Goal: Task Accomplishment & Management: Manage account settings

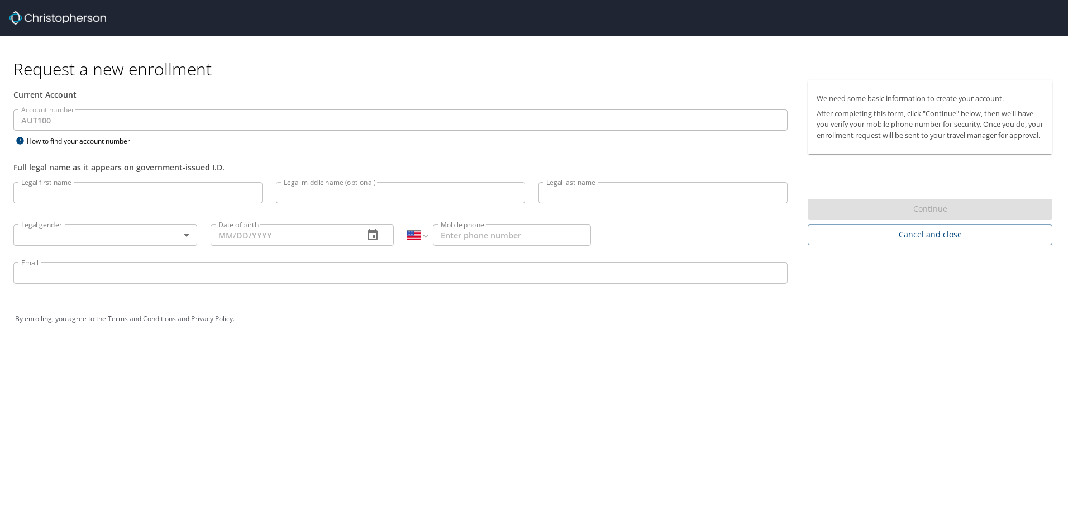
select select "US"
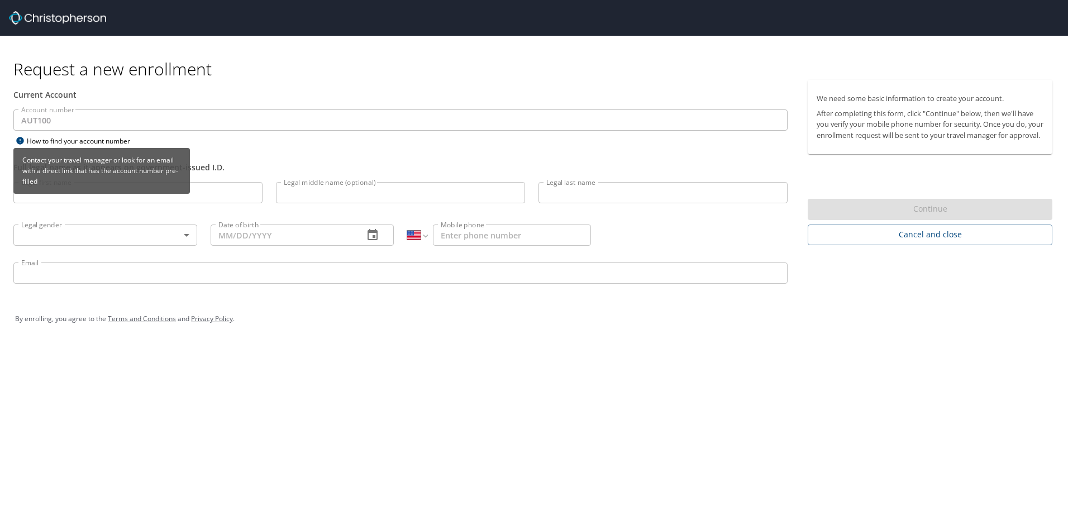
click at [163, 200] on div "Contact your travel manager or look for an email with a direct link that has th…" at bounding box center [101, 175] width 176 height 54
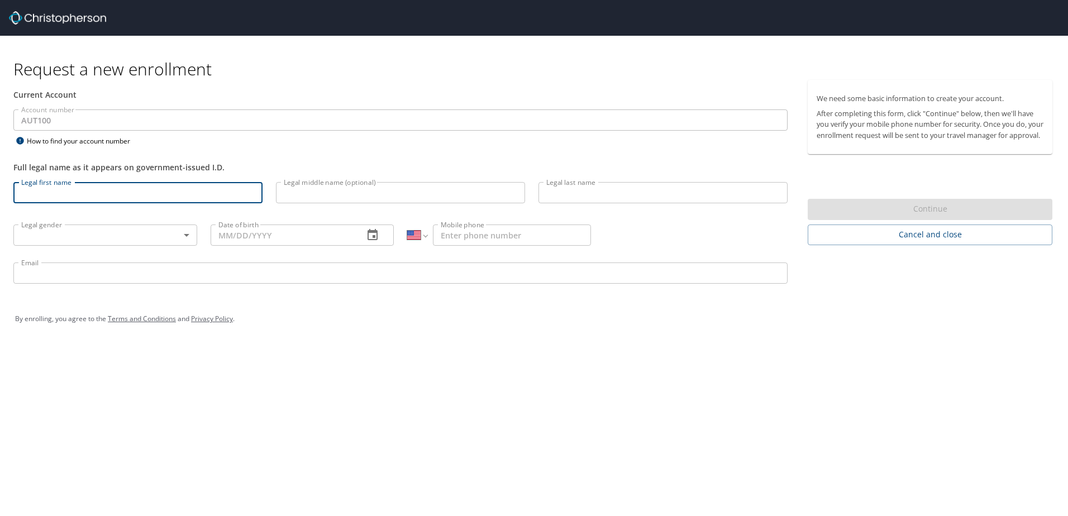
click at [217, 186] on input "Legal first name" at bounding box center [137, 192] width 249 height 21
type input "Chaitanya Satish"
type input "Chavanke"
type input "1 (248) 961-7313"
type input "chaitanya.chavanke@autoliv.com"
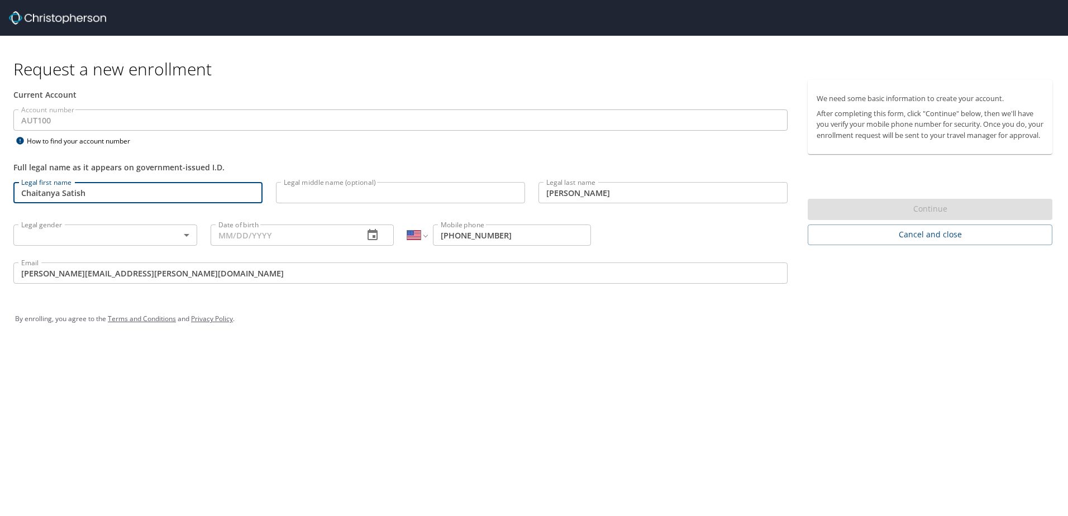
drag, startPoint x: 117, startPoint y: 193, endPoint x: 64, endPoint y: 188, distance: 53.9
click at [64, 188] on input "Chaitanya Satish" at bounding box center [137, 192] width 249 height 21
type input "[PERSON_NAME]"
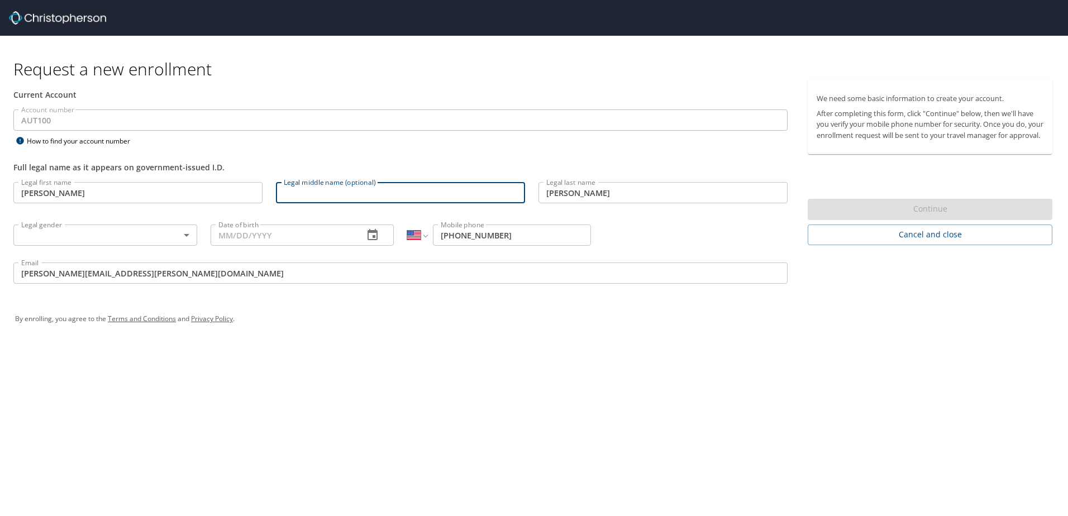
click at [317, 197] on input "Legal middle name (optional)" at bounding box center [400, 192] width 249 height 21
paste input "Satish"
type input "Satish"
click at [109, 235] on body "Request a new enrollment Current Account Account number AUT100 Account number H…" at bounding box center [534, 258] width 1068 height 516
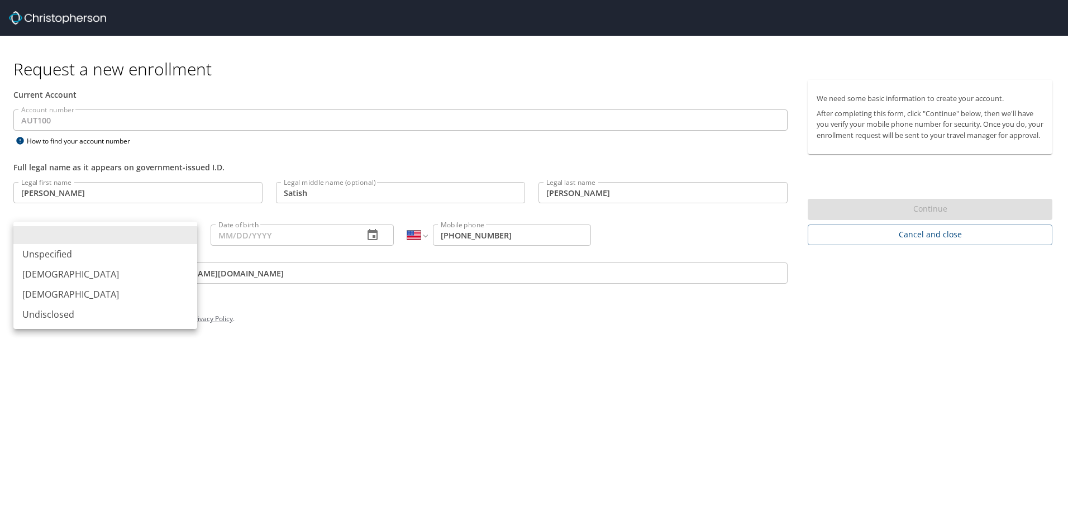
click at [85, 272] on li "Male" at bounding box center [105, 274] width 184 height 20
type input "Male"
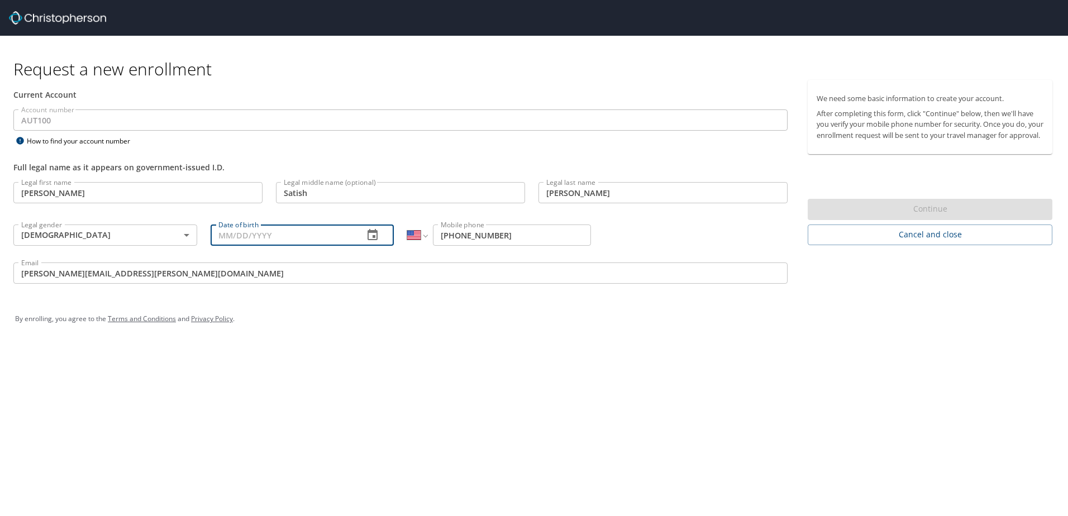
click at [289, 242] on input "Date of birth" at bounding box center [283, 235] width 145 height 21
type input "06/07/1984"
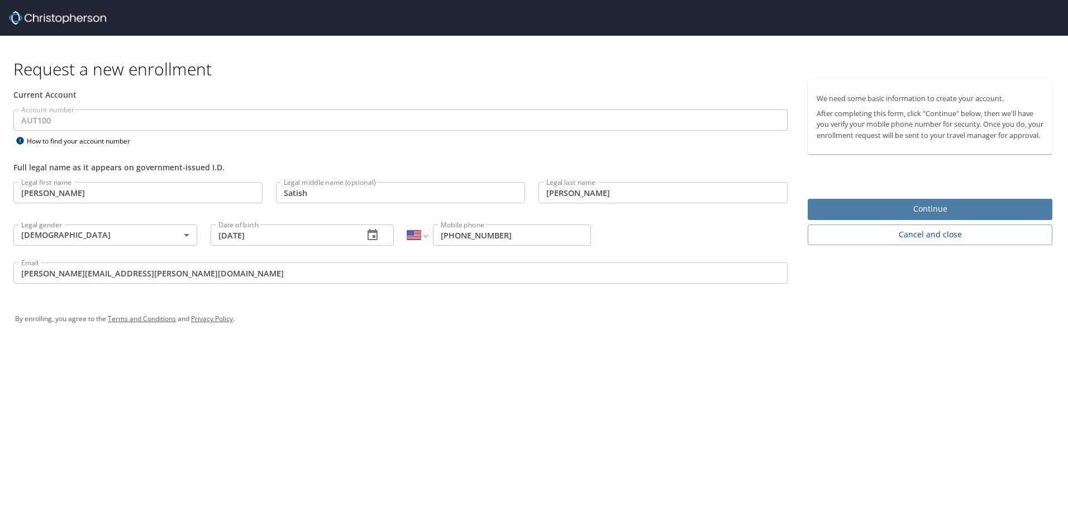
click at [924, 216] on span "Continue" at bounding box center [930, 209] width 227 height 14
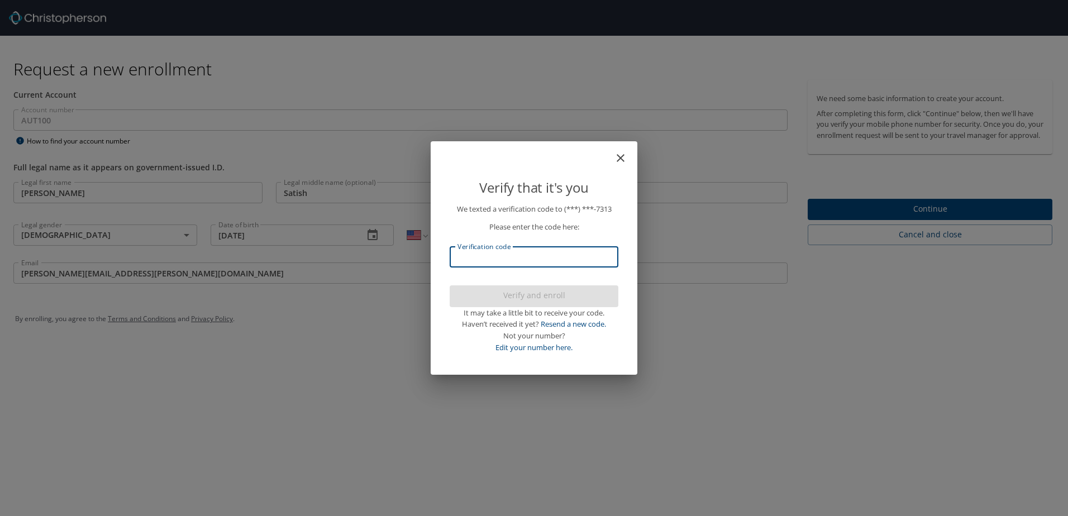
click at [537, 261] on input "Verification code" at bounding box center [534, 256] width 169 height 21
type input "483688"
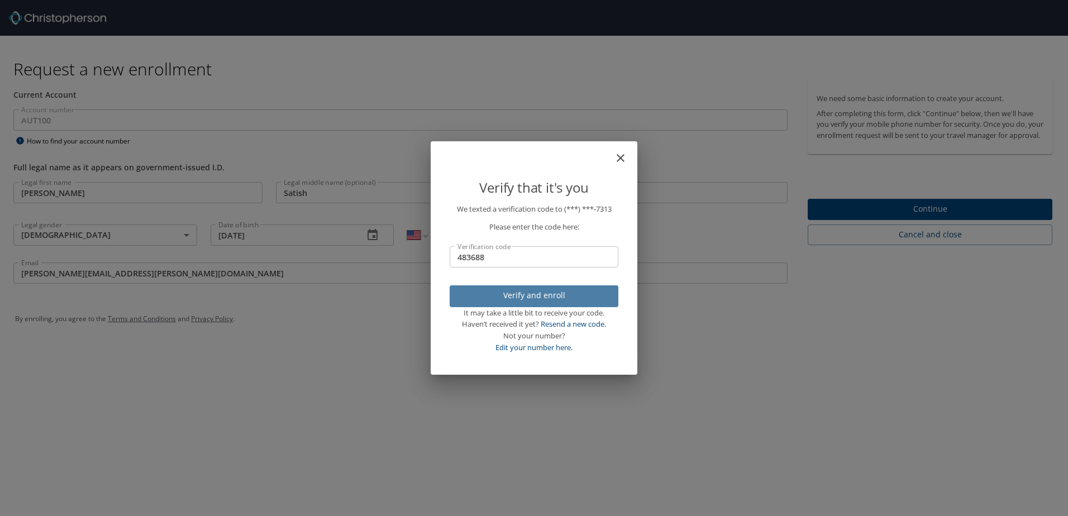
click at [534, 288] on button "Verify and enroll" at bounding box center [534, 296] width 169 height 22
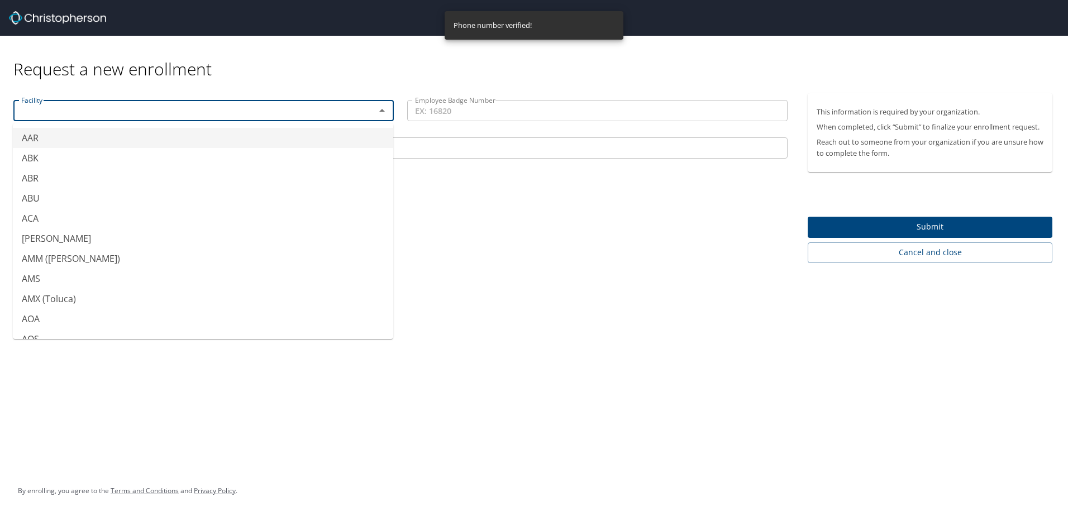
click at [192, 110] on input "text" at bounding box center [187, 110] width 341 height 15
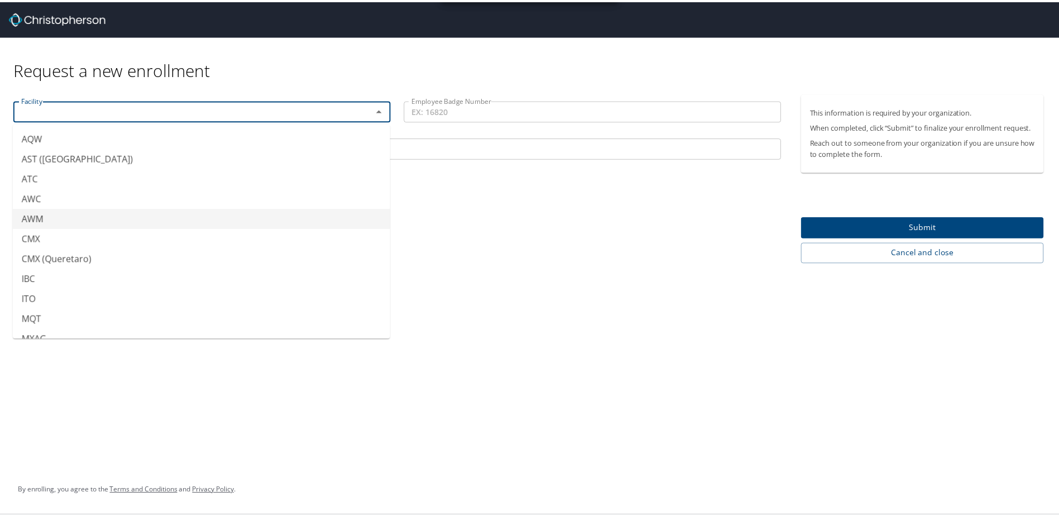
scroll to position [223, 0]
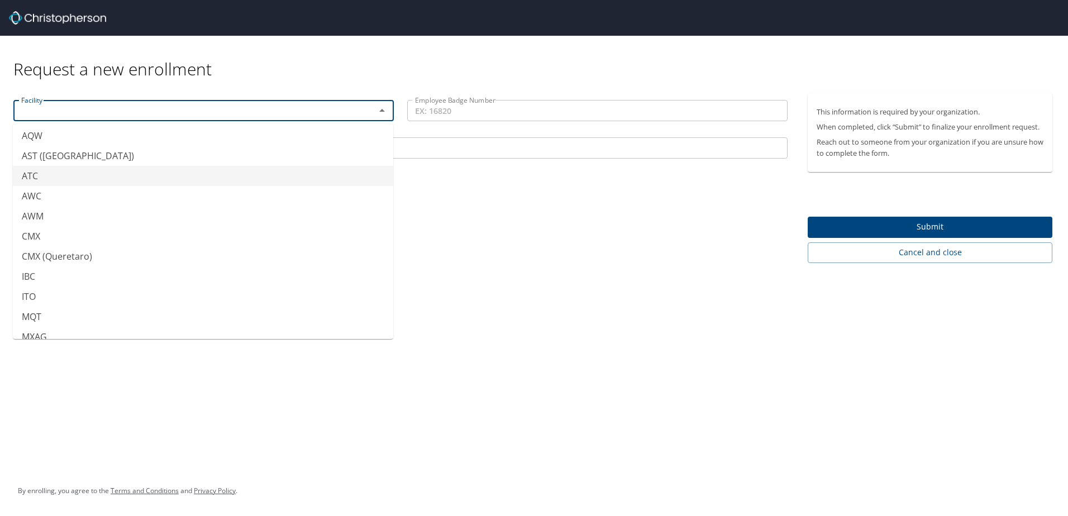
click at [88, 180] on li "ATC" at bounding box center [203, 176] width 380 height 20
type input "ATC"
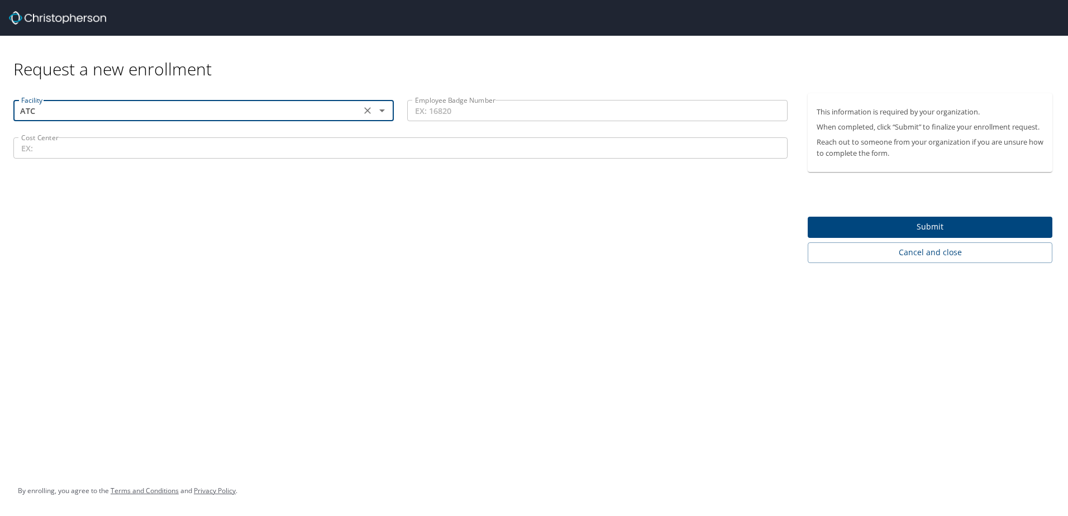
click at [367, 154] on input "Cost Center" at bounding box center [400, 147] width 774 height 21
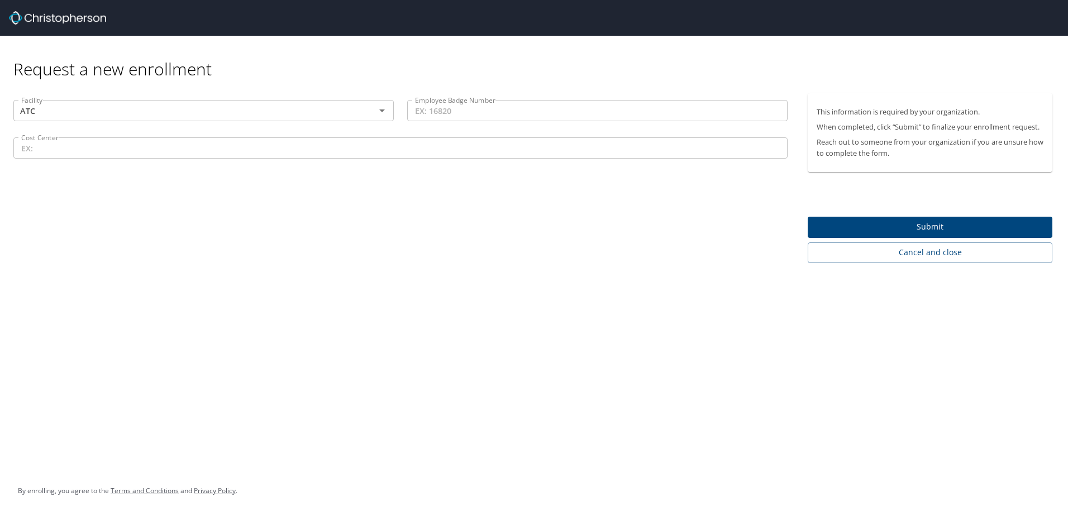
click at [230, 152] on input "Cost Center" at bounding box center [400, 147] width 774 height 21
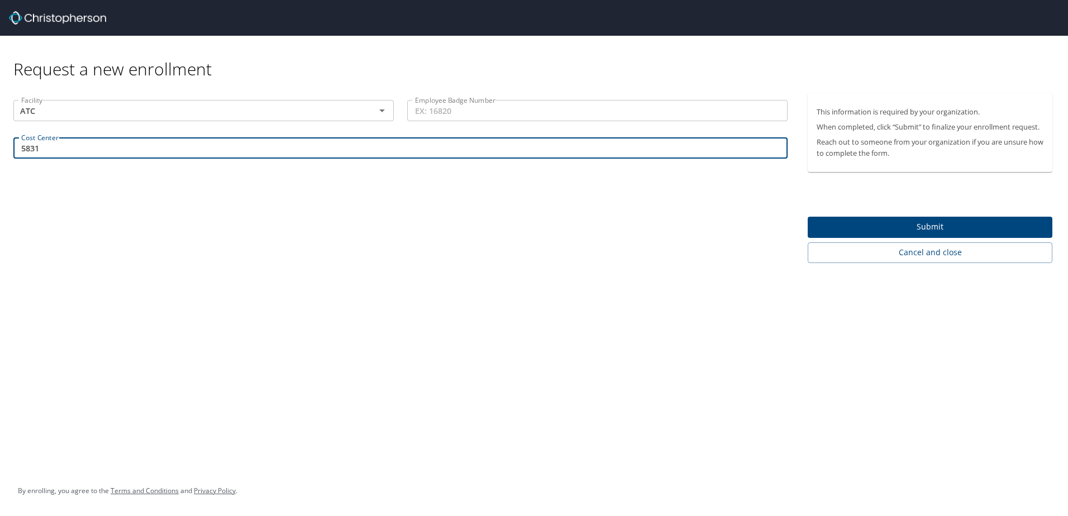
type input "5831"
click at [887, 231] on span "Submit" at bounding box center [930, 227] width 227 height 14
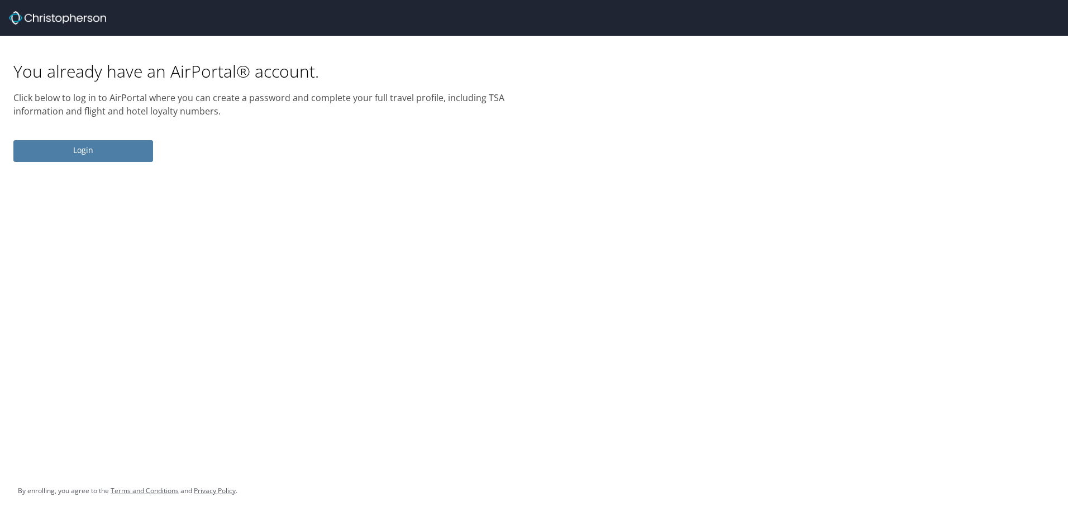
click at [90, 155] on span "Login" at bounding box center [83, 151] width 122 height 14
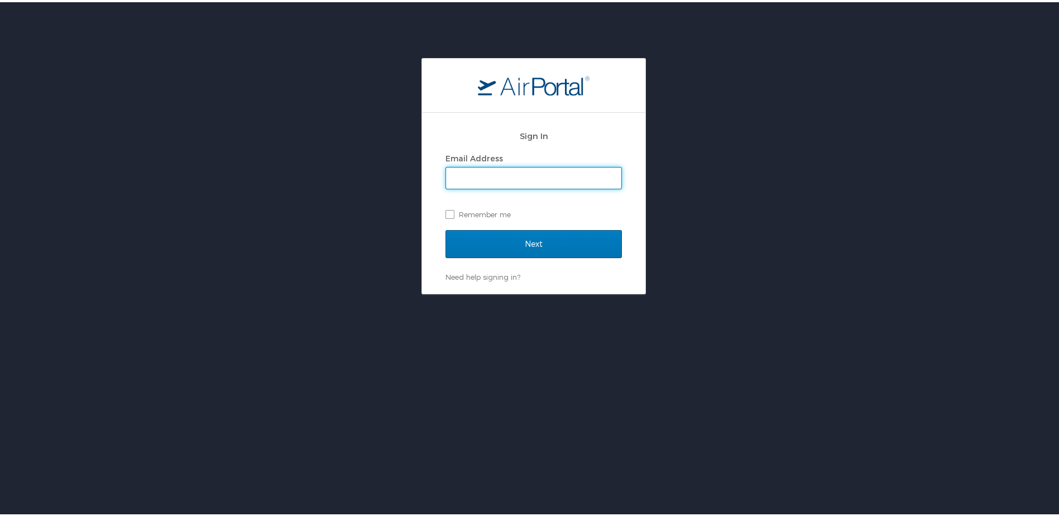
click at [490, 179] on input "Email Address" at bounding box center [533, 175] width 175 height 21
type input "chaitanya.chavanke@autoliv.com"
click at [447, 210] on label "Remember me" at bounding box center [534, 212] width 176 height 17
click at [447, 210] on input "Remember me" at bounding box center [449, 211] width 7 height 7
checkbox input "true"
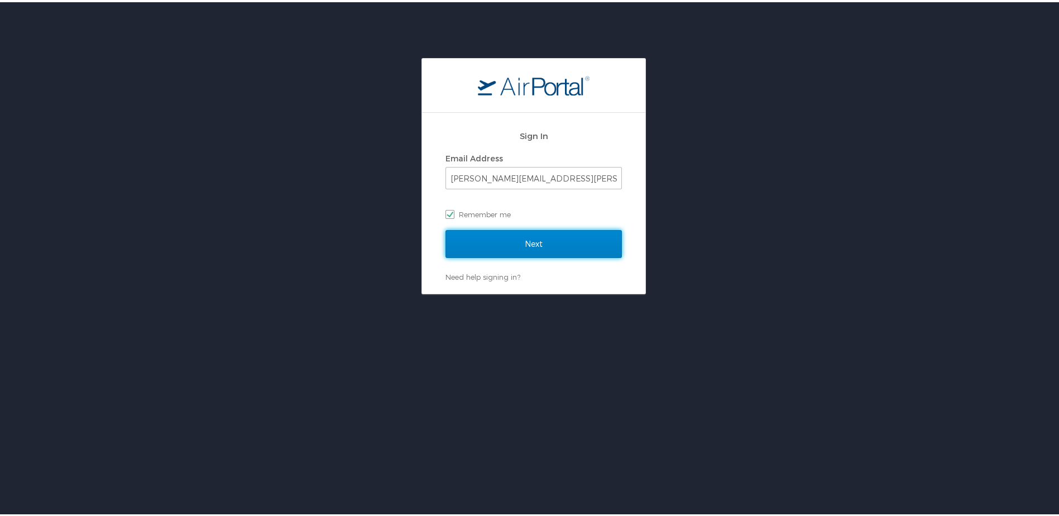
click at [508, 241] on input "Next" at bounding box center [534, 242] width 176 height 28
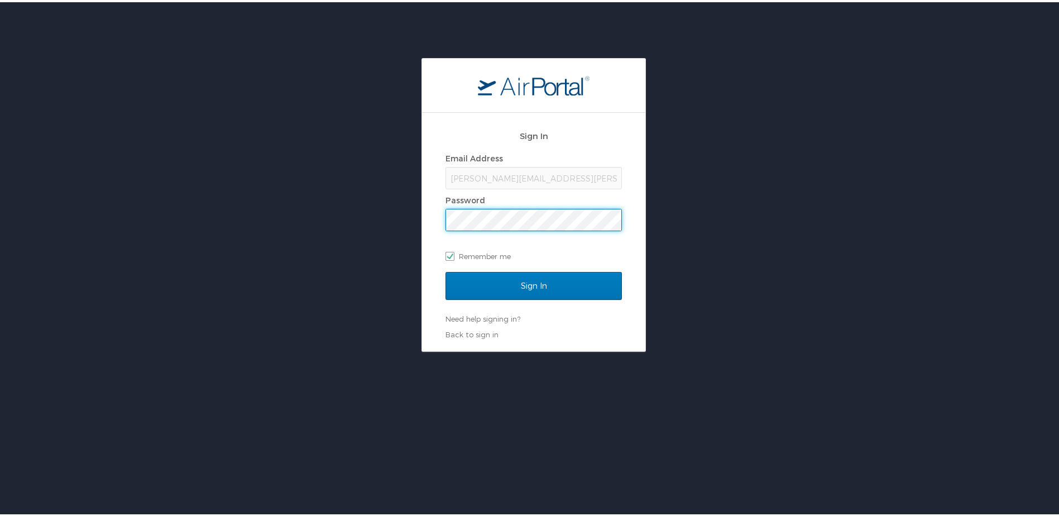
click at [446, 270] on input "Sign In" at bounding box center [534, 284] width 176 height 28
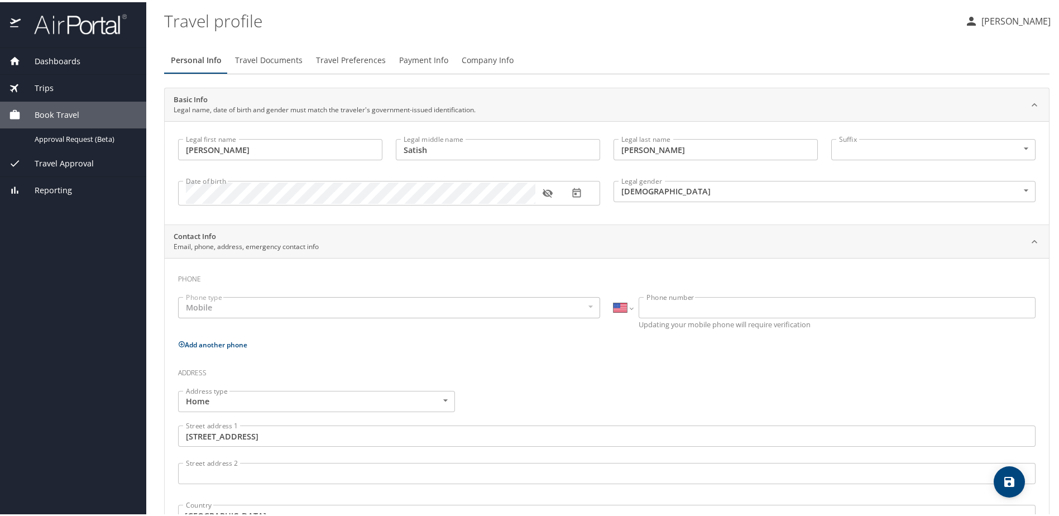
select select "US"
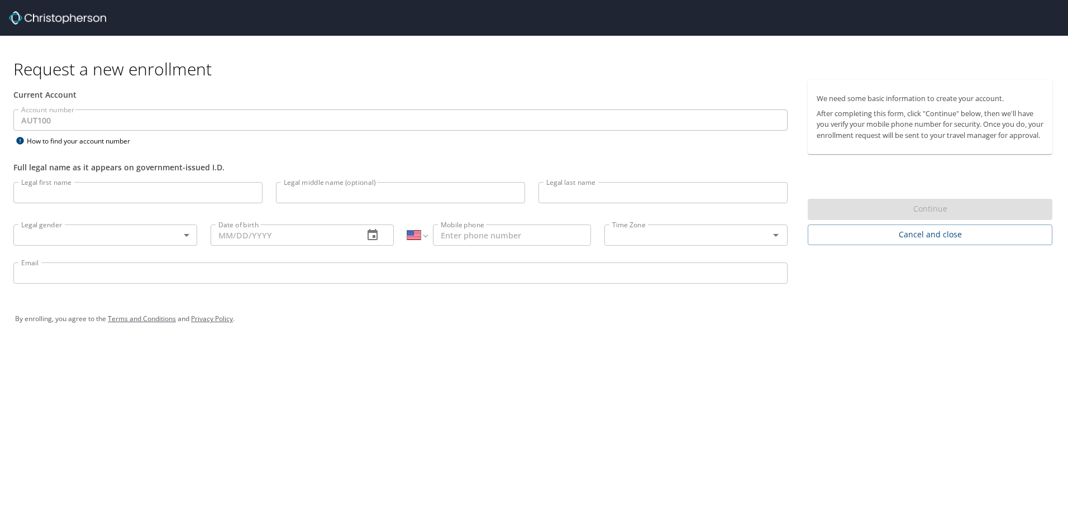
select select "US"
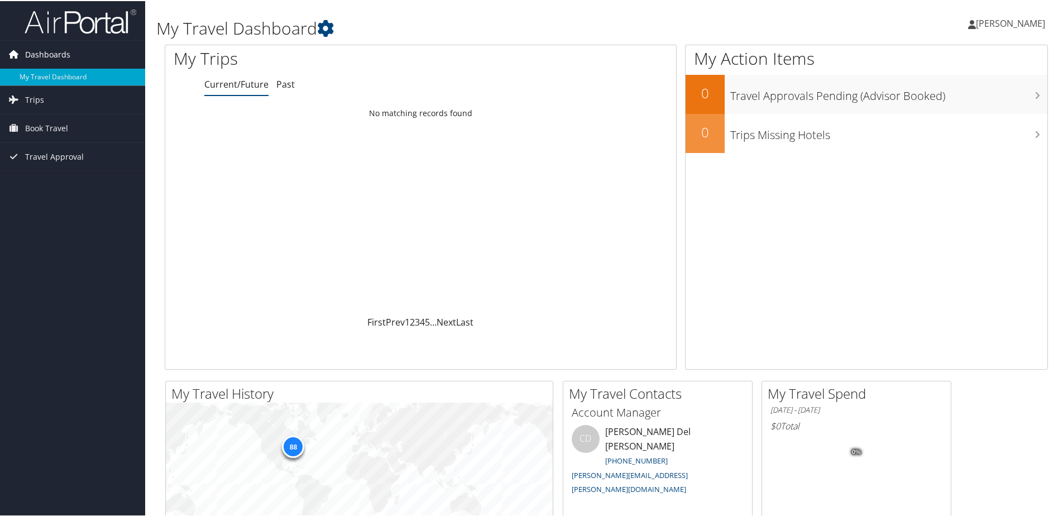
click at [60, 49] on span "Dashboards" at bounding box center [47, 54] width 45 height 28
click at [65, 52] on span "Dashboards" at bounding box center [47, 54] width 45 height 28
click at [45, 93] on link "Trips" at bounding box center [72, 99] width 145 height 28
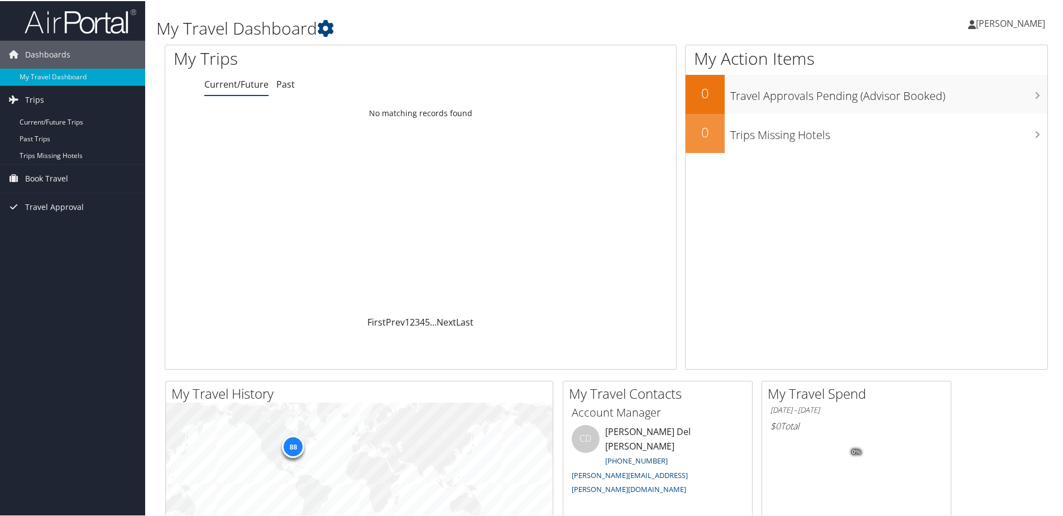
click at [1024, 23] on span "[PERSON_NAME]" at bounding box center [1010, 22] width 69 height 12
click at [973, 101] on link "View Travel Profile" at bounding box center [981, 99] width 125 height 19
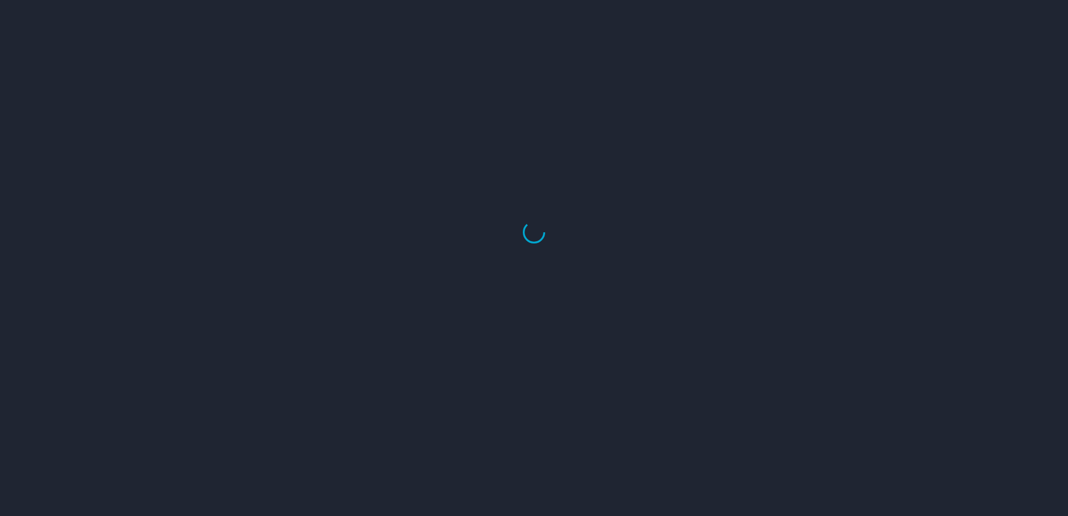
select select "US"
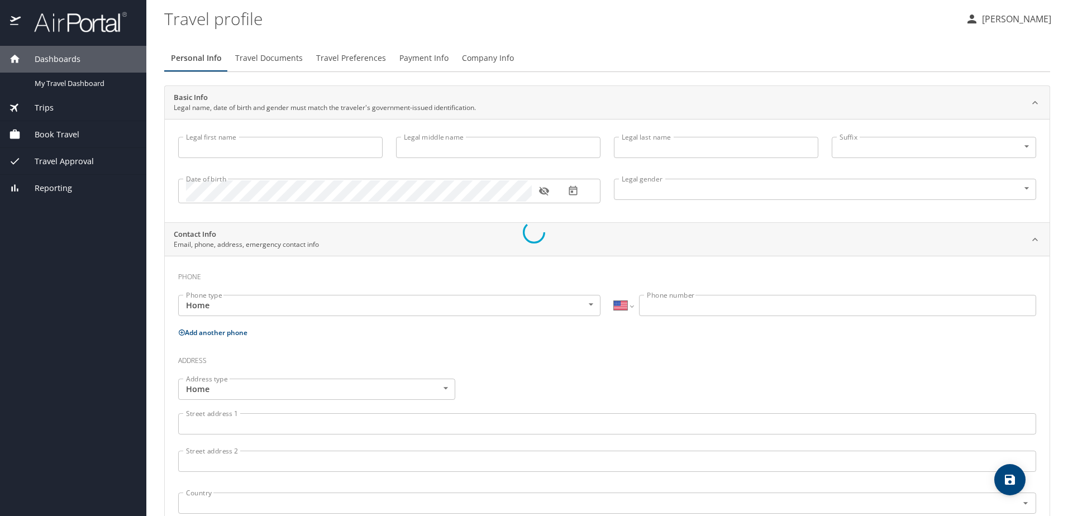
type input "[PERSON_NAME]"
type input "Satish"
type input "[PERSON_NAME]"
type input "[DEMOGRAPHIC_DATA]"
select select "US"
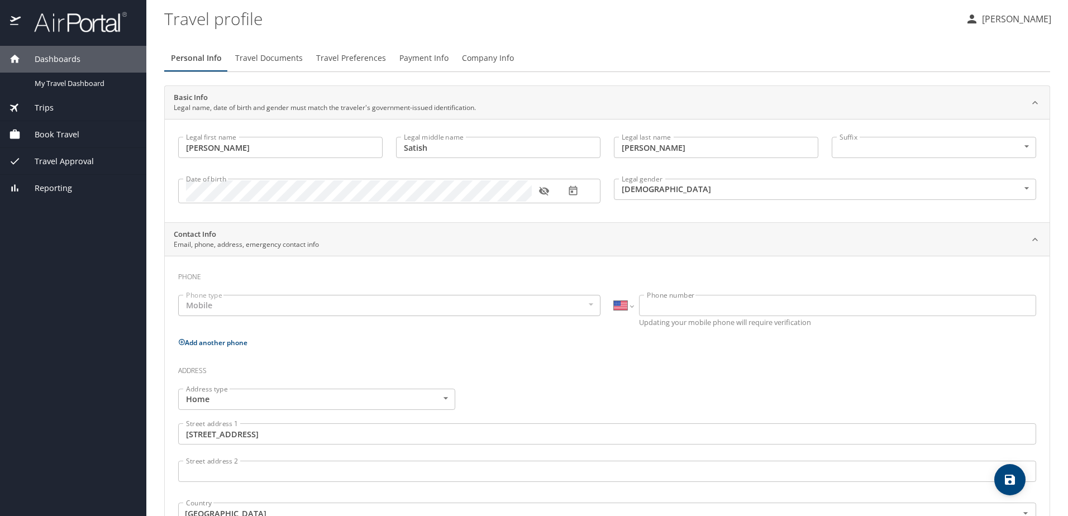
select select "US"
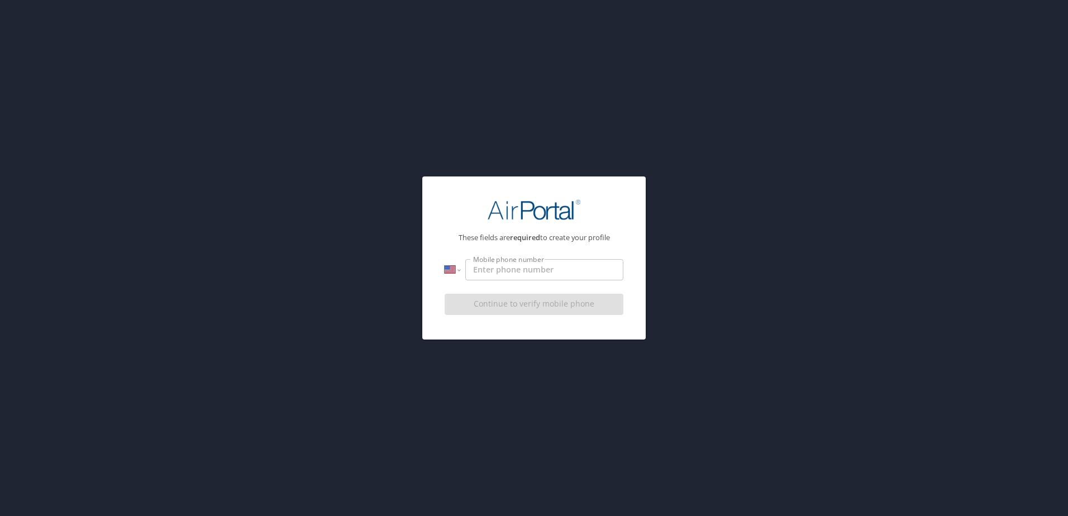
click at [524, 275] on input "Mobile phone number" at bounding box center [544, 269] width 158 height 21
type input "1 (248) 961-7313"
drag, startPoint x: 538, startPoint y: 269, endPoint x: 448, endPoint y: 260, distance: 90.4
click at [448, 260] on div "International Afghanistan Åland Islands Albania Algeria American Samoa Andorra …" at bounding box center [534, 269] width 179 height 21
click at [550, 274] on input "1 (248) 961-7313" at bounding box center [544, 269] width 158 height 21
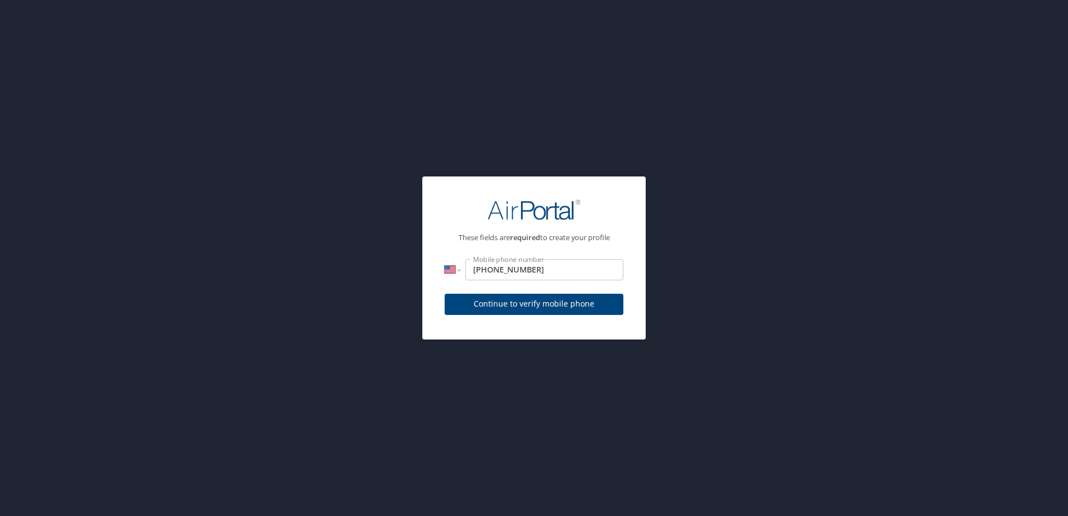
click at [682, 254] on div "These fields are required to create your profile International Afghanistan Ålan…" at bounding box center [534, 258] width 1068 height 516
click at [560, 299] on span "Continue to verify mobile phone" at bounding box center [533, 304] width 161 height 14
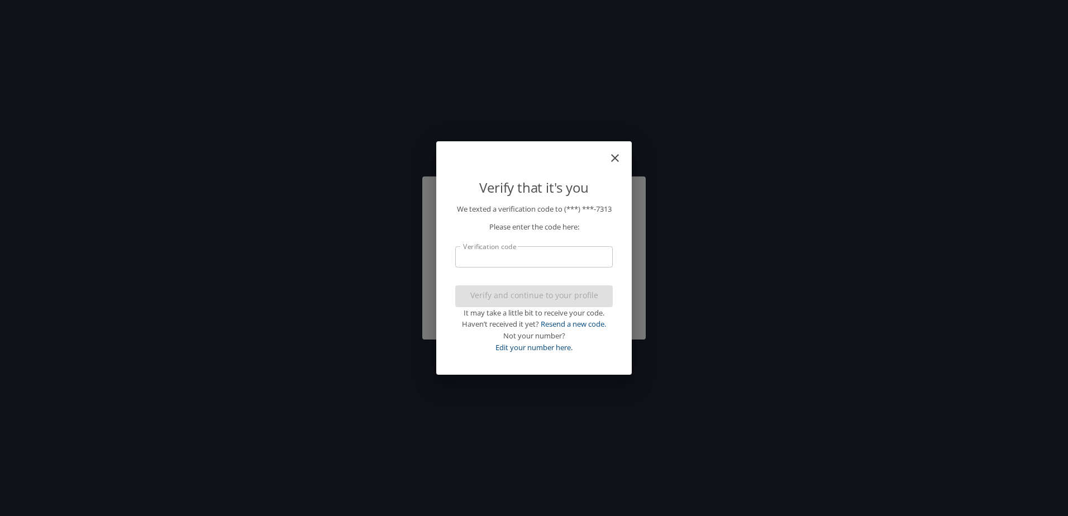
click at [503, 267] on input "Verification code" at bounding box center [533, 256] width 157 height 21
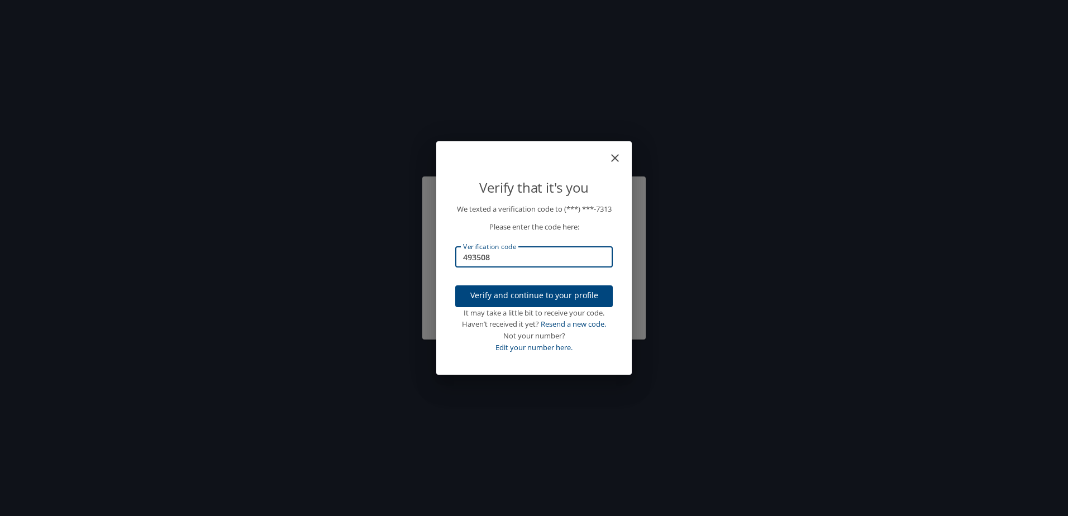
click at [523, 300] on span "Verify and continue to your profile" at bounding box center [534, 296] width 140 height 14
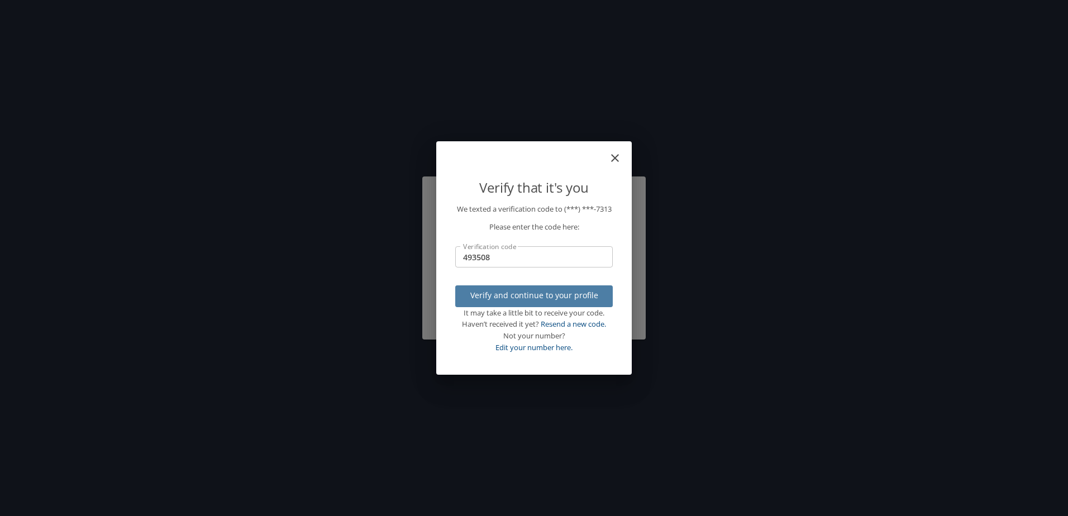
click at [545, 303] on span "Verify and continue to your profile" at bounding box center [534, 296] width 140 height 14
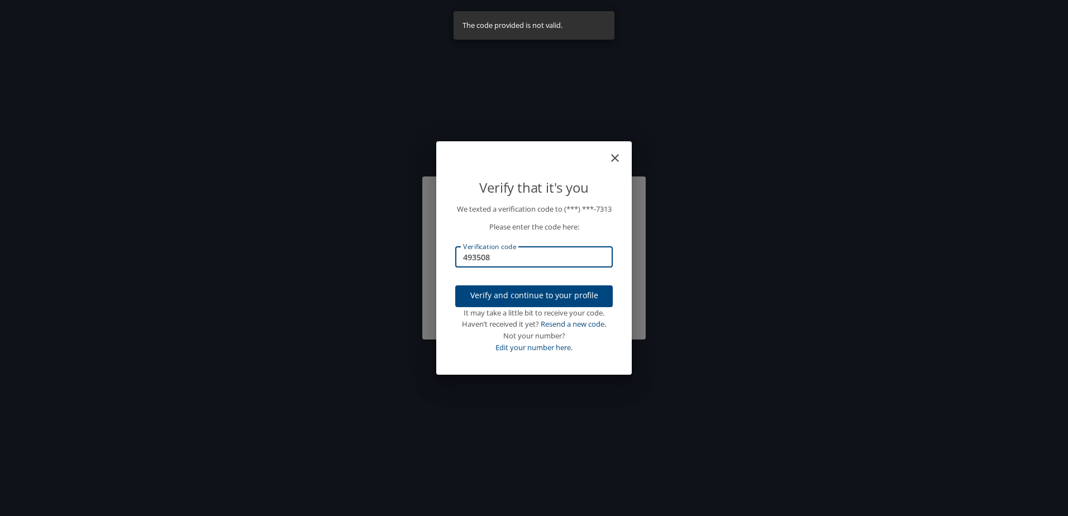
click at [543, 264] on input "493508" at bounding box center [533, 256] width 157 height 21
type input "493506"
click at [574, 300] on span "Verify and continue to your profile" at bounding box center [534, 296] width 140 height 14
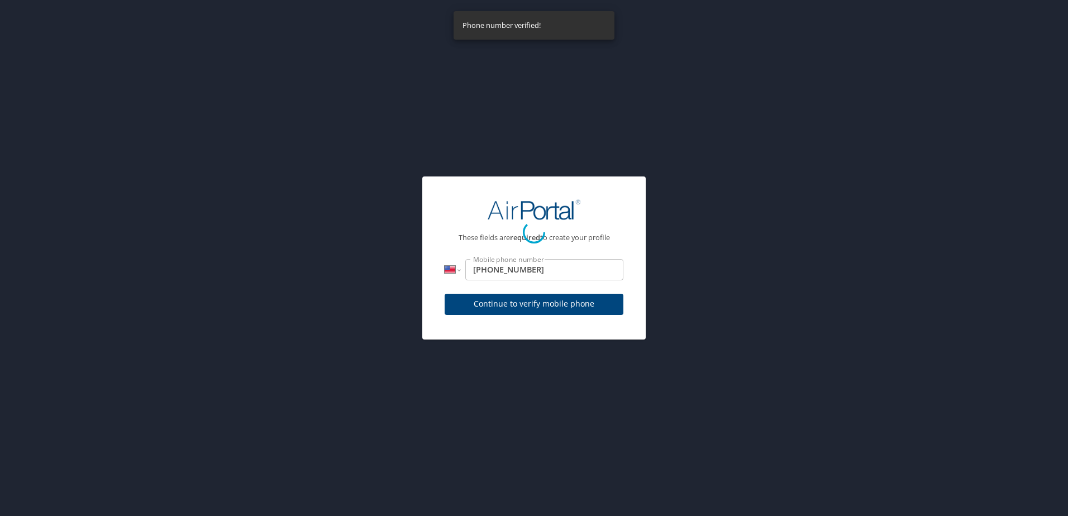
select select "US"
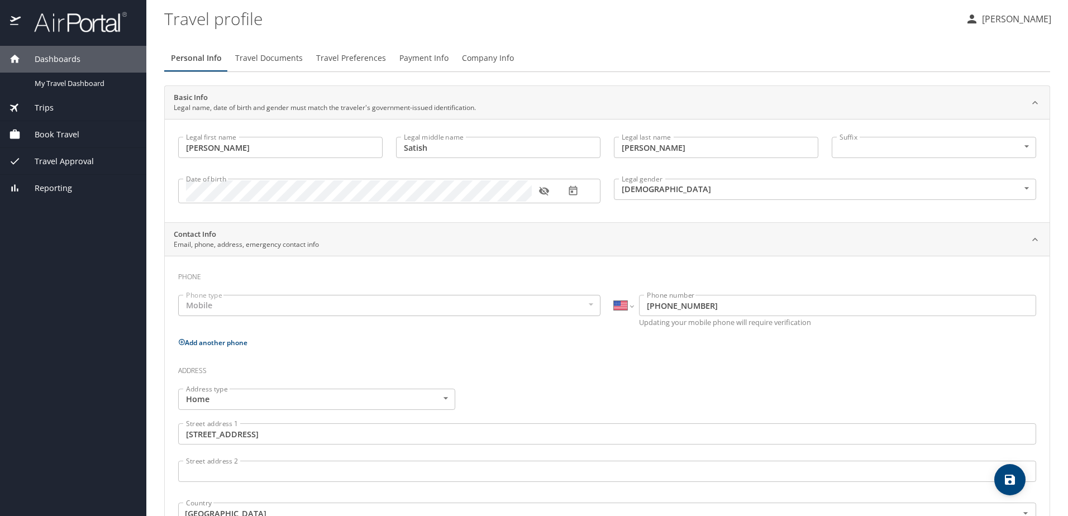
click at [289, 306] on div "Mobile" at bounding box center [389, 305] width 422 height 21
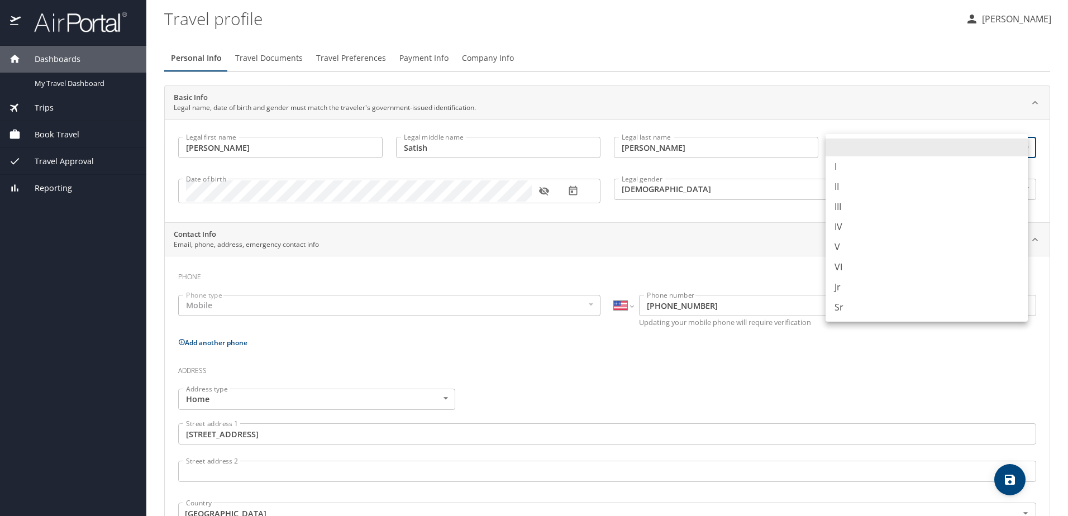
click at [858, 145] on body "Dashboards My Travel Dashboard Trips Current / Future Trips Past Trips Trips Mi…" at bounding box center [534, 258] width 1068 height 516
click at [858, 145] on li at bounding box center [926, 148] width 202 height 18
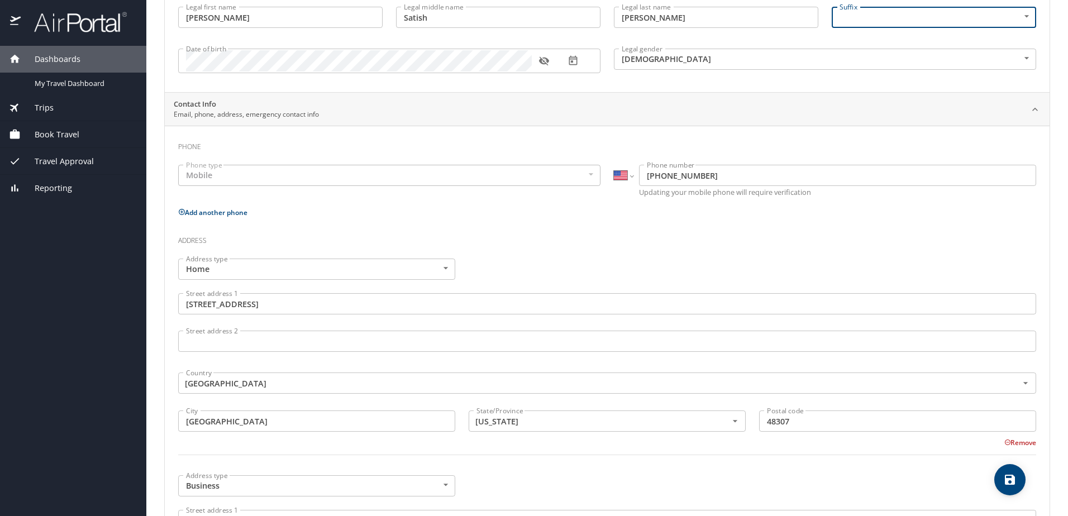
scroll to position [168, 0]
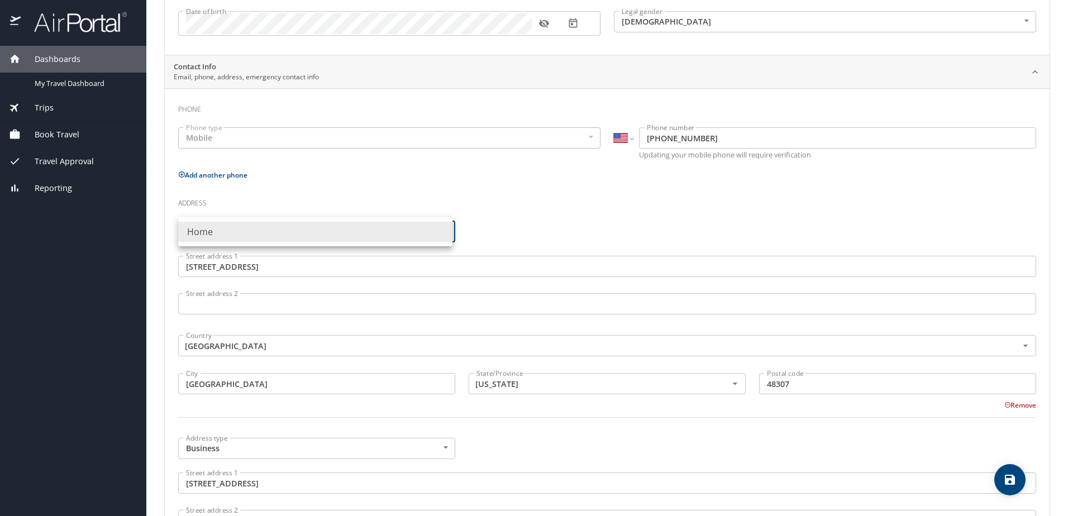
click at [300, 240] on body "Dashboards My Travel Dashboard Trips Current / Future Trips Past Trips Trips Mi…" at bounding box center [534, 258] width 1068 height 516
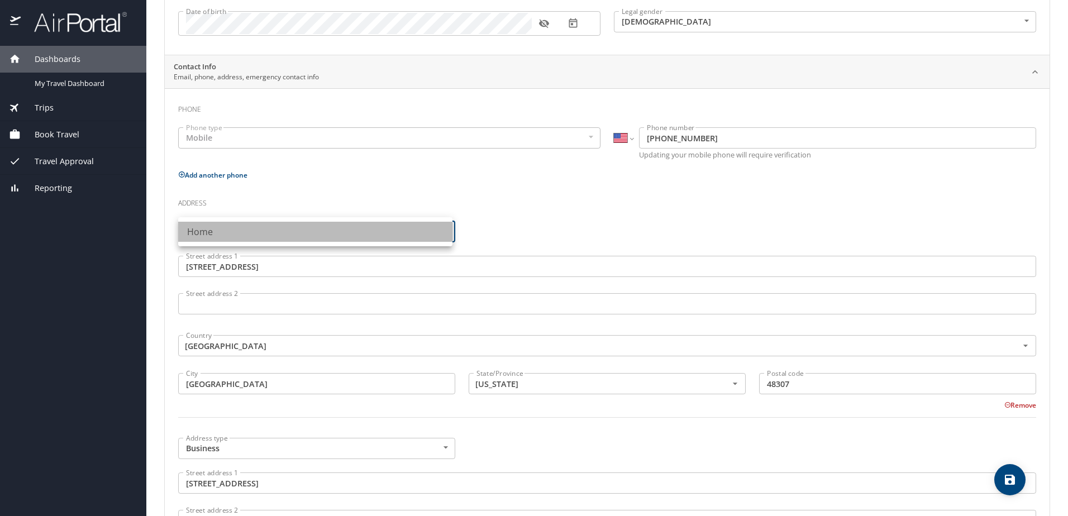
click at [300, 240] on li "Home" at bounding box center [315, 232] width 274 height 20
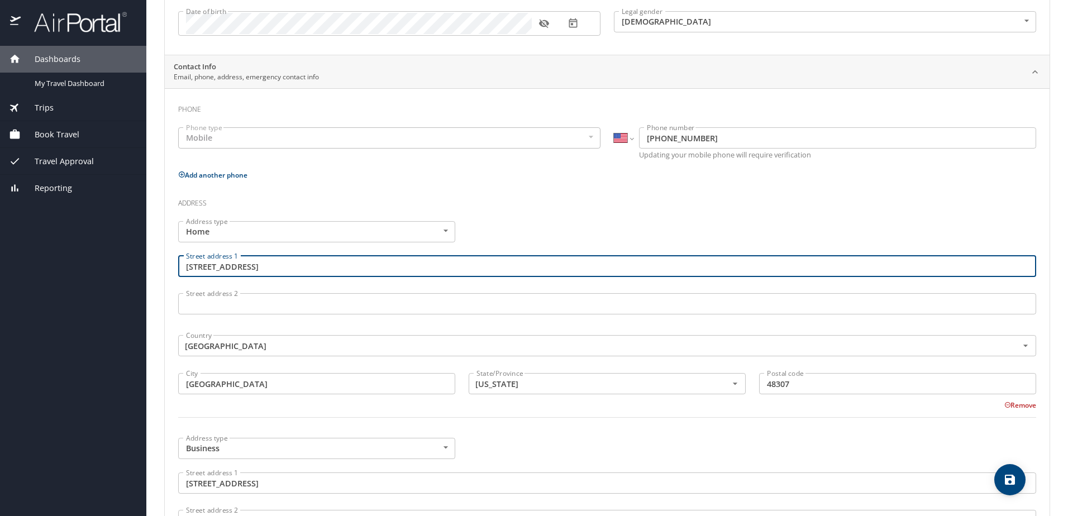
drag, startPoint x: 312, startPoint y: 257, endPoint x: 152, endPoint y: 246, distance: 160.2
click at [152, 246] on main "Travel profile Chaitanya Chavanke Personal Info Travel Documents Travel Prefere…" at bounding box center [607, 258] width 922 height 516
type input "3669 Hollenshade Drive"
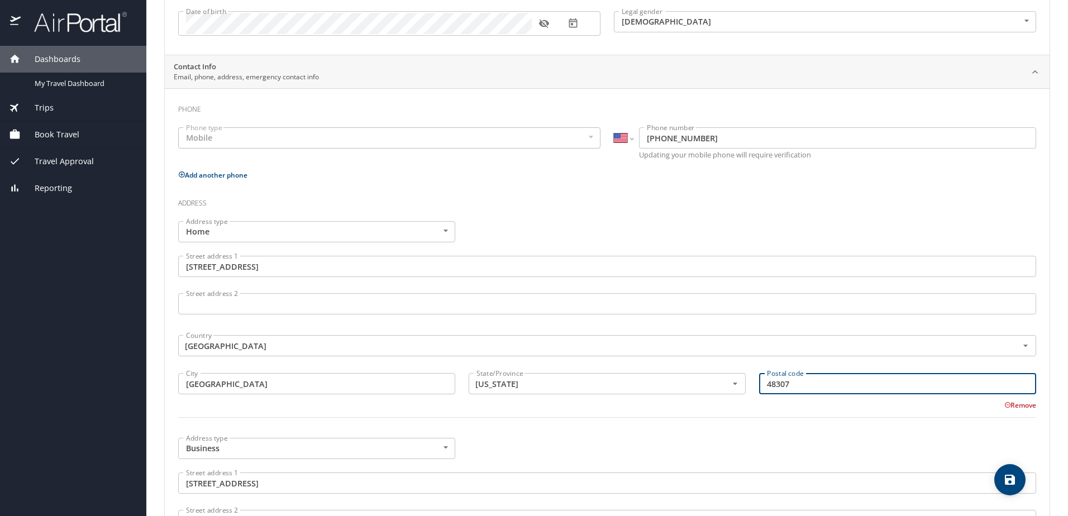
click at [790, 378] on input "48307" at bounding box center [897, 383] width 277 height 21
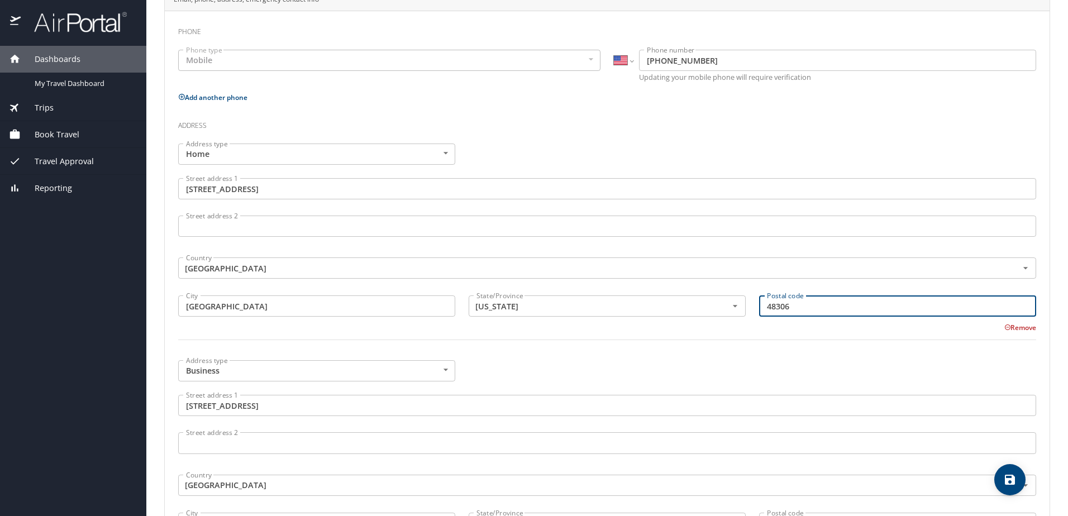
scroll to position [223, 0]
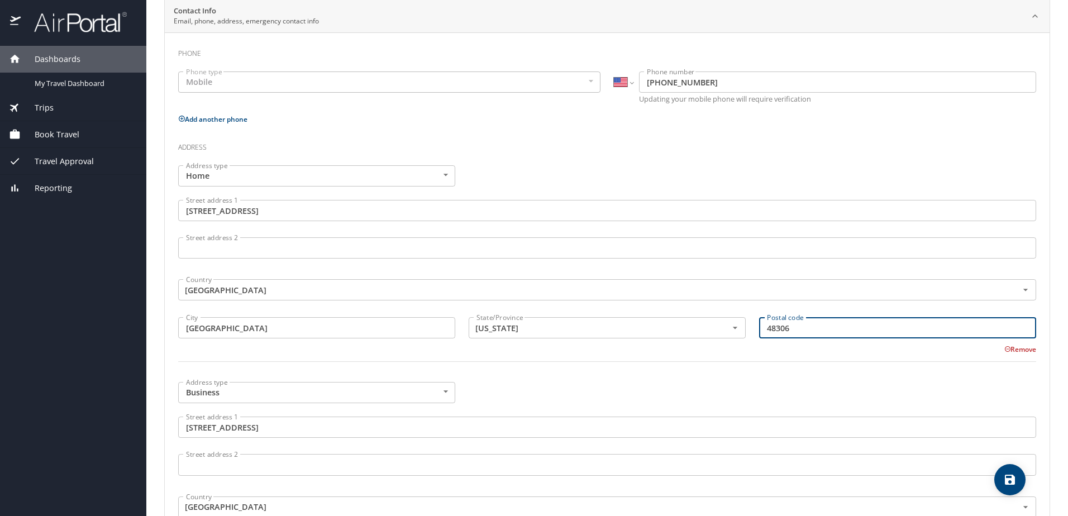
type input "48306"
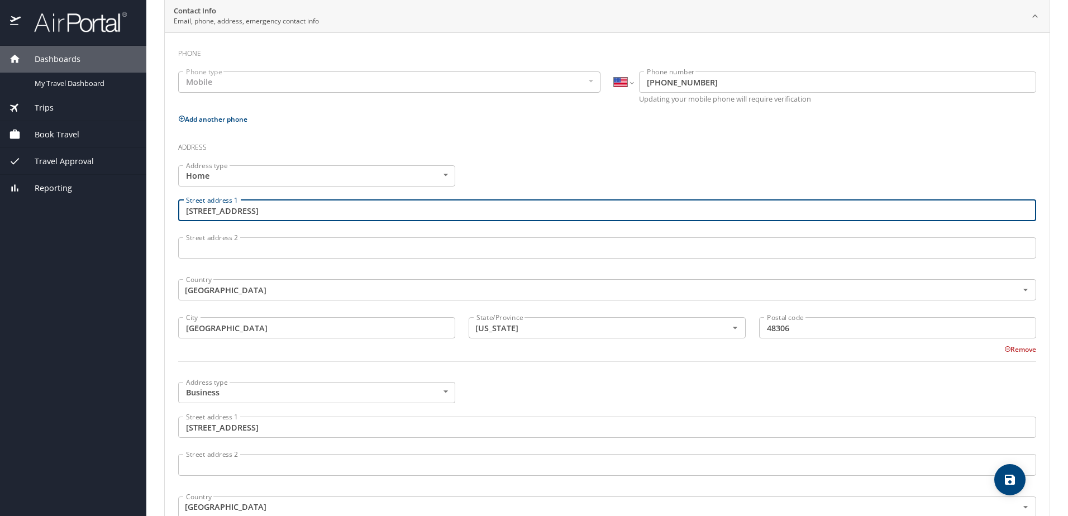
drag, startPoint x: 315, startPoint y: 211, endPoint x: 161, endPoint y: 196, distance: 154.9
click at [161, 196] on main "Travel profile Chaitanya Chavanke Personal Info Travel Documents Travel Prefere…" at bounding box center [607, 258] width 922 height 516
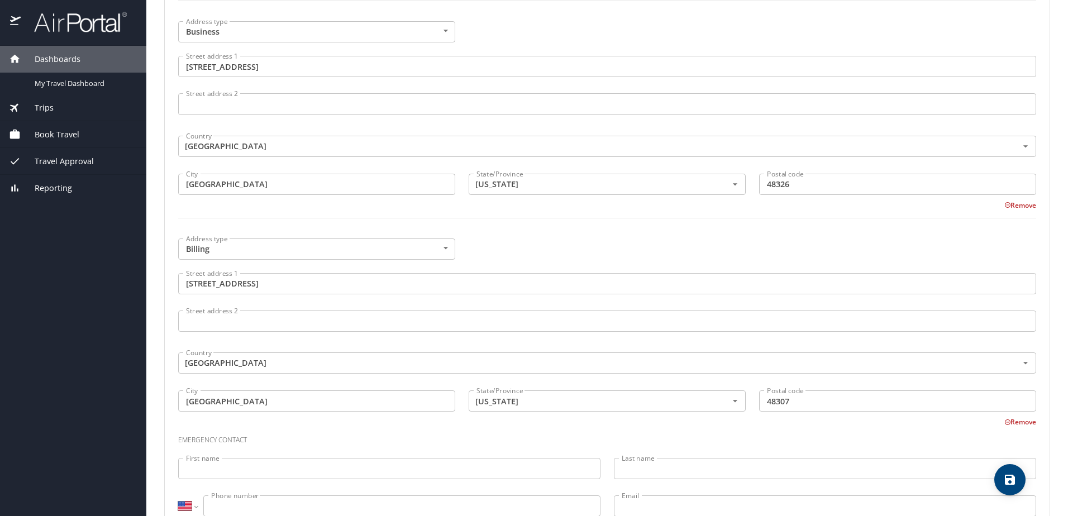
scroll to position [566, 0]
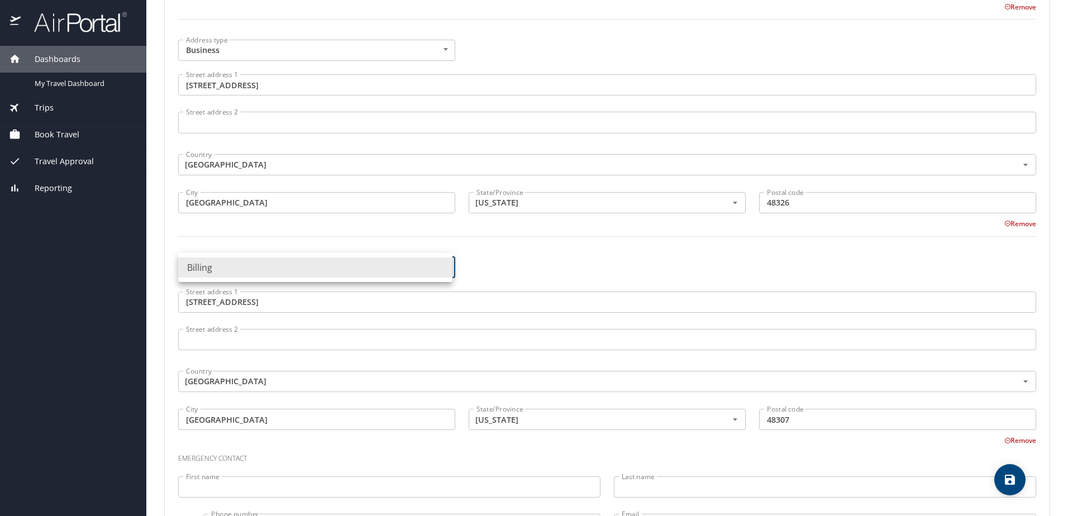
click at [380, 264] on body "Dashboards My Travel Dashboard Trips Current / Future Trips Past Trips Trips Mi…" at bounding box center [534, 258] width 1068 height 516
click at [330, 302] on div at bounding box center [534, 258] width 1068 height 516
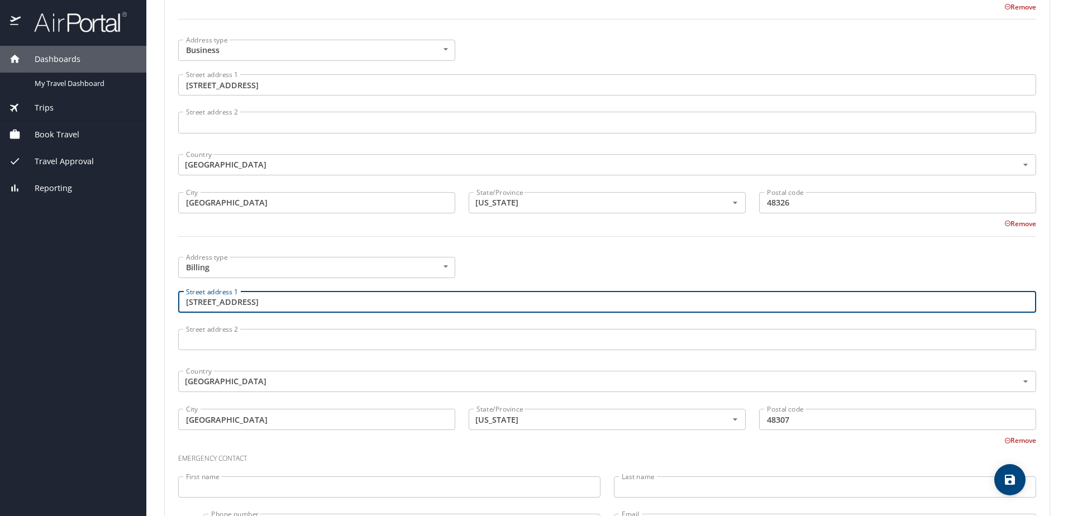
drag, startPoint x: 317, startPoint y: 300, endPoint x: 120, endPoint y: 286, distance: 197.7
click at [120, 286] on div "Dashboards My Travel Dashboard Trips Current / Future Trips Past Trips Trips Mi…" at bounding box center [534, 258] width 1068 height 516
paste input "3669 Hollenshade Drive"
type input "3669 Hollenshade Drive"
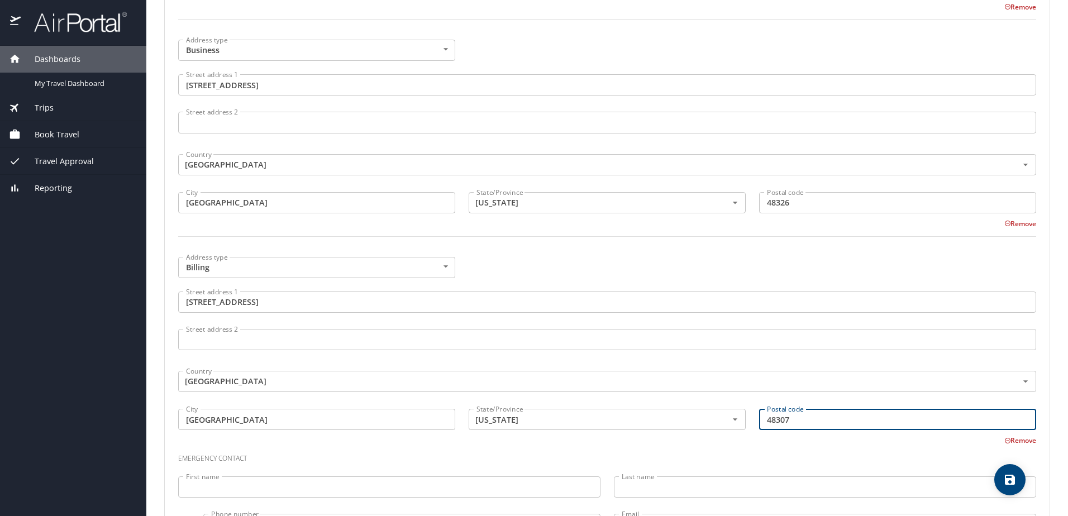
click at [791, 422] on input "48307" at bounding box center [897, 419] width 277 height 21
type input "48306"
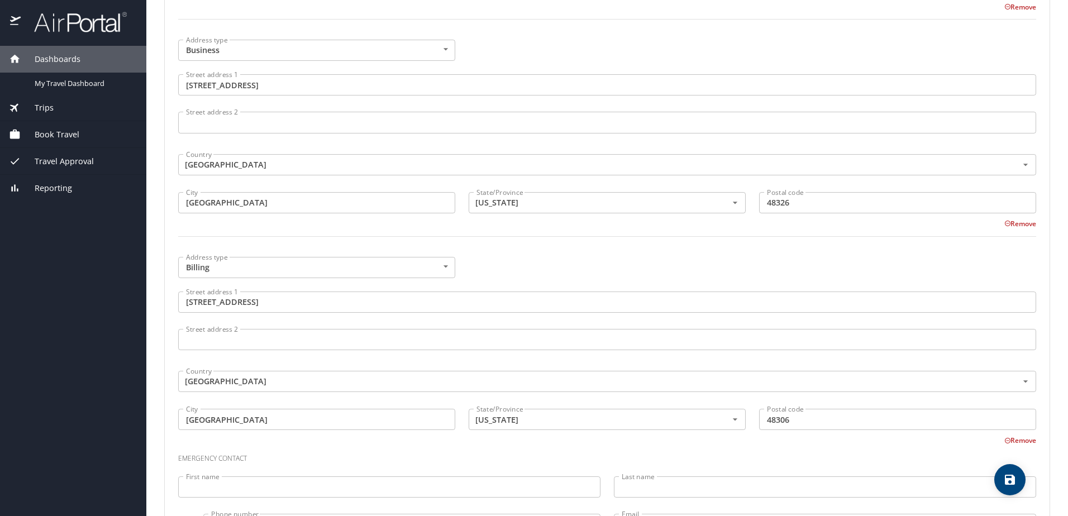
click at [884, 460] on h3 "Emergency contact" at bounding box center [607, 455] width 858 height 19
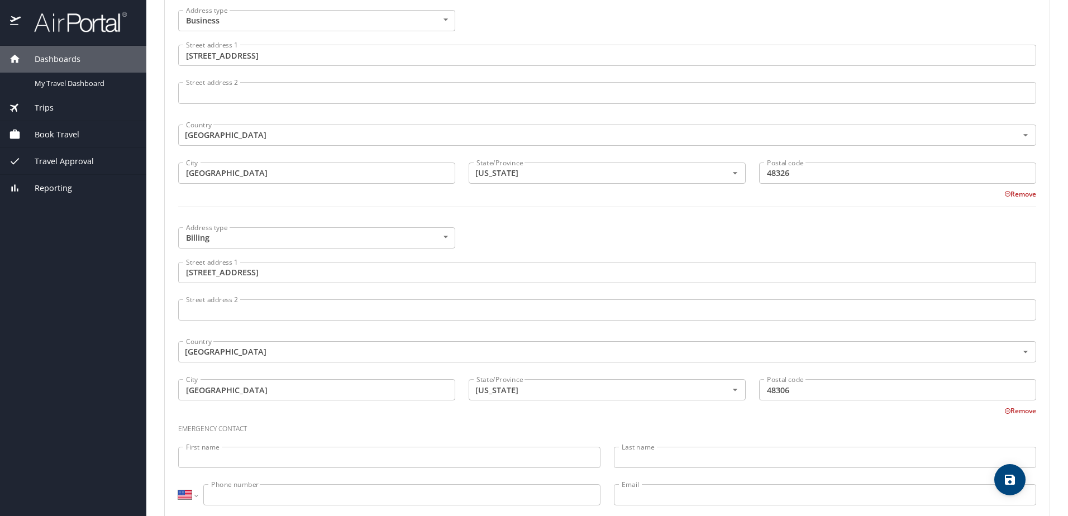
scroll to position [622, 0]
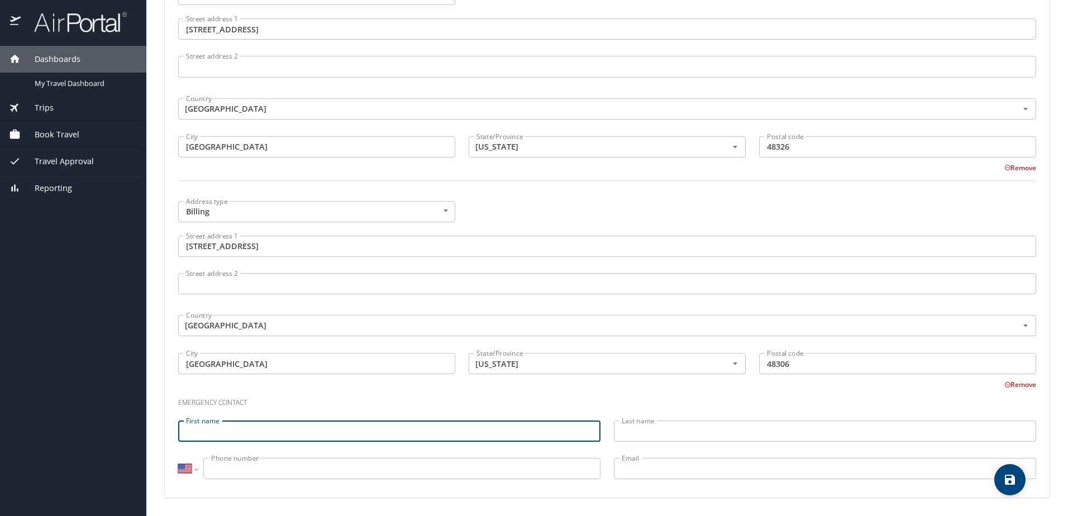
click at [388, 433] on input "First name" at bounding box center [389, 431] width 422 height 21
type input "Vrushali"
click at [628, 432] on input "Last name" at bounding box center [825, 431] width 422 height 21
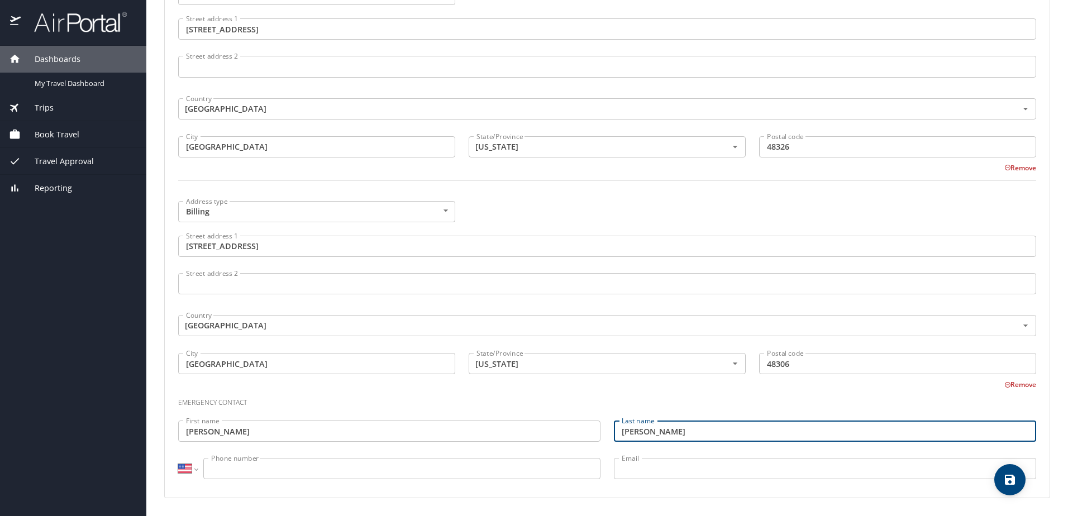
type input "chavanke"
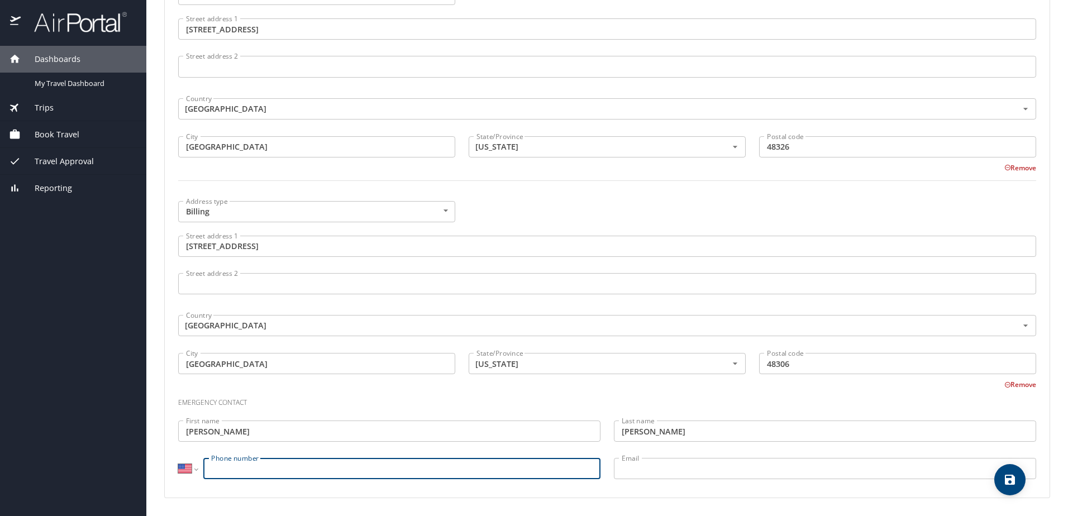
click at [459, 463] on input "Phone number" at bounding box center [401, 468] width 397 height 21
type input "(248) 892-6445"
click at [678, 465] on input "Email" at bounding box center [825, 468] width 422 height 21
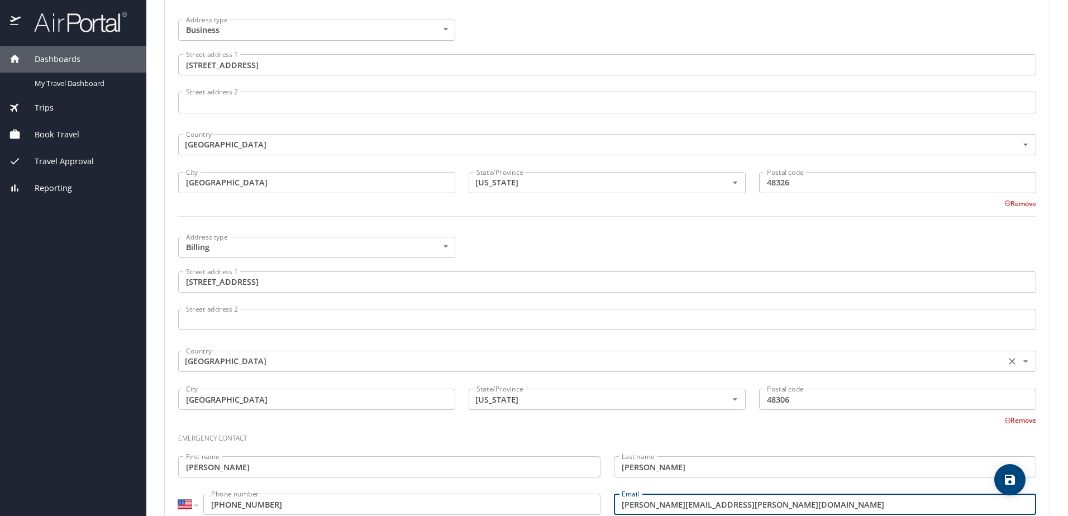
scroll to position [566, 0]
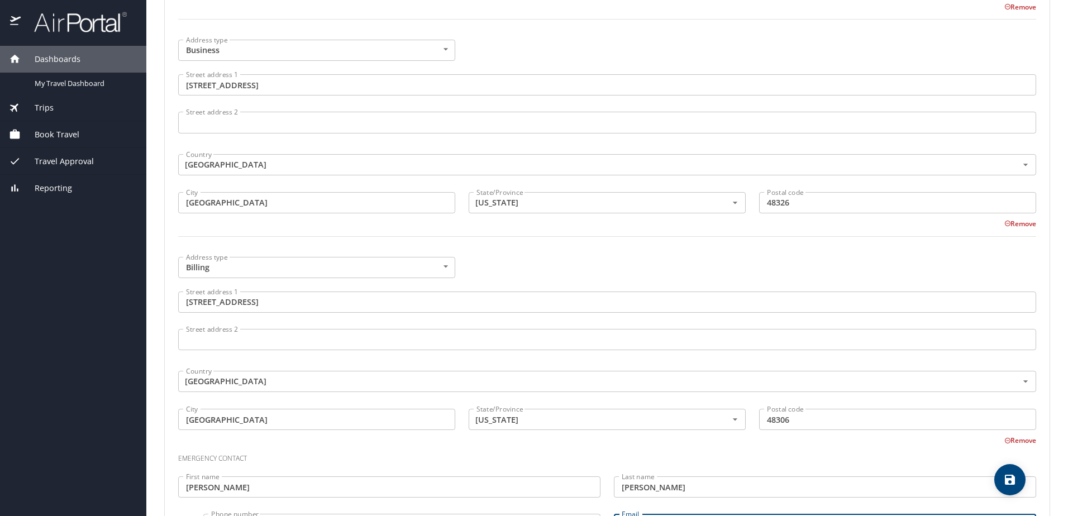
type input "vrushali.chavanke@gmail.com"
click at [438, 265] on body "Dashboards My Travel Dashboard Trips Current / Future Trips Past Trips Trips Mi…" at bounding box center [534, 258] width 1068 height 516
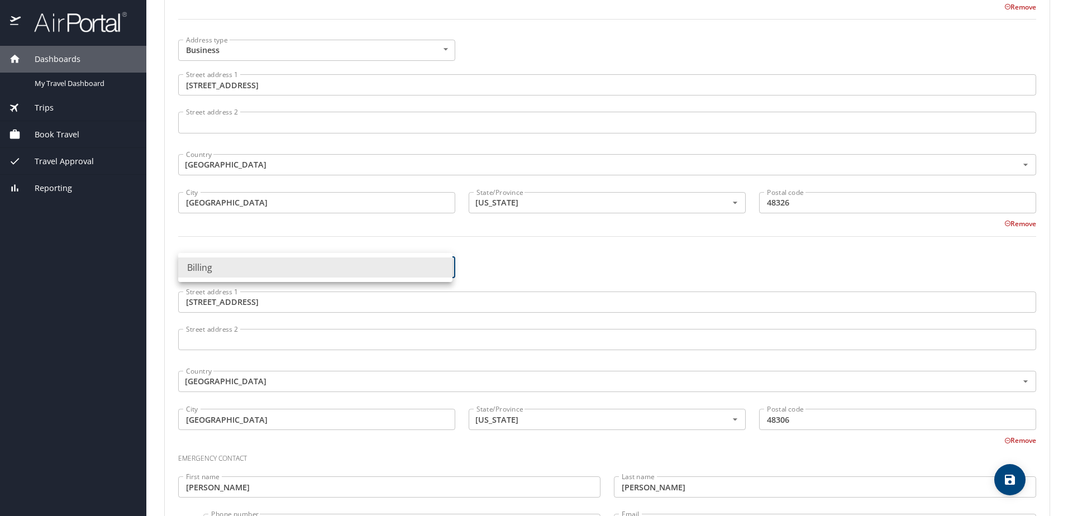
click at [438, 265] on li "Billing" at bounding box center [315, 267] width 274 height 20
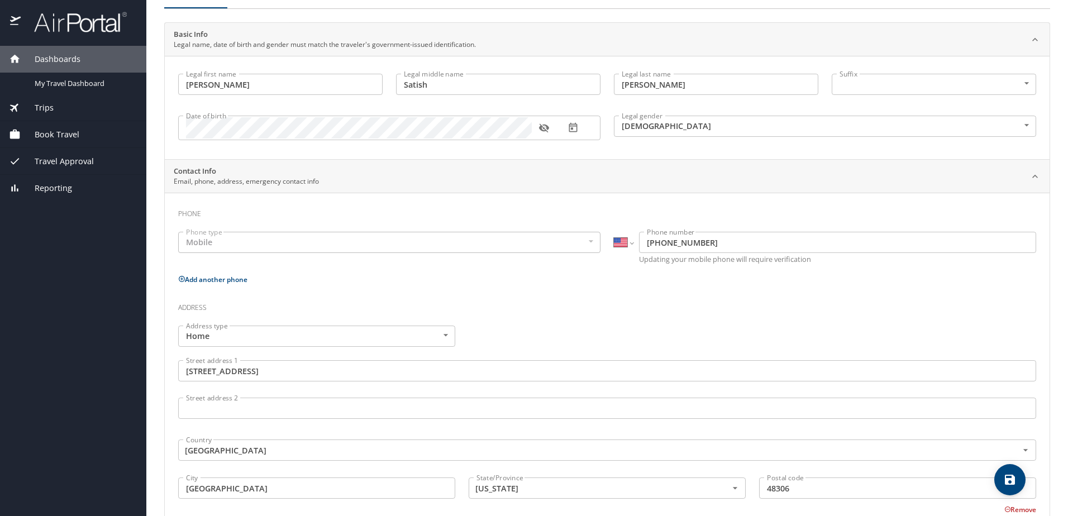
scroll to position [0, 0]
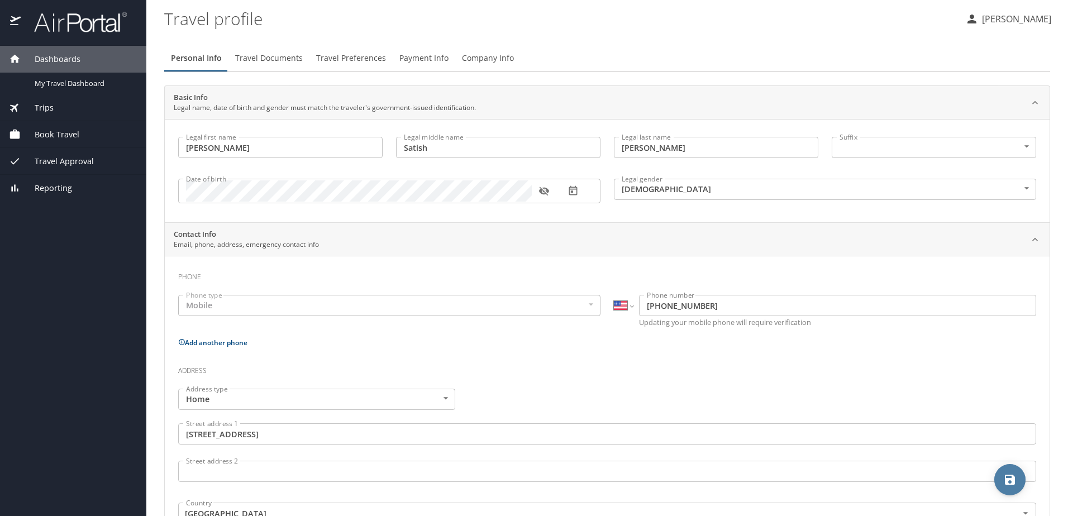
click at [1010, 479] on icon "save" at bounding box center [1010, 480] width 10 height 10
select select "US"
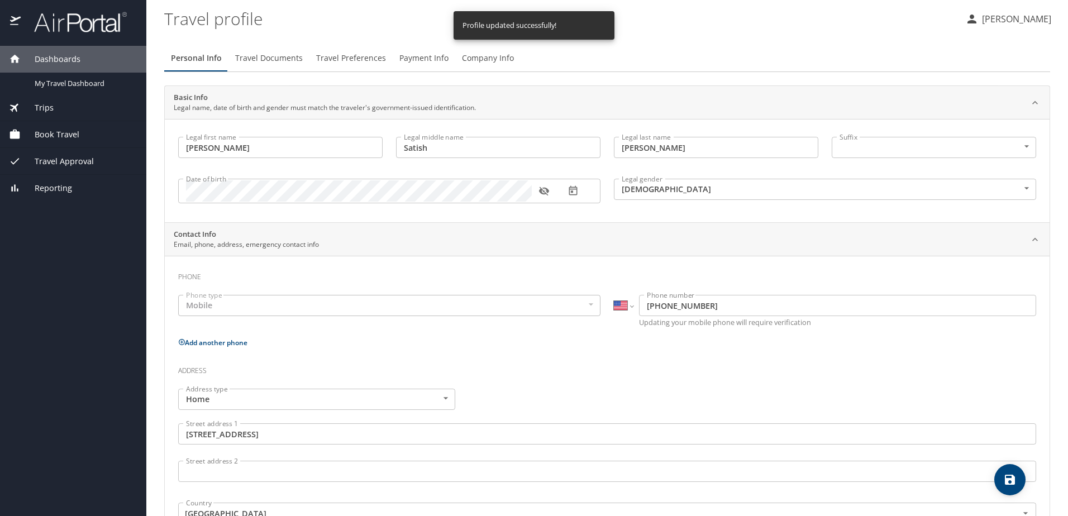
select select "US"
click at [281, 56] on span "Travel Documents" at bounding box center [269, 58] width 68 height 14
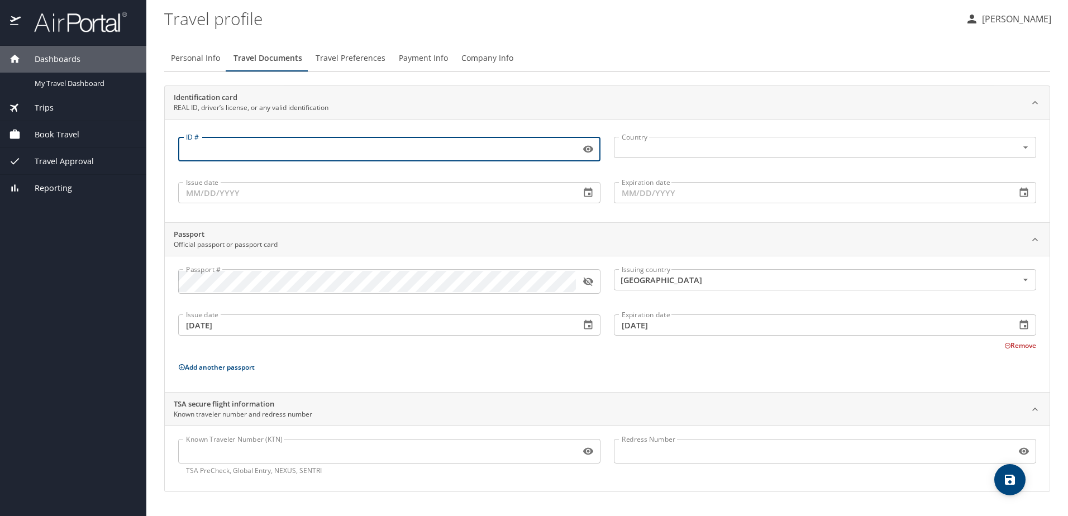
click at [312, 144] on input "ID #" at bounding box center [377, 149] width 398 height 21
click at [210, 146] on input "C152115758427" at bounding box center [377, 149] width 398 height 21
click at [204, 145] on input "C152115758427" at bounding box center [377, 149] width 398 height 21
type input "C152115758427"
click at [684, 144] on input "text" at bounding box center [808, 147] width 383 height 15
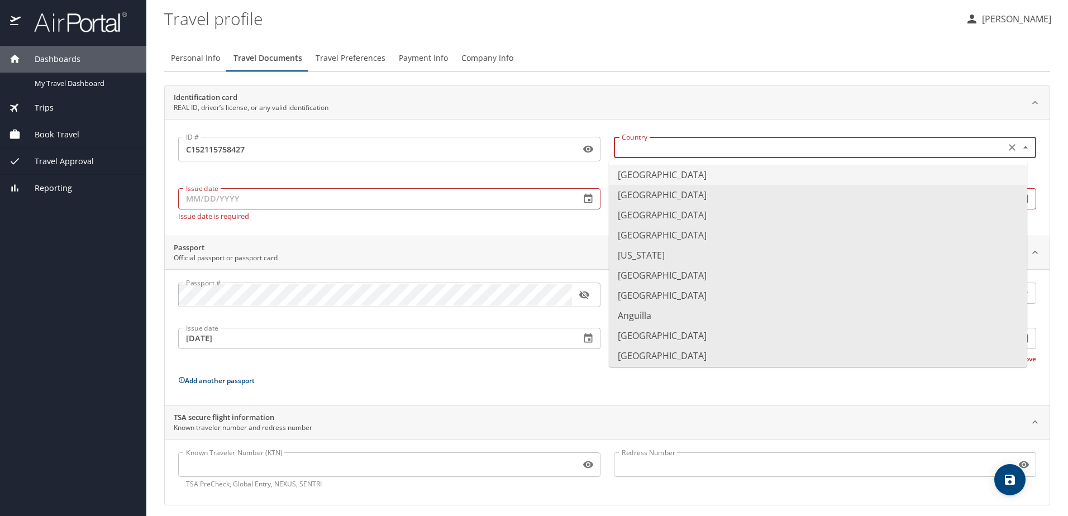
click at [677, 173] on li "United States of America" at bounding box center [818, 175] width 418 height 20
type input "United States of America"
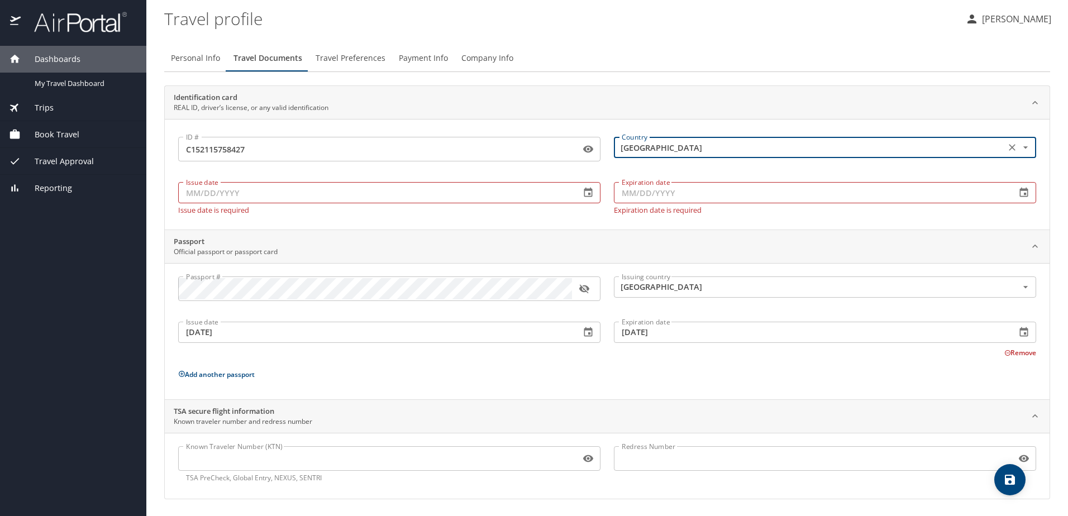
click at [369, 189] on input "Issue date" at bounding box center [374, 192] width 393 height 21
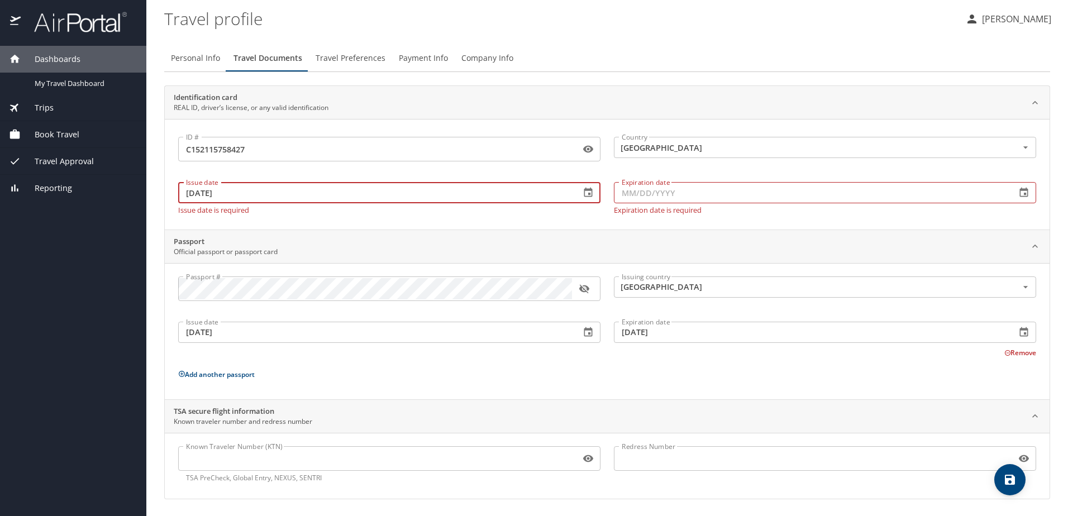
type input "05/04/2024"
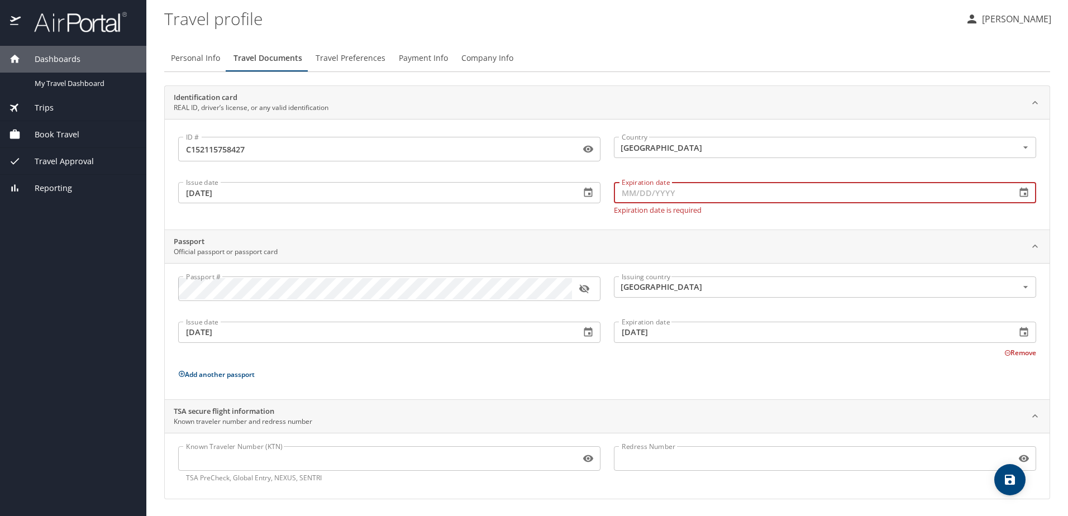
click at [667, 187] on input "Expiration date" at bounding box center [810, 192] width 393 height 21
type input "06/07/2028"
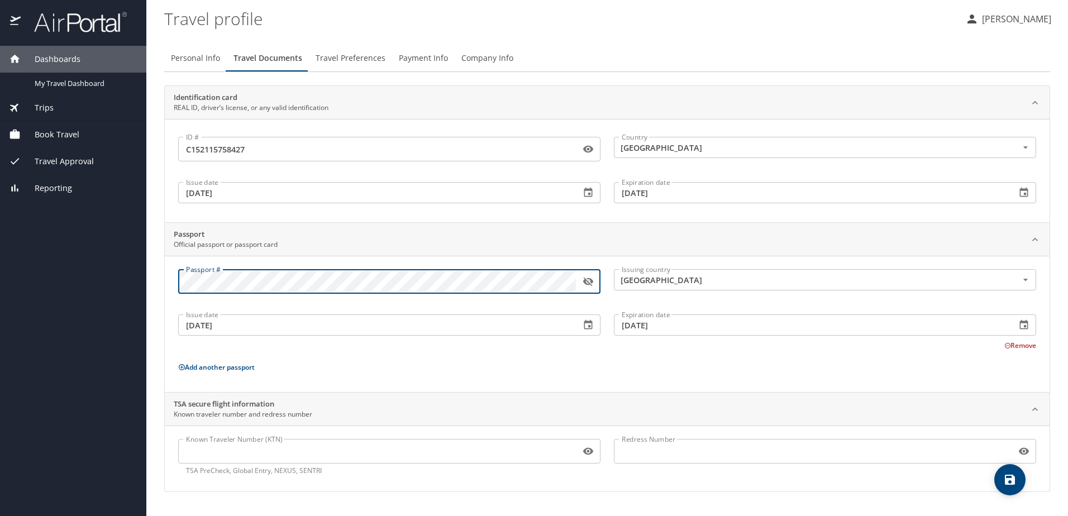
click at [1008, 485] on icon "save" at bounding box center [1010, 480] width 10 height 10
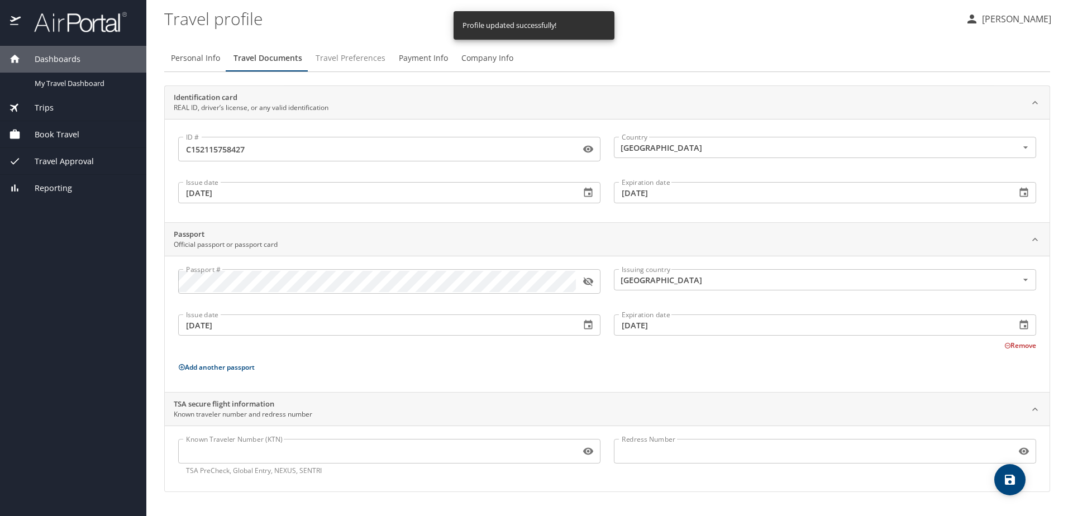
click at [357, 62] on span "Travel Preferences" at bounding box center [351, 58] width 70 height 14
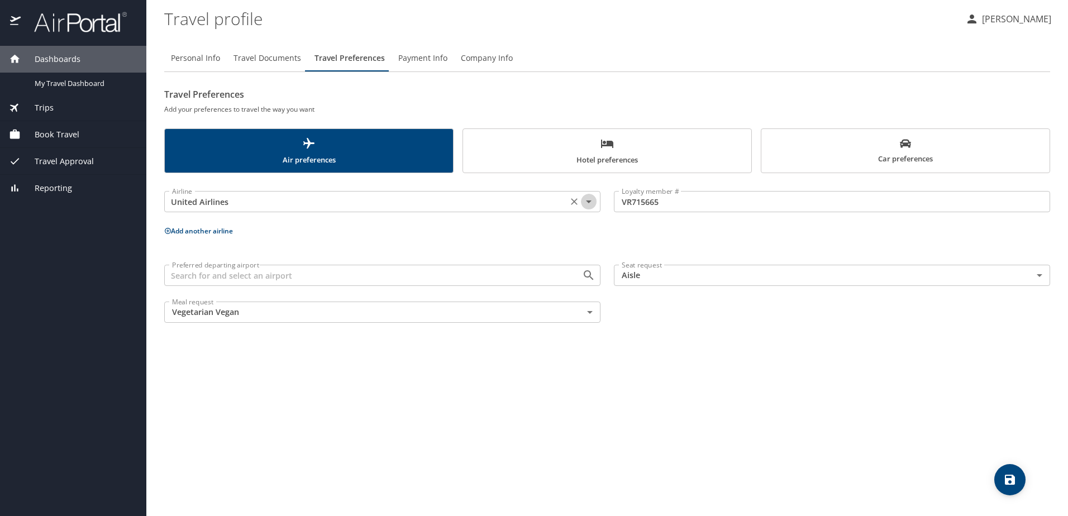
click at [593, 204] on icon "Open" at bounding box center [588, 201] width 13 height 13
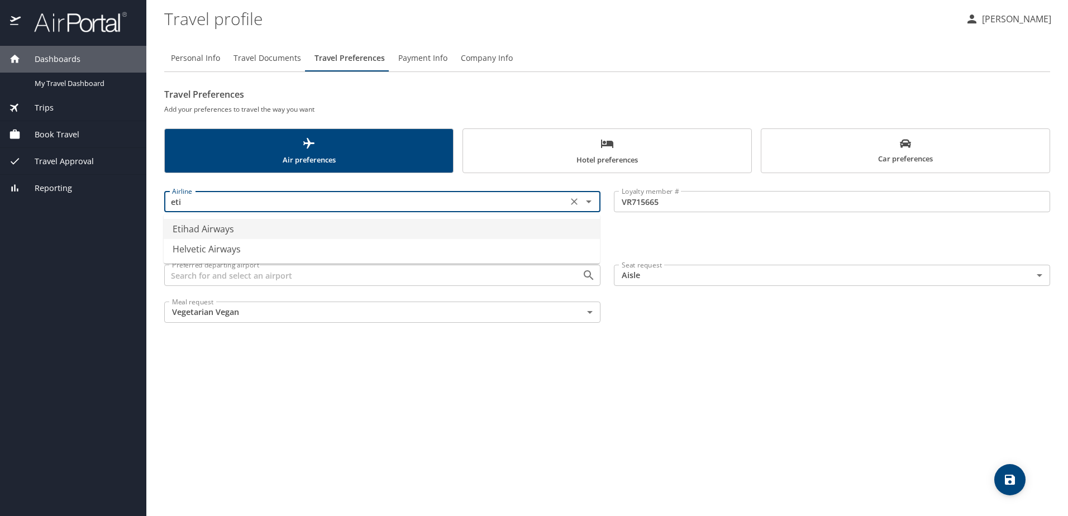
click at [230, 233] on li "Etihad Airways" at bounding box center [382, 229] width 436 height 20
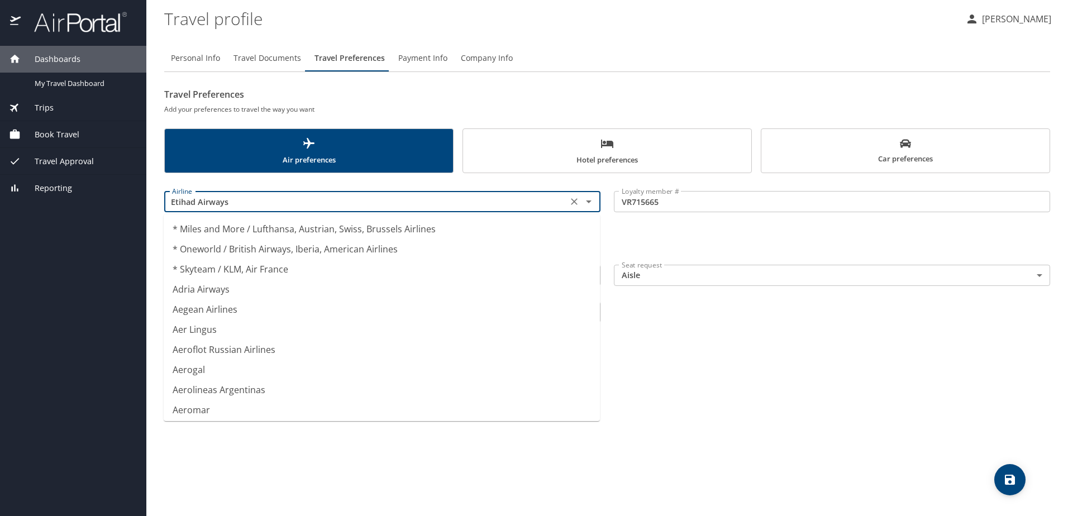
scroll to position [3540, 0]
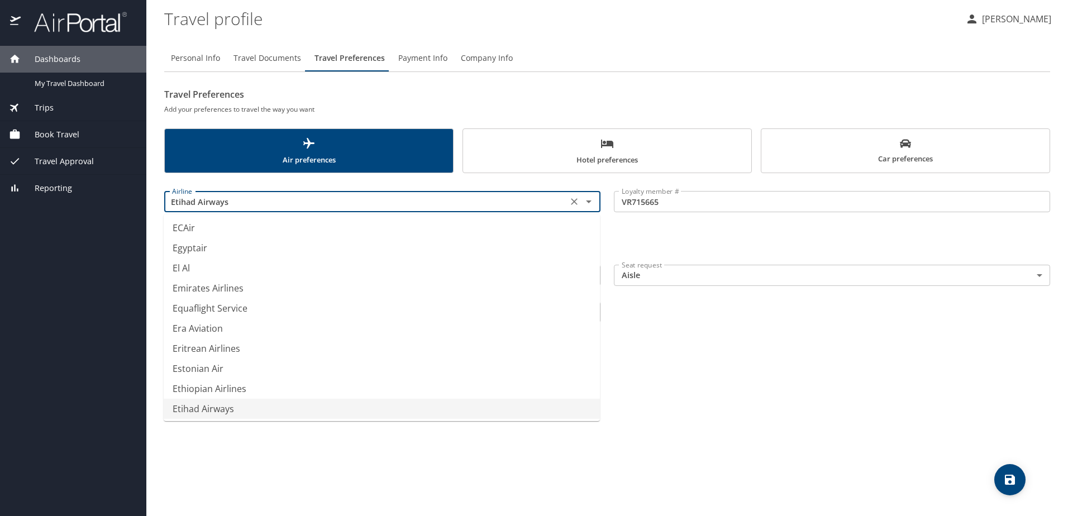
drag, startPoint x: 373, startPoint y: 200, endPoint x: 144, endPoint y: 183, distance: 230.2
click at [144, 183] on div "Dashboards My Travel Dashboard Trips Current / Future Trips Past Trips Trips Mi…" at bounding box center [534, 258] width 1068 height 516
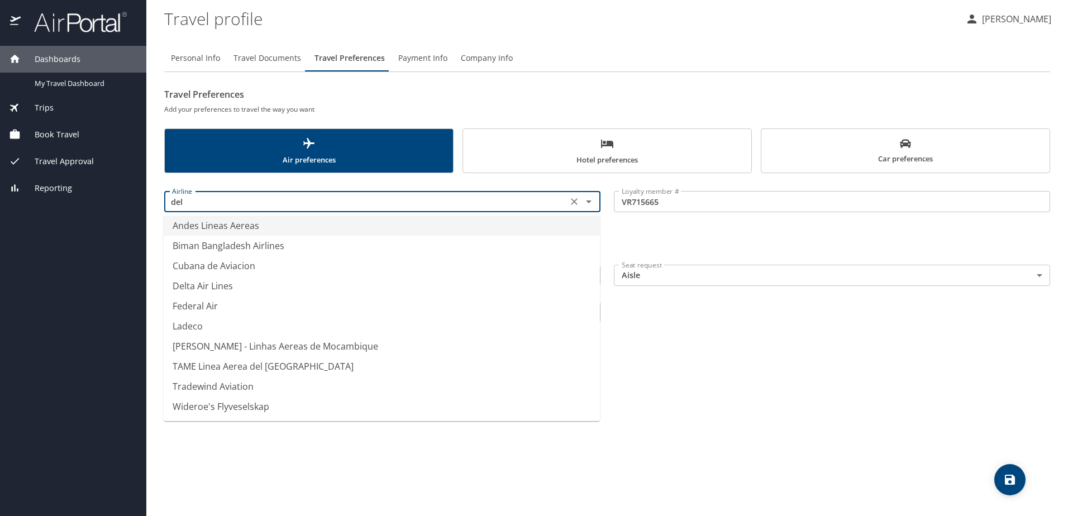
scroll to position [0, 0]
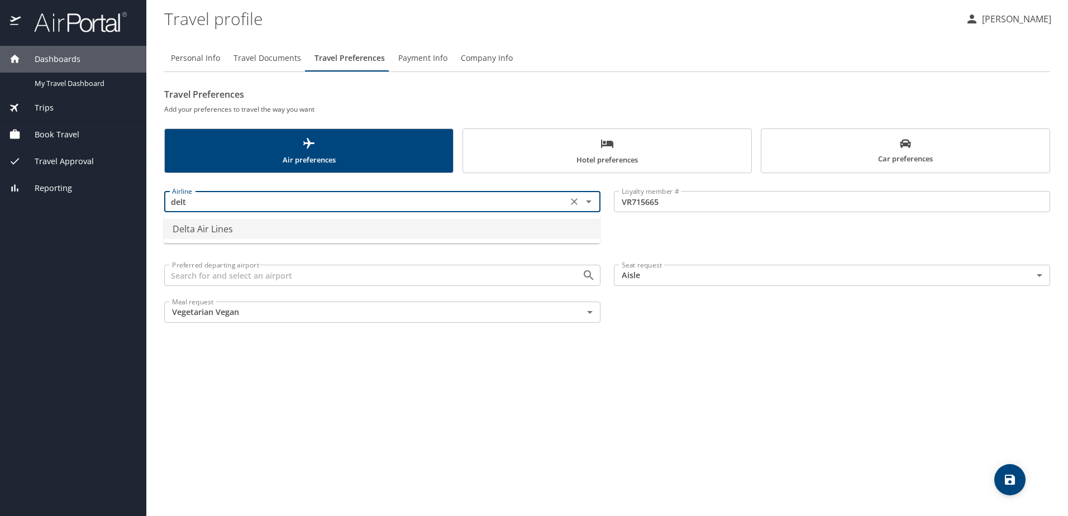
click at [235, 226] on li "Delta Air Lines" at bounding box center [382, 229] width 436 height 20
type input "Delta Air Lines"
click at [678, 206] on input "VR715665" at bounding box center [832, 201] width 436 height 21
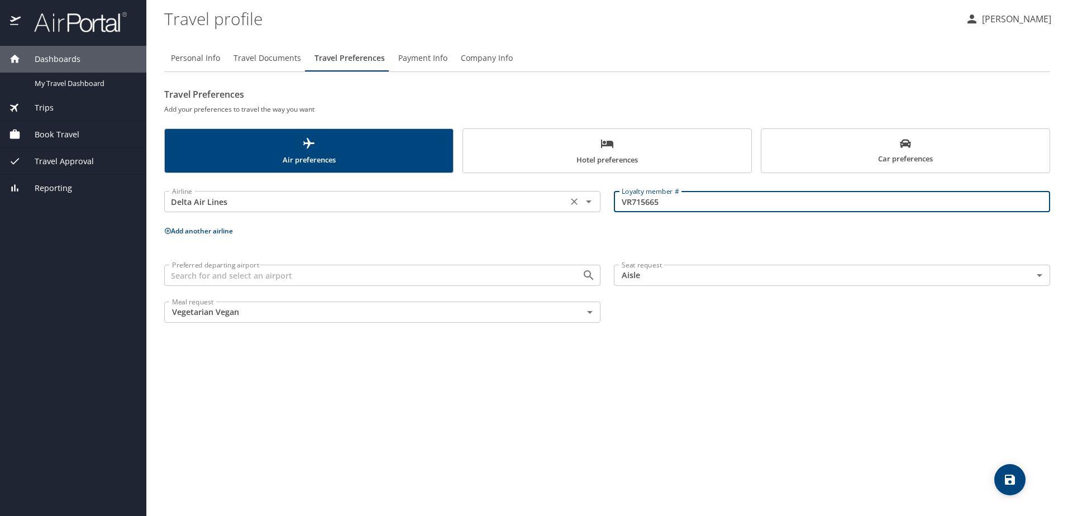
drag, startPoint x: 672, startPoint y: 203, endPoint x: 576, endPoint y: 192, distance: 97.2
click at [576, 192] on div "Airline Delta Air Lines Airline Loyalty member # VR715665 Loyalty member #" at bounding box center [606, 202] width 899 height 44
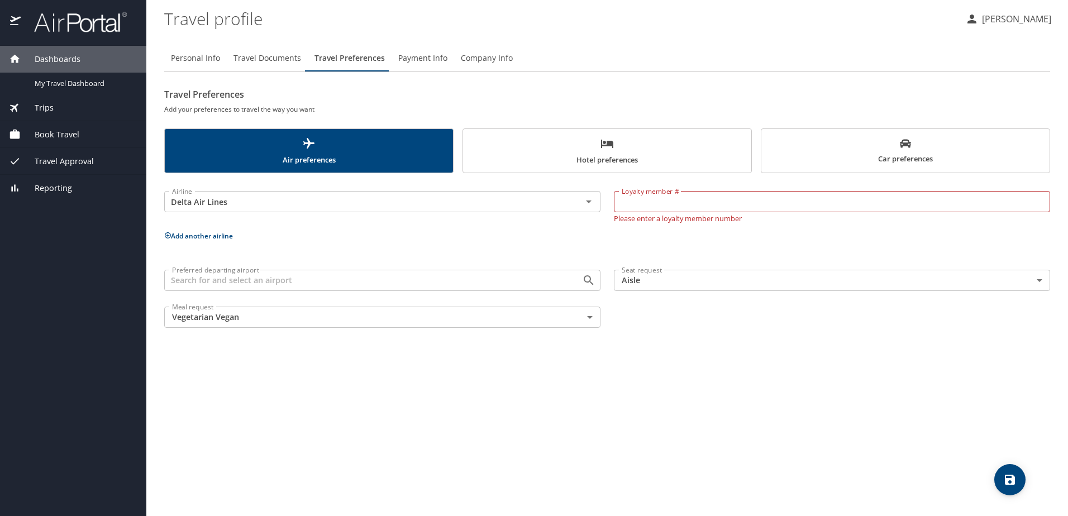
click at [661, 202] on input "Loyalty member #" at bounding box center [832, 201] width 436 height 21
paste input "9803736777"
type input "9803736777"
click at [771, 392] on div "Personal Info Travel Documents Travel Preferences Payment Info Company Info Tra…" at bounding box center [607, 276] width 886 height 480
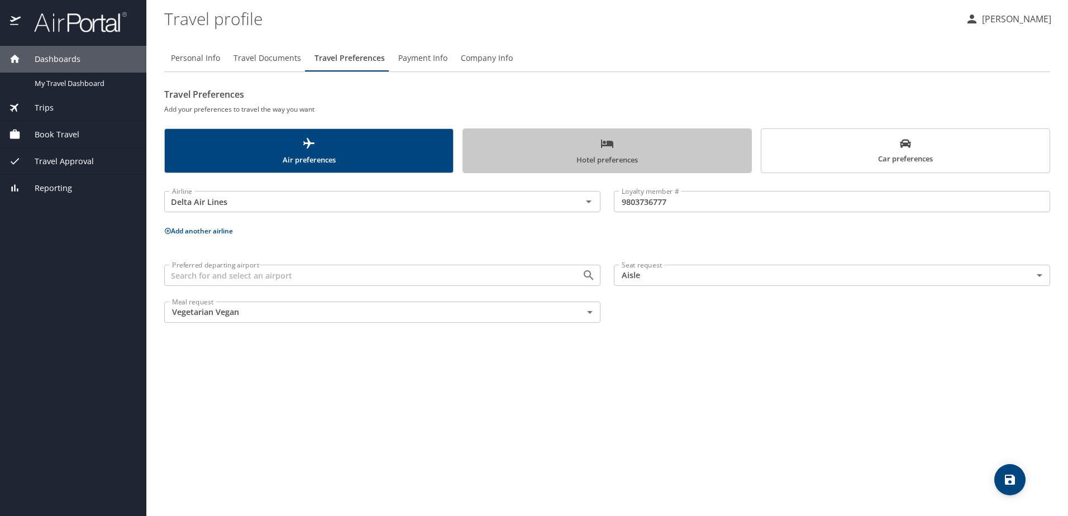
click at [681, 161] on span "Hotel preferences" at bounding box center [607, 152] width 275 height 30
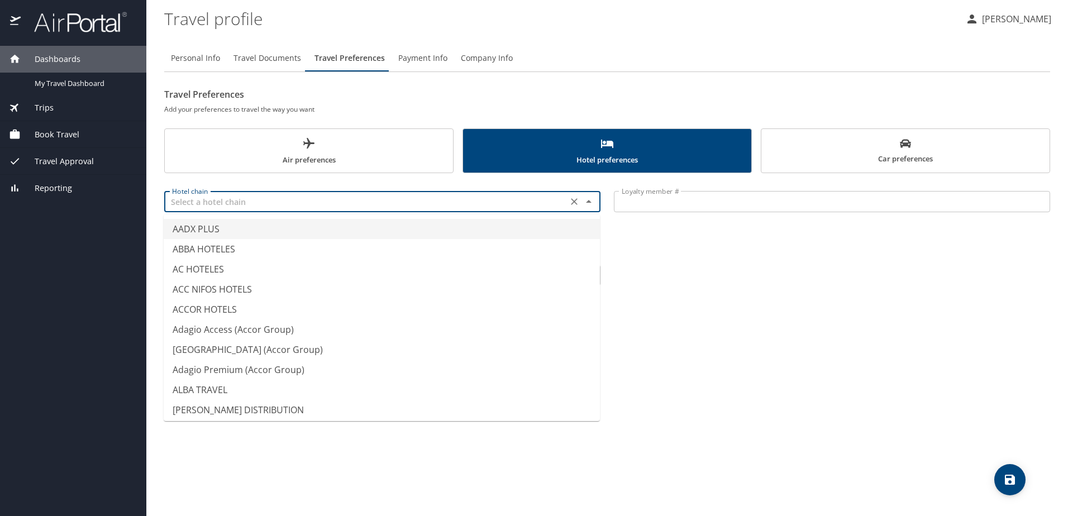
click at [396, 203] on input "text" at bounding box center [366, 201] width 397 height 15
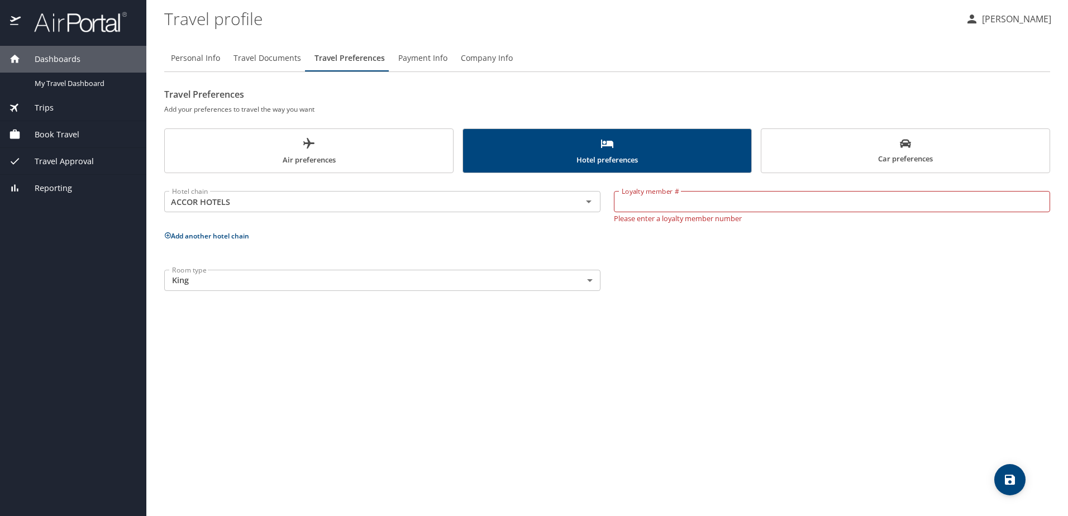
click at [814, 311] on div "Personal Info Travel Documents Travel Preferences Payment Info Company Info Tra…" at bounding box center [607, 276] width 886 height 480
click at [255, 197] on input "ACCOR HOTELS" at bounding box center [366, 201] width 397 height 15
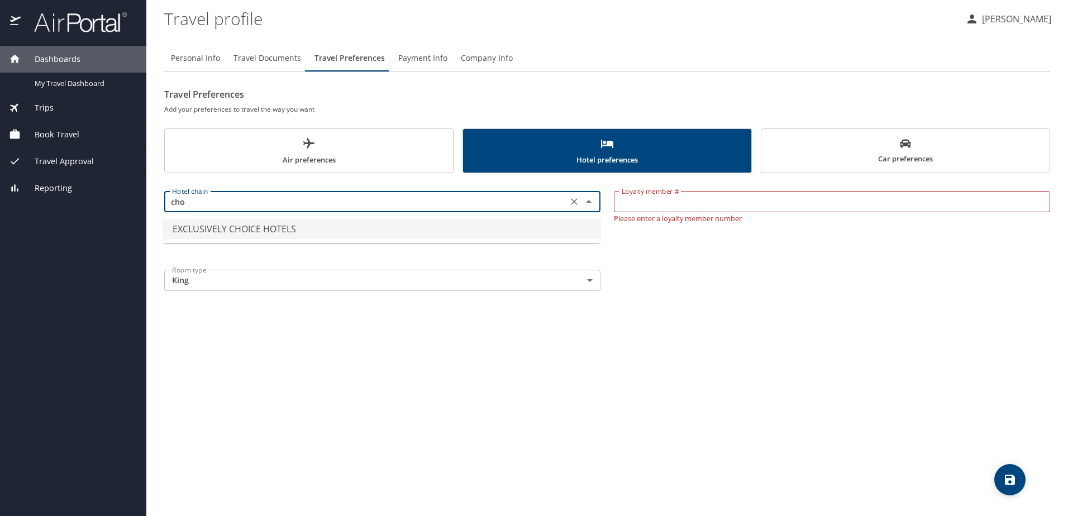
click at [279, 230] on li "EXCLUSIVELY CHOICE HOTELS" at bounding box center [382, 229] width 436 height 20
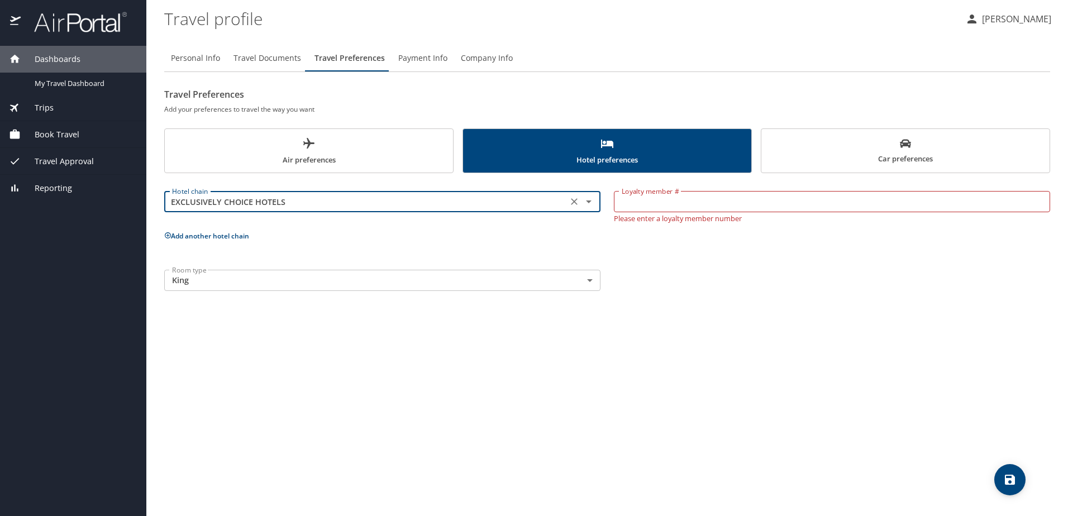
type input "EXCLUSIVELY CHOICE HOTELS"
click at [696, 211] on input "Loyalty member #" at bounding box center [832, 201] width 436 height 21
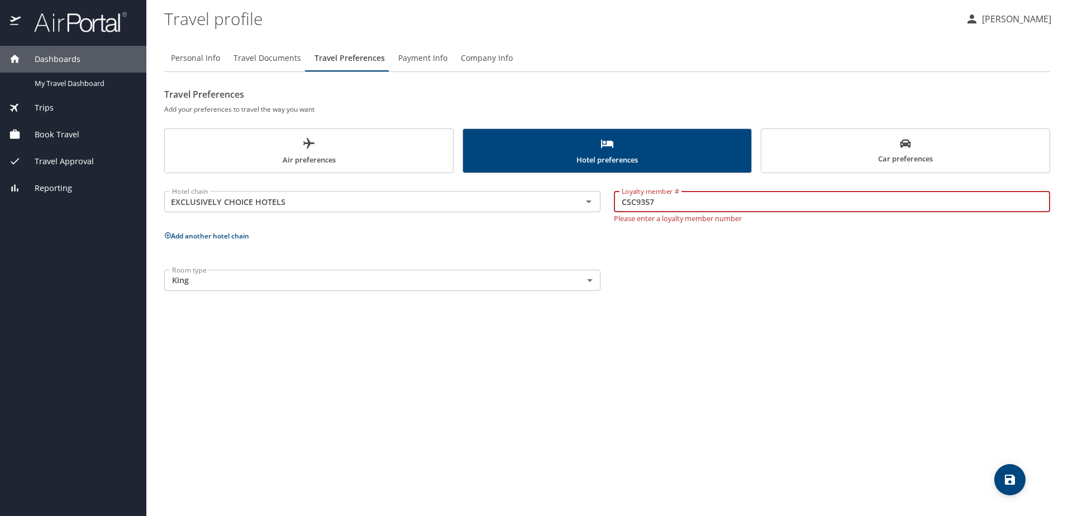
type input "CSC9357"
click at [636, 358] on div "Personal Info Travel Documents Travel Preferences Payment Info Company Info Tra…" at bounding box center [607, 276] width 886 height 480
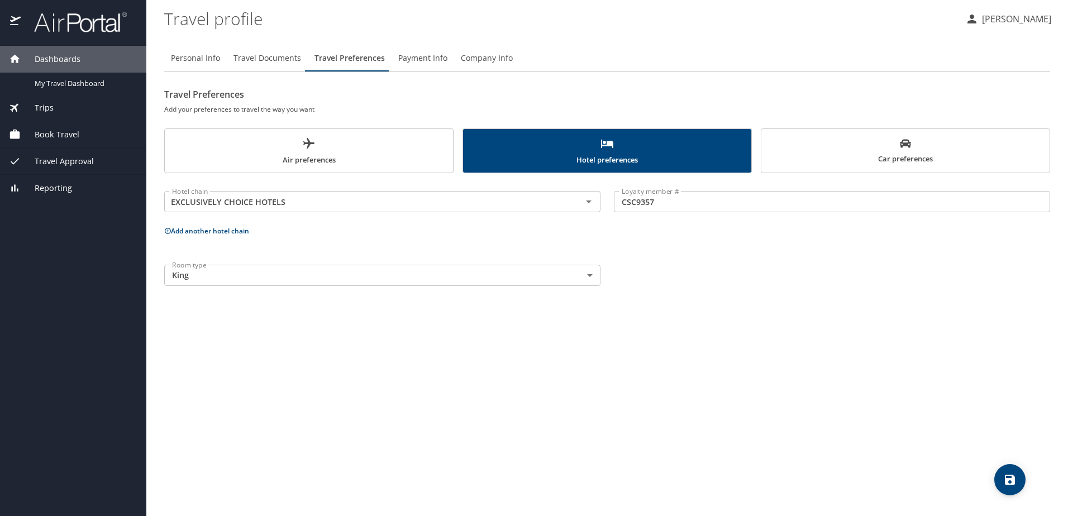
click at [1012, 481] on icon "save" at bounding box center [1010, 480] width 10 height 10
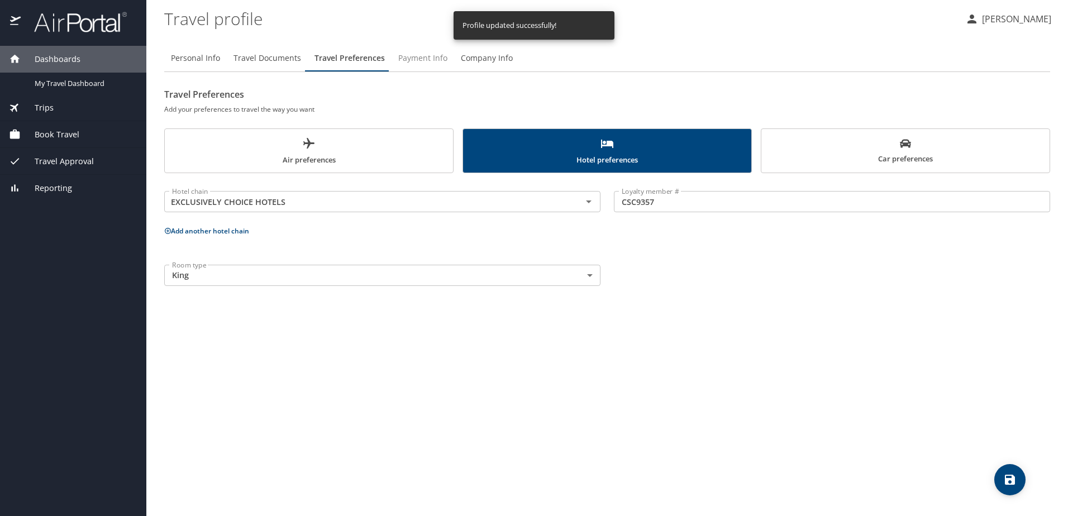
click at [432, 59] on span "Payment Info" at bounding box center [422, 58] width 49 height 14
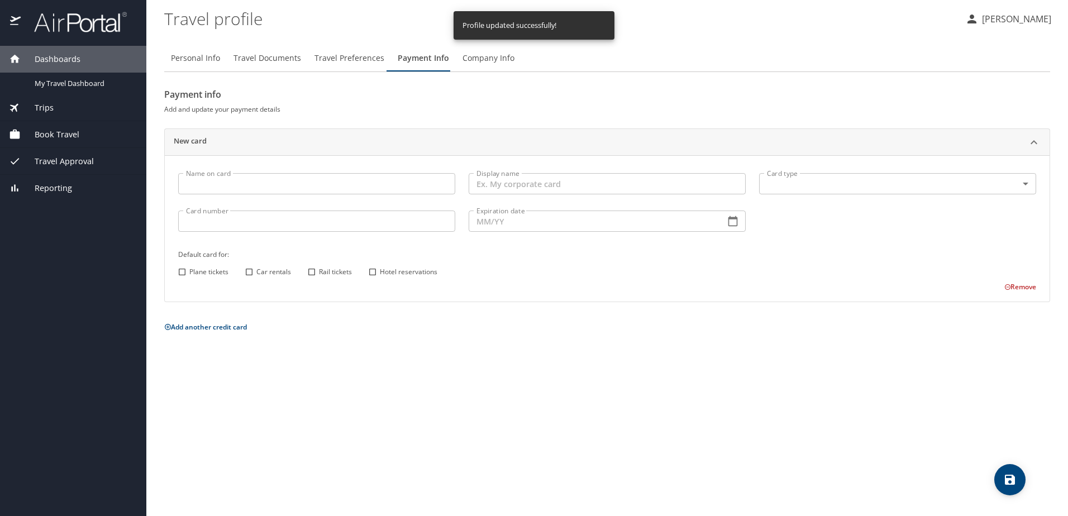
click at [272, 180] on input "Name on card" at bounding box center [316, 183] width 277 height 21
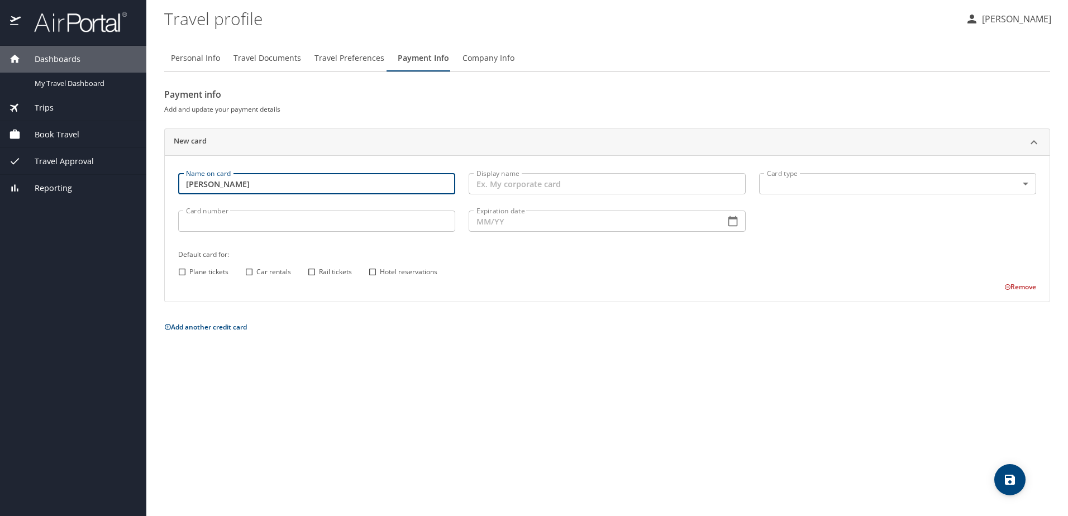
type input "[PERSON_NAME]"
click at [560, 186] on input "Display name" at bounding box center [607, 183] width 277 height 21
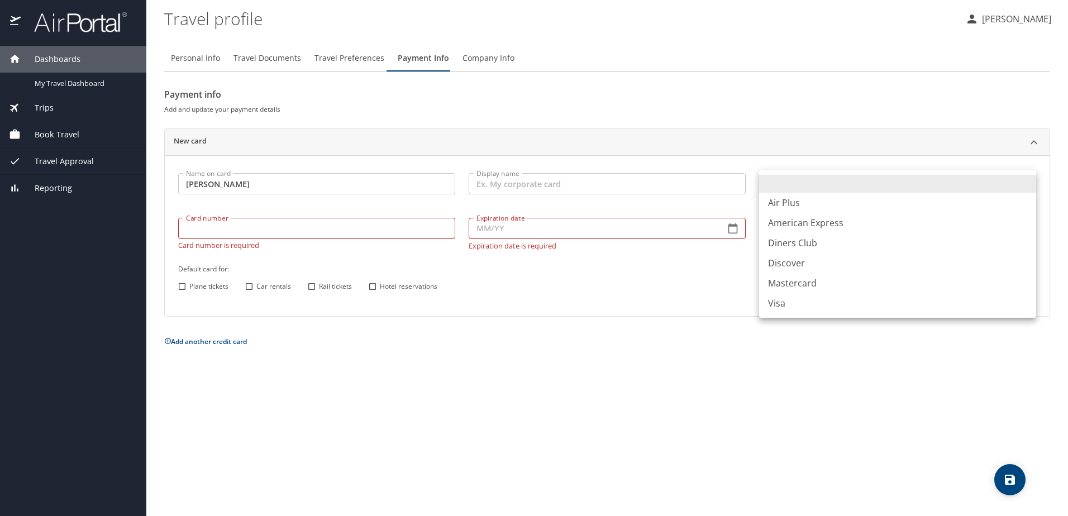
click at [685, 187] on div at bounding box center [534, 258] width 1068 height 516
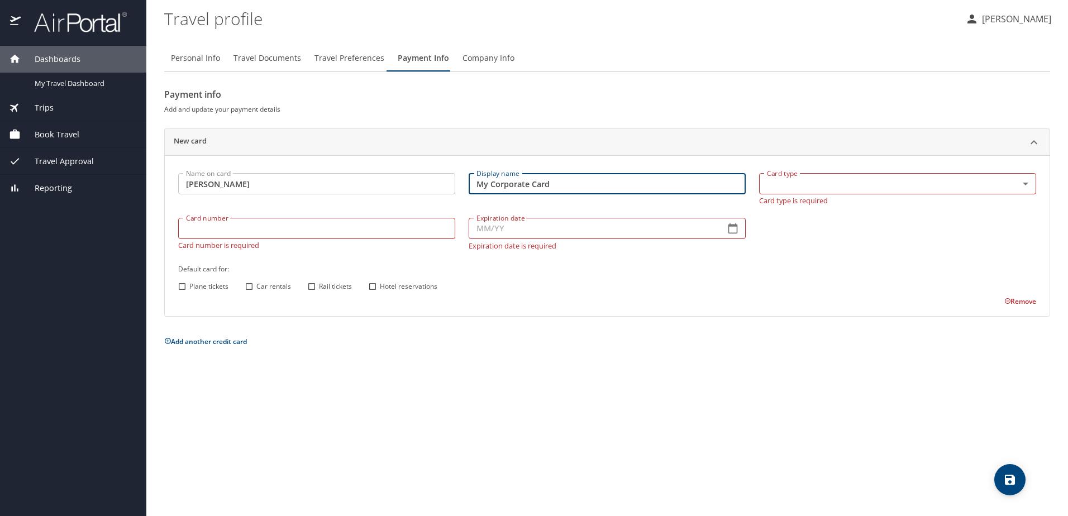
type input "My Corporate Card"
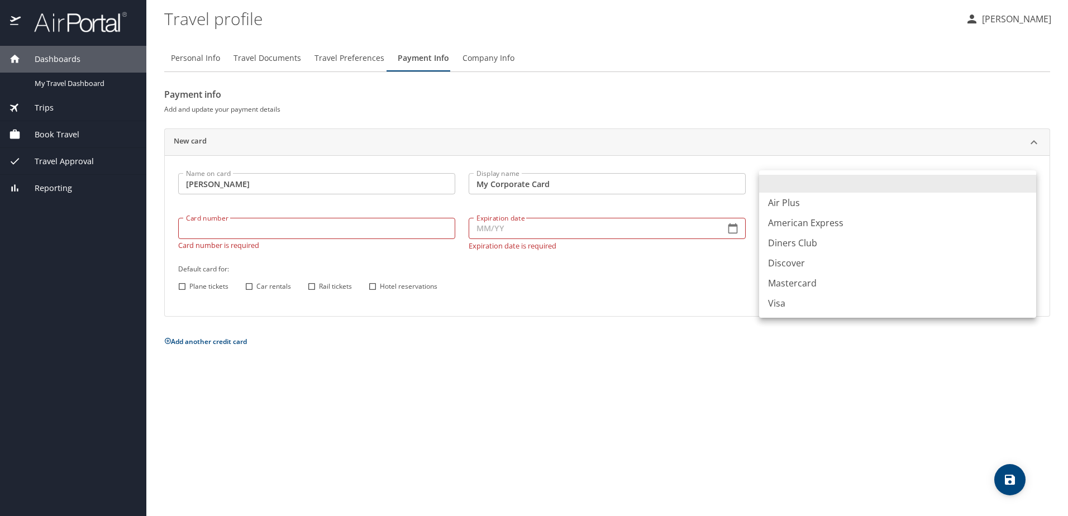
click at [981, 187] on body "Dashboards My Travel Dashboard Trips Current / Future Trips Past Trips Trips Mi…" at bounding box center [534, 258] width 1068 height 516
click at [770, 304] on li "Visa" at bounding box center [897, 303] width 277 height 20
type input "VI"
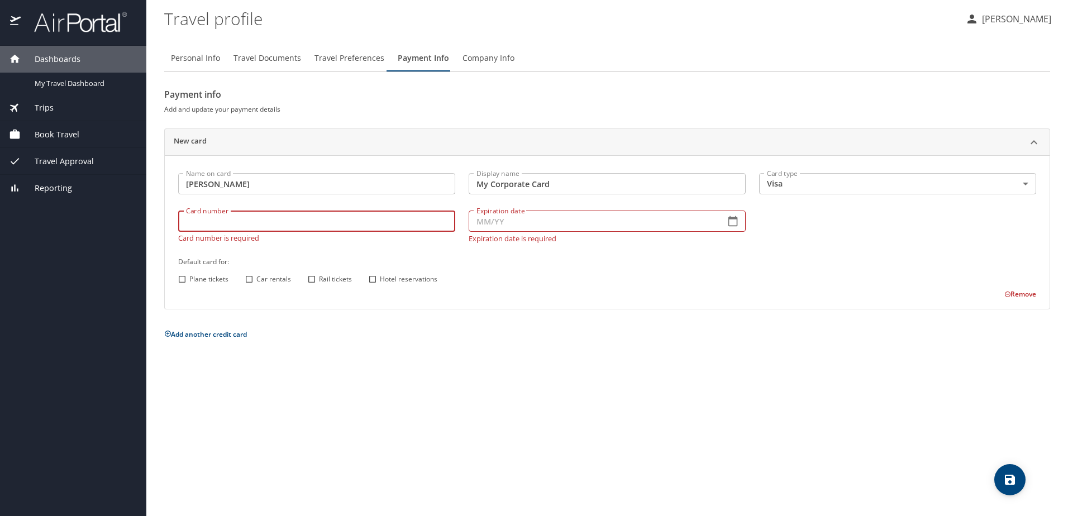
click at [235, 235] on div "Card number Card number Card number is required" at bounding box center [316, 226] width 290 height 45
type input "4808017015270655"
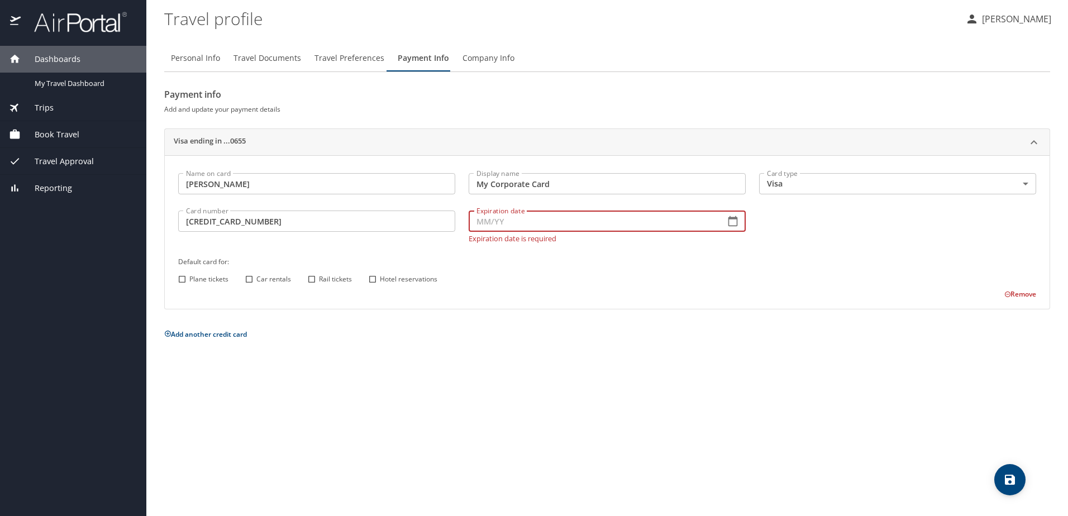
click at [514, 223] on input "Expiration date" at bounding box center [592, 221] width 247 height 21
type input "04/28"
click at [532, 285] on div "Name on card Chaitanya Chavanke Name on card Display name My Corporate Card Dis…" at bounding box center [606, 232] width 871 height 133
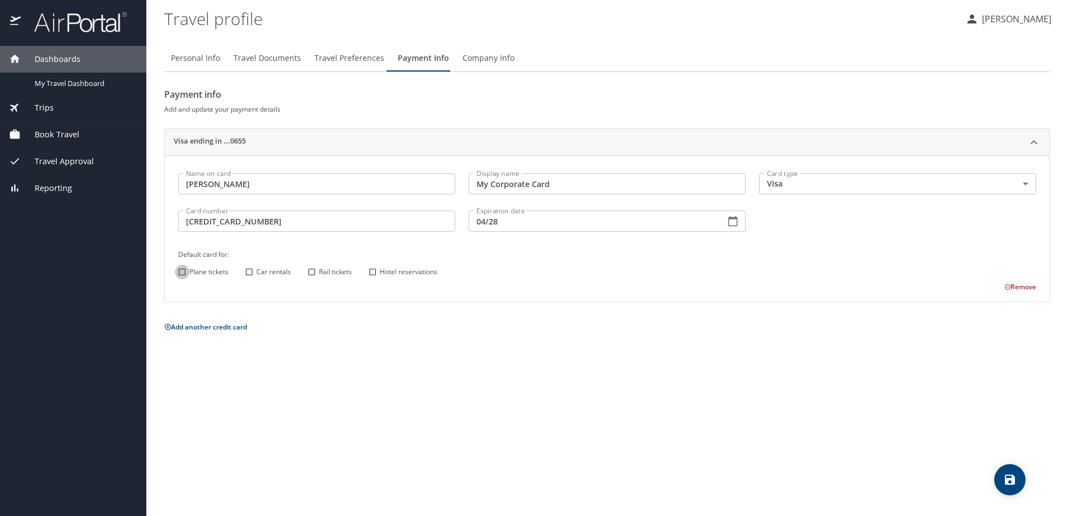
drag, startPoint x: 182, startPoint y: 271, endPoint x: 199, endPoint y: 275, distance: 18.3
click at [182, 272] on input "Plane tickets" at bounding box center [182, 272] width 15 height 15
checkbox input "true"
click at [251, 272] on input "Car rentals" at bounding box center [249, 272] width 15 height 15
checkbox input "true"
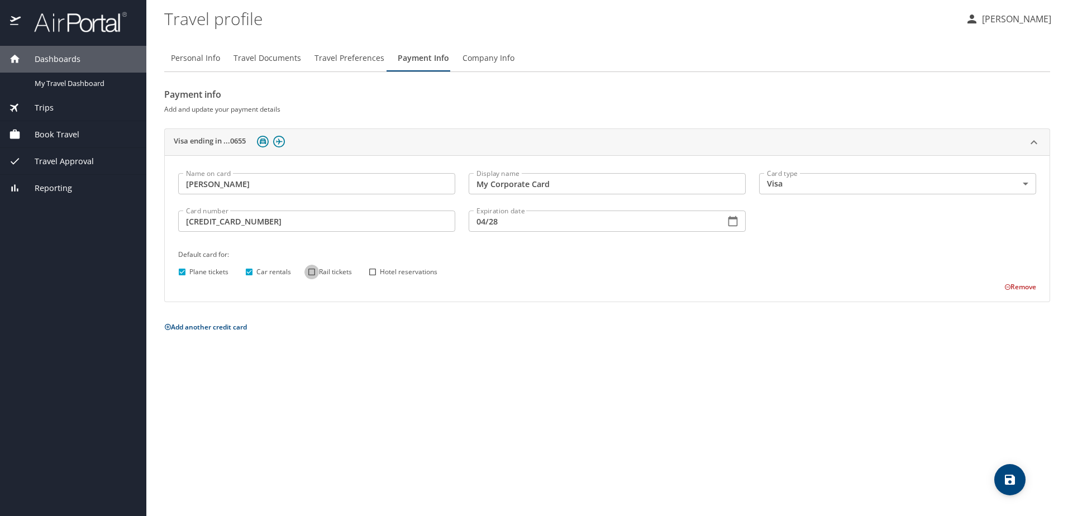
click at [313, 271] on input "Rail tickets" at bounding box center [311, 272] width 15 height 15
checkbox input "true"
click at [373, 271] on input "Hotel reservations" at bounding box center [372, 272] width 15 height 15
checkbox input "true"
click at [1009, 476] on icon "save" at bounding box center [1009, 479] width 13 height 13
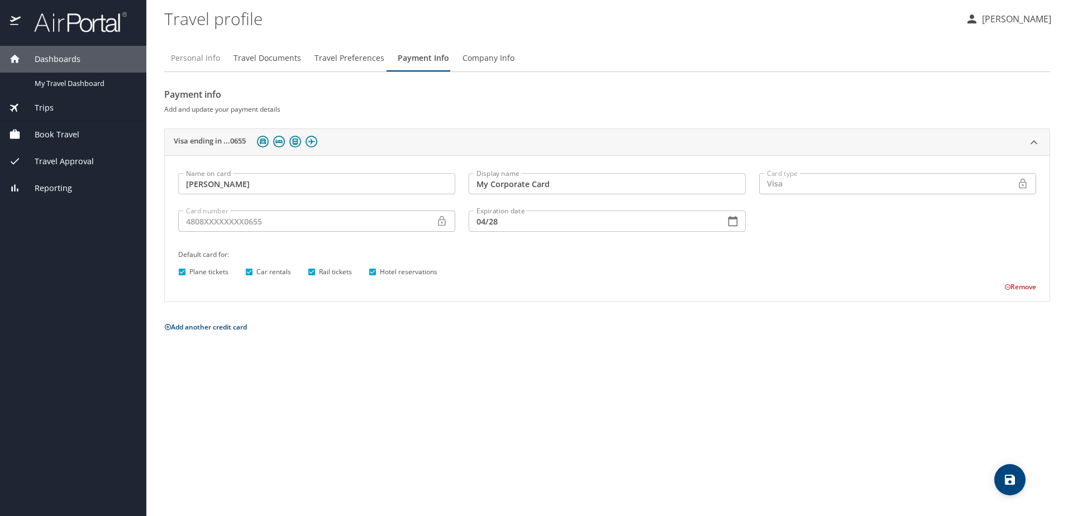
click at [208, 61] on span "Personal Info" at bounding box center [195, 58] width 49 height 14
select select "US"
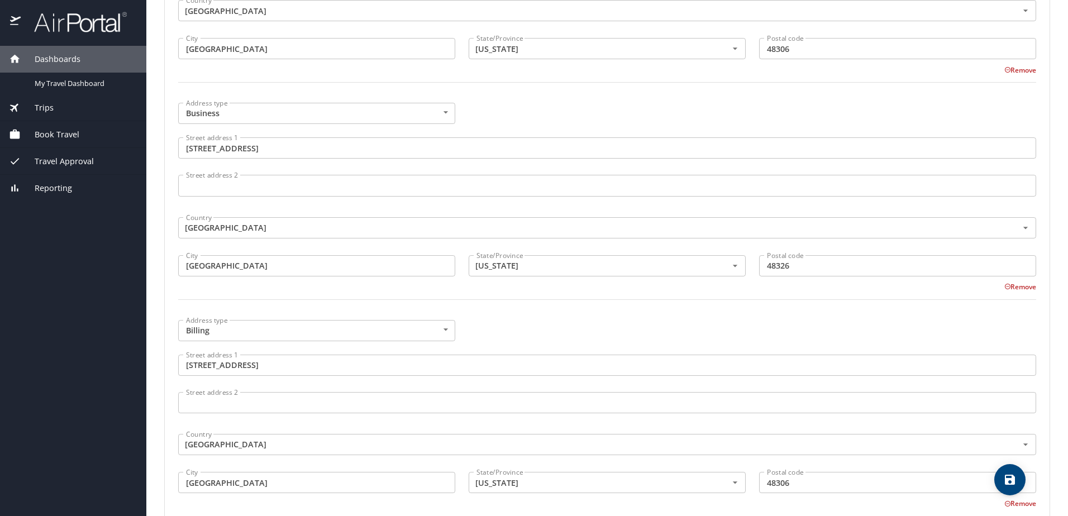
scroll to position [558, 0]
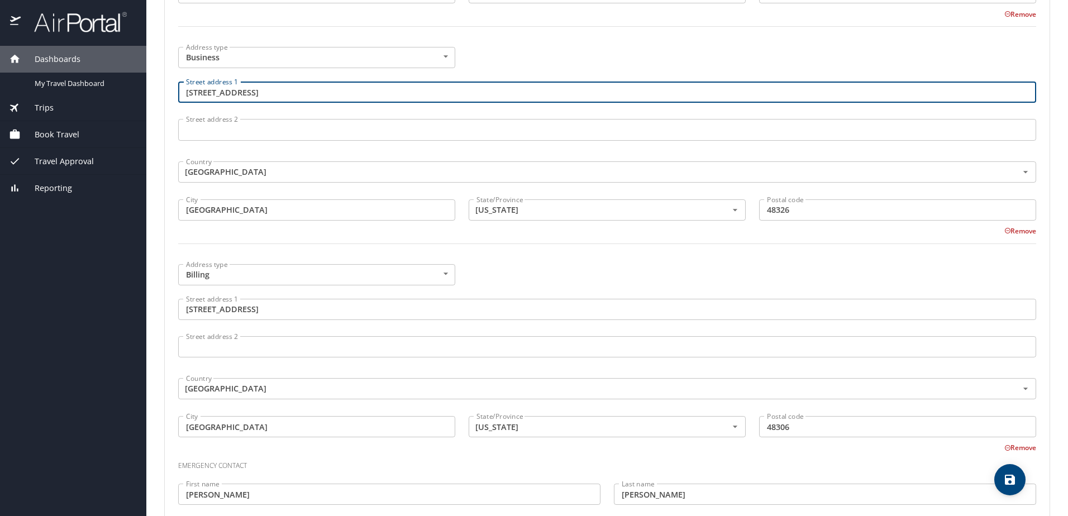
drag, startPoint x: 268, startPoint y: 95, endPoint x: 168, endPoint y: 77, distance: 101.0
click at [168, 77] on div "Phone Phone type Mobile Mobile Phone type International Afghanistan Åland Islan…" at bounding box center [607, 128] width 885 height 863
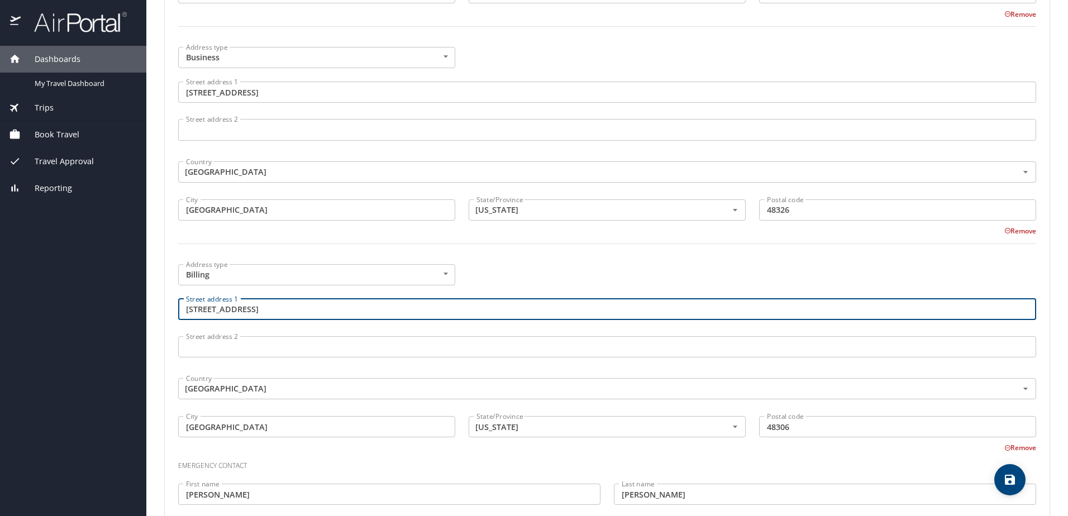
drag, startPoint x: 288, startPoint y: 311, endPoint x: 121, endPoint y: 283, distance: 169.9
click at [122, 284] on div "Dashboards My Travel Dashboard Trips Current / Future Trips Past Trips Trips Mi…" at bounding box center [534, 258] width 1068 height 516
paste input "1320 Pacific"
type input "1320 Pacific Drive"
click at [294, 428] on input "Rochester Hills" at bounding box center [316, 426] width 277 height 21
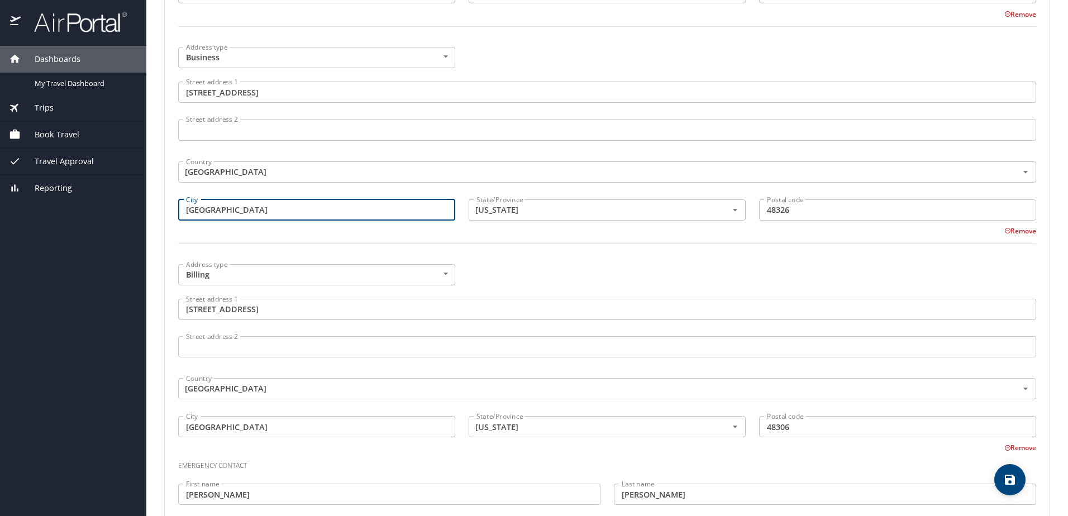
drag, startPoint x: 246, startPoint y: 209, endPoint x: 145, endPoint y: 202, distance: 101.4
click at [145, 202] on div "Dashboards My Travel Dashboard Trips Current / Future Trips Past Trips Trips Mi…" at bounding box center [534, 258] width 1068 height 516
drag, startPoint x: 266, startPoint y: 427, endPoint x: 152, endPoint y: 413, distance: 114.7
click at [152, 413] on main "Travel profile Chaitanya Chavanke Personal Info Travel Documents Travel Prefere…" at bounding box center [607, 258] width 922 height 516
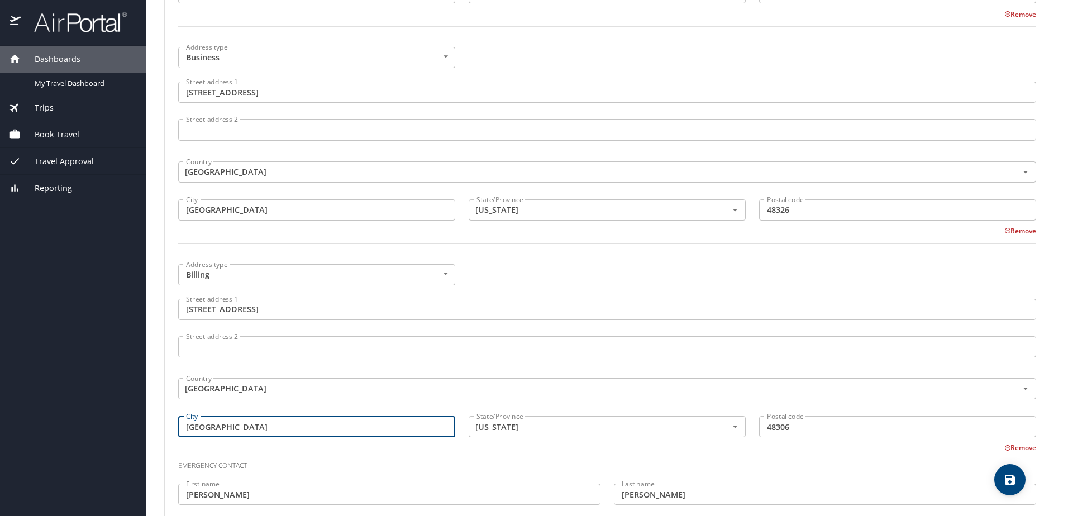
paste input "Auburn"
type input "Auburn Hills"
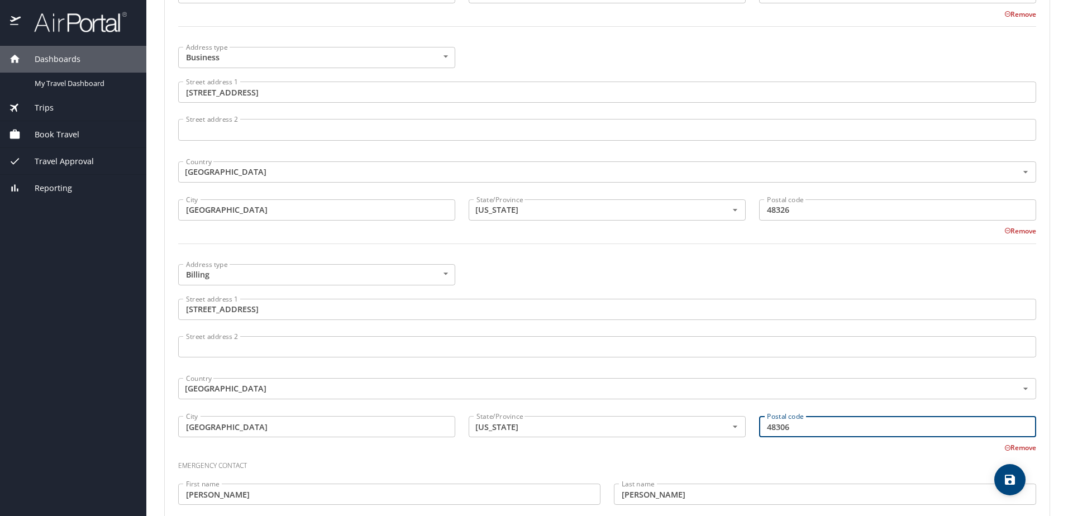
drag, startPoint x: 803, startPoint y: 429, endPoint x: 746, endPoint y: 421, distance: 57.7
click at [752, 421] on div "Postal code 48306 Postal code" at bounding box center [897, 427] width 290 height 37
type input "48326"
click at [796, 262] on div at bounding box center [606, 250] width 871 height 27
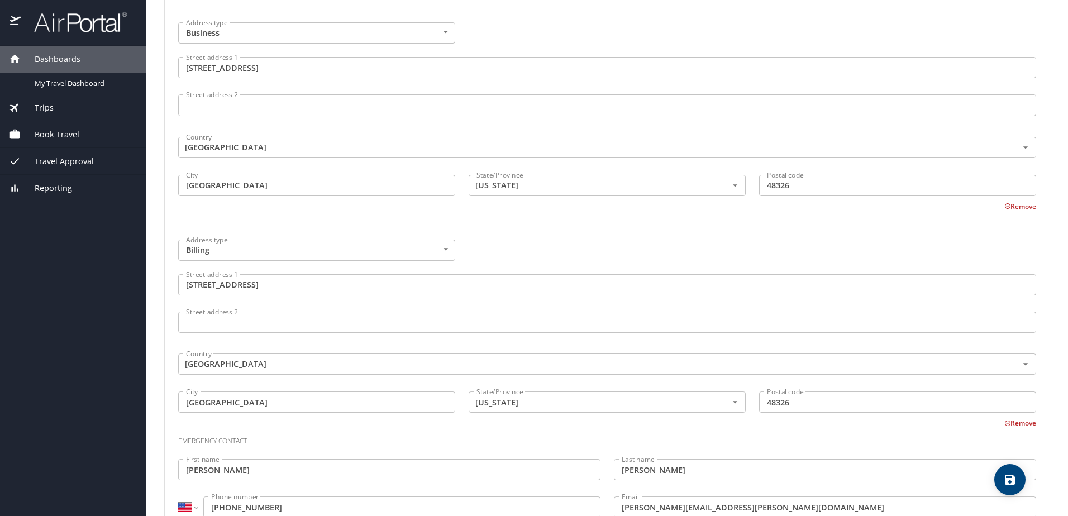
scroll to position [622, 0]
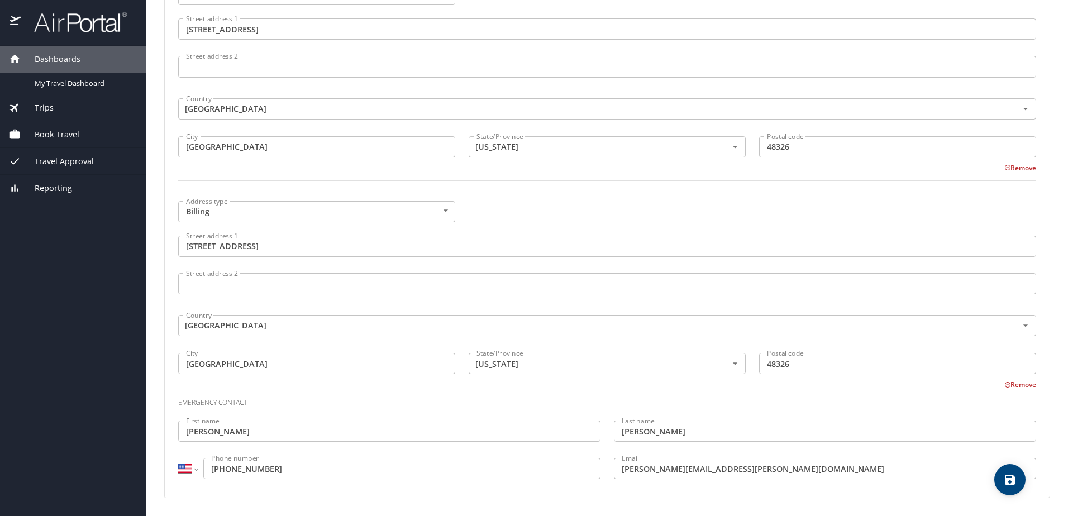
click at [1013, 486] on icon "save" at bounding box center [1009, 479] width 13 height 13
select select "US"
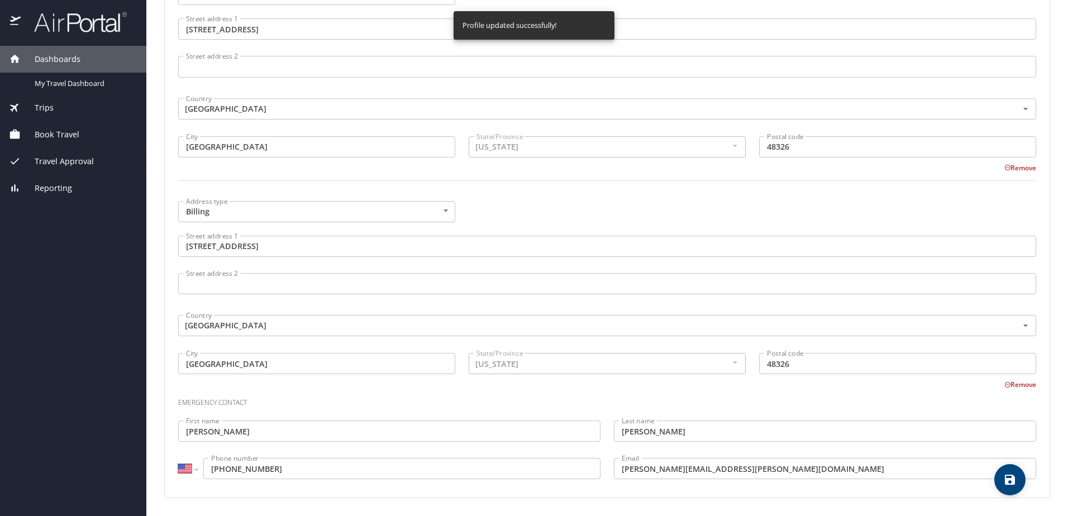
select select "US"
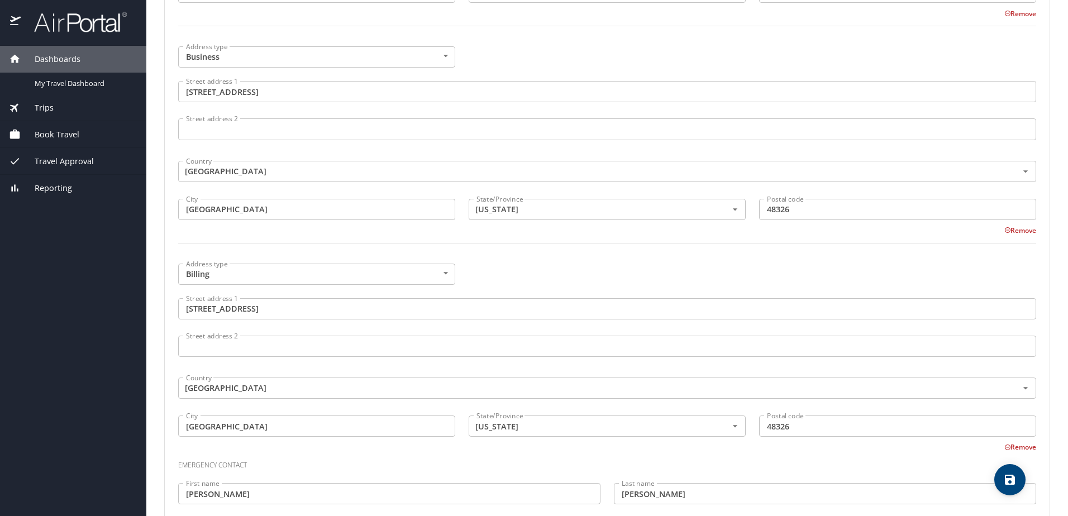
scroll to position [566, 0]
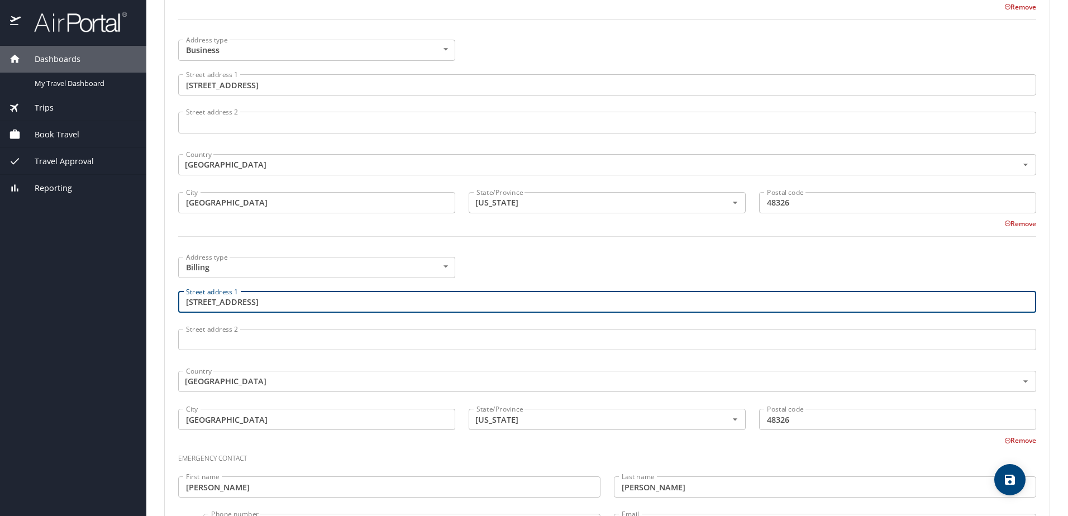
drag, startPoint x: 301, startPoint y: 301, endPoint x: 171, endPoint y: 281, distance: 131.0
click at [171, 281] on div "Address type Billing Billing Address type Street address 1 1320 Pacific Drive S…" at bounding box center [606, 348] width 871 height 196
type input "Autoliv ASP, Inc, 3350 Airport Road"
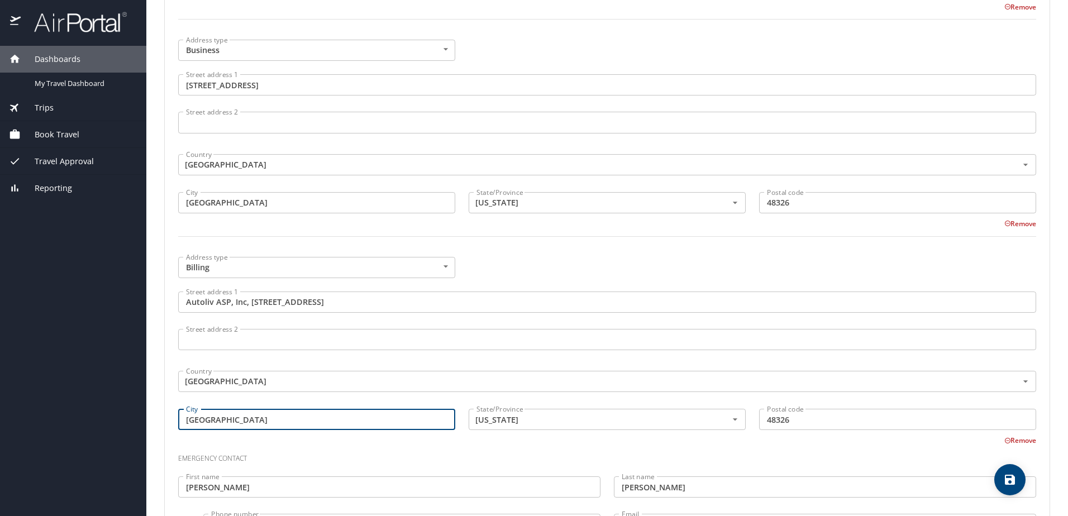
click at [399, 424] on input "Auburn Hills" at bounding box center [316, 419] width 277 height 21
drag, startPoint x: 397, startPoint y: 422, endPoint x: 157, endPoint y: 394, distance: 240.7
click at [157, 394] on main "Travel profile Chaitanya Chavanke Personal Info Travel Documents Travel Prefere…" at bounding box center [607, 258] width 922 height 516
type input "Ogden"
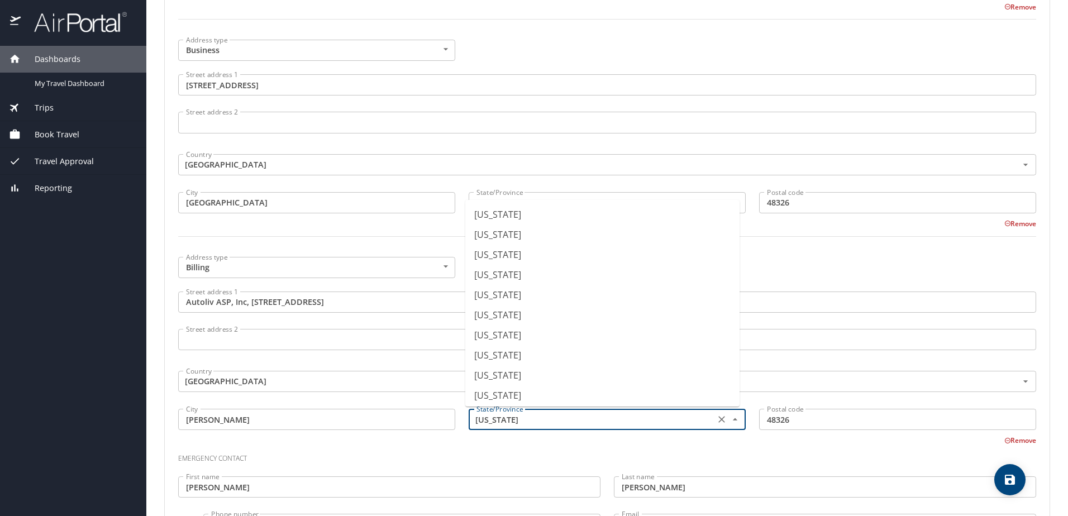
scroll to position [262, 0]
drag, startPoint x: 533, startPoint y: 416, endPoint x: 416, endPoint y: 406, distance: 118.2
click at [416, 406] on div "Address type Billing Billing Address type Street address 1 Autoliv ASP, Inc, 33…" at bounding box center [606, 348] width 871 height 196
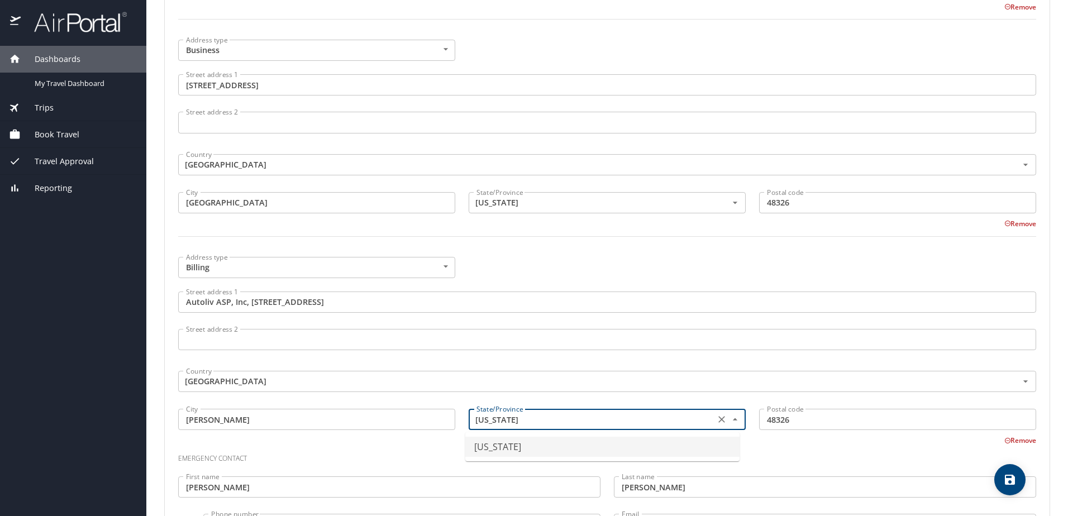
type input "Utah"
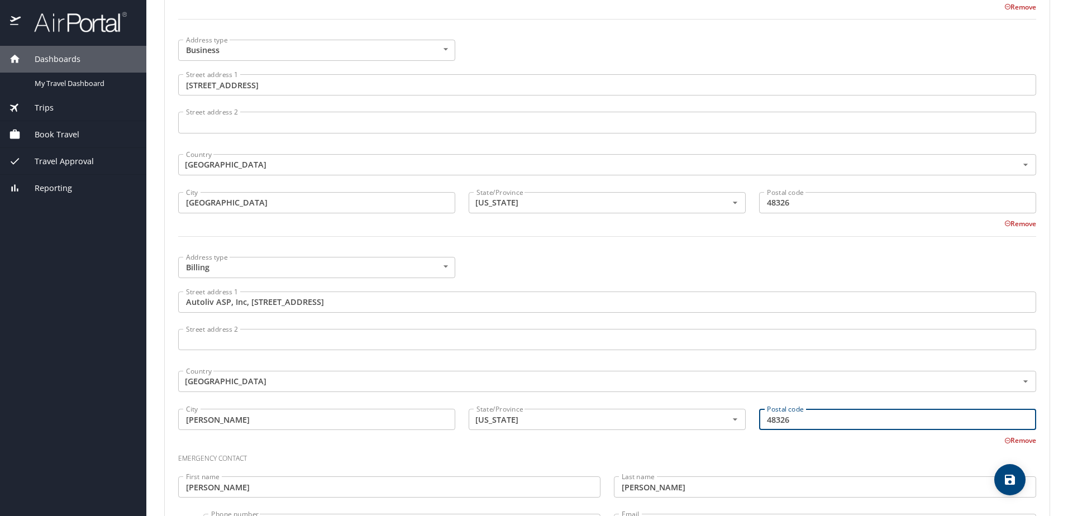
click at [867, 419] on input "48326" at bounding box center [897, 419] width 277 height 21
drag, startPoint x: 865, startPoint y: 419, endPoint x: 741, endPoint y: 412, distance: 124.8
click at [741, 412] on div "Address type Billing Billing Address type Street address 1 Autoliv ASP, Inc, 33…" at bounding box center [606, 348] width 871 height 196
type input "84405"
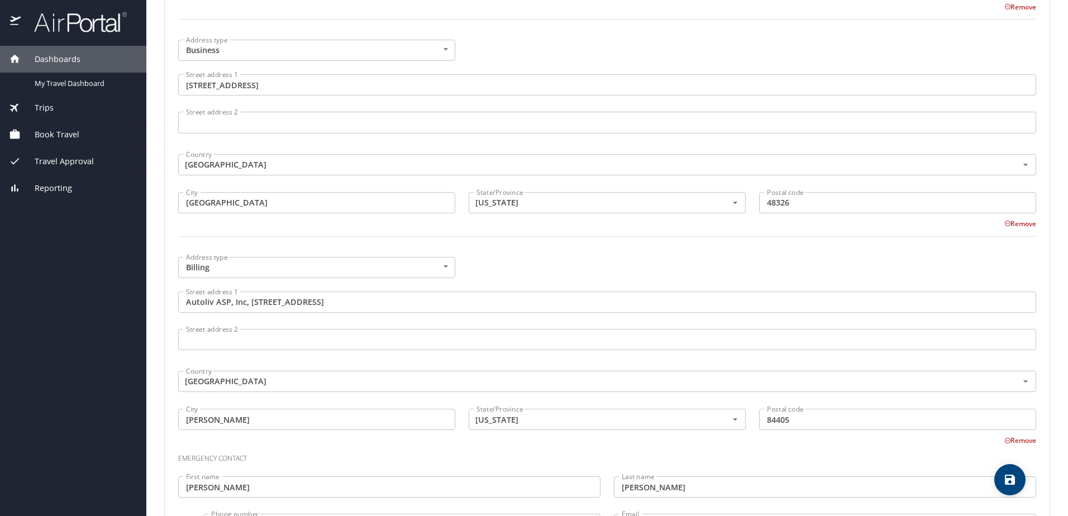
click at [758, 452] on h3 "Emergency contact" at bounding box center [607, 455] width 858 height 19
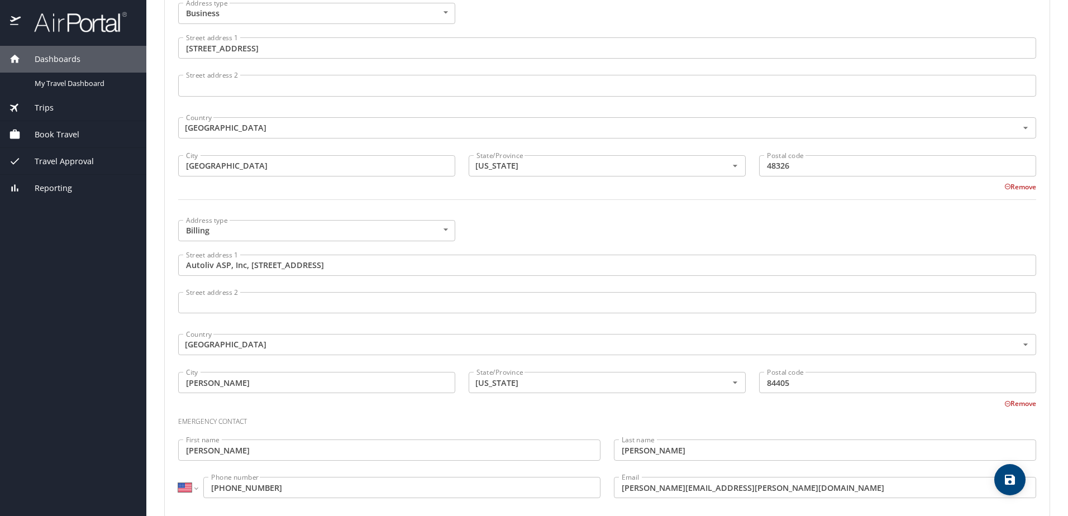
scroll to position [622, 0]
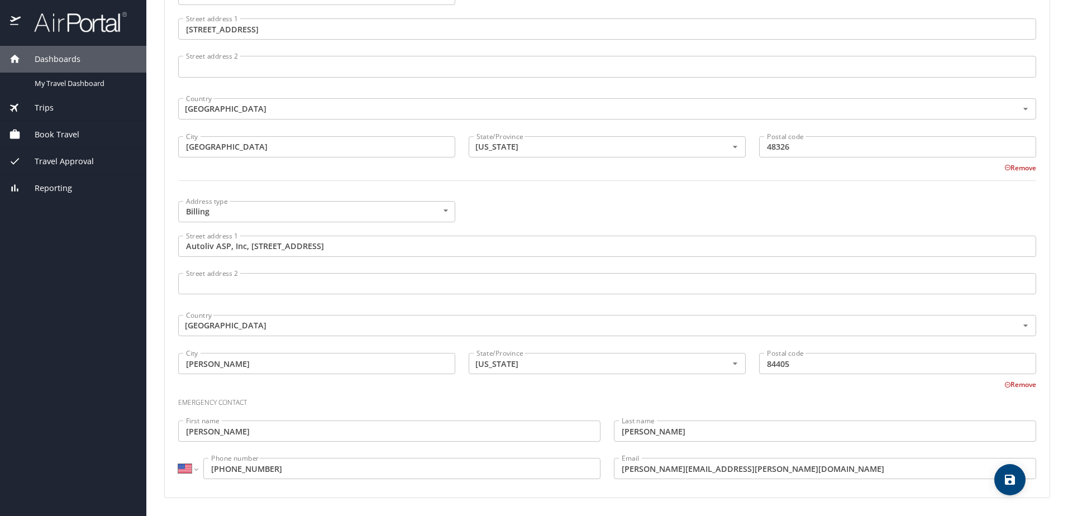
click at [1018, 486] on span "save" at bounding box center [1009, 479] width 31 height 13
select select "US"
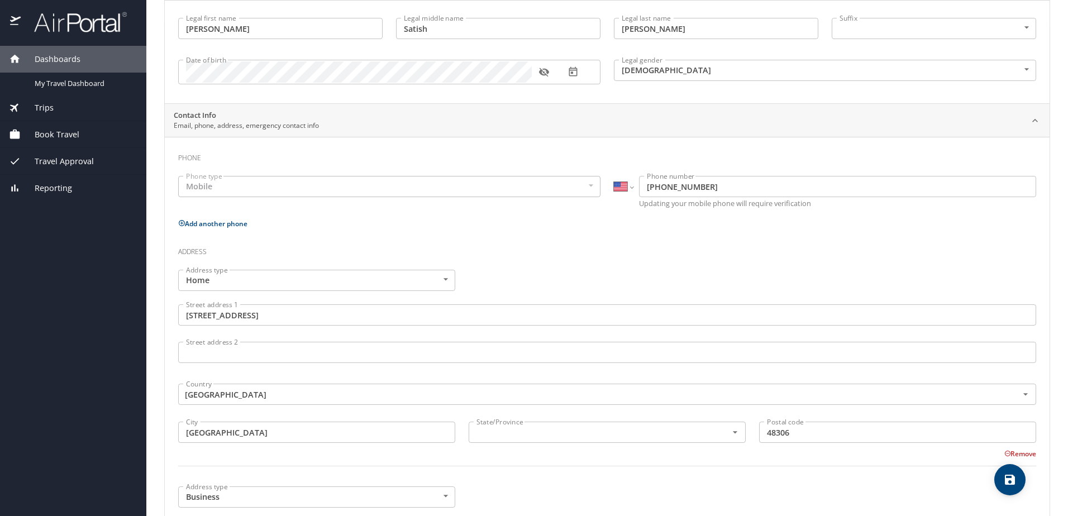
scroll to position [0, 0]
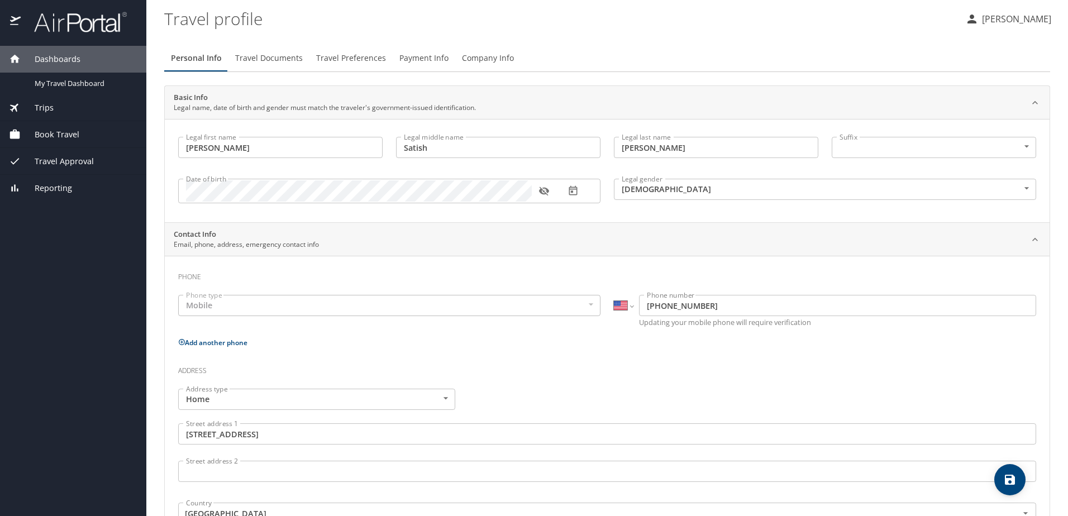
click at [256, 55] on span "Travel Documents" at bounding box center [269, 58] width 68 height 14
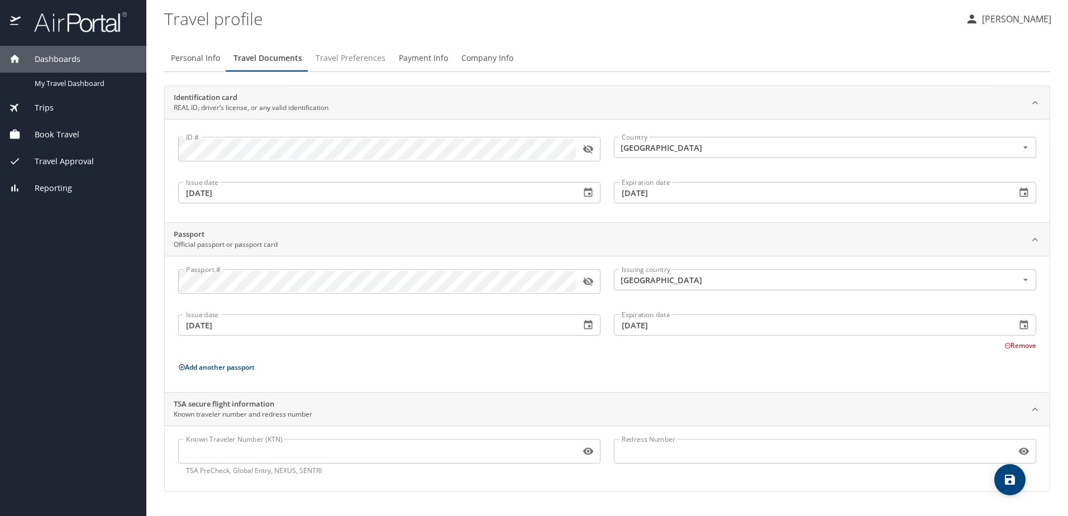
click at [335, 58] on span "Travel Preferences" at bounding box center [351, 58] width 70 height 14
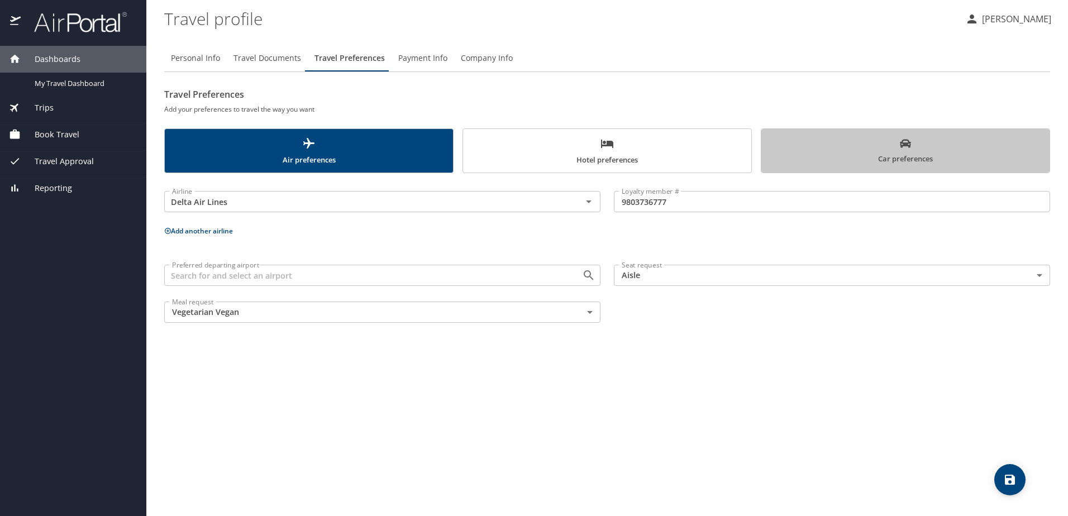
click at [841, 149] on span "Car preferences" at bounding box center [905, 151] width 275 height 27
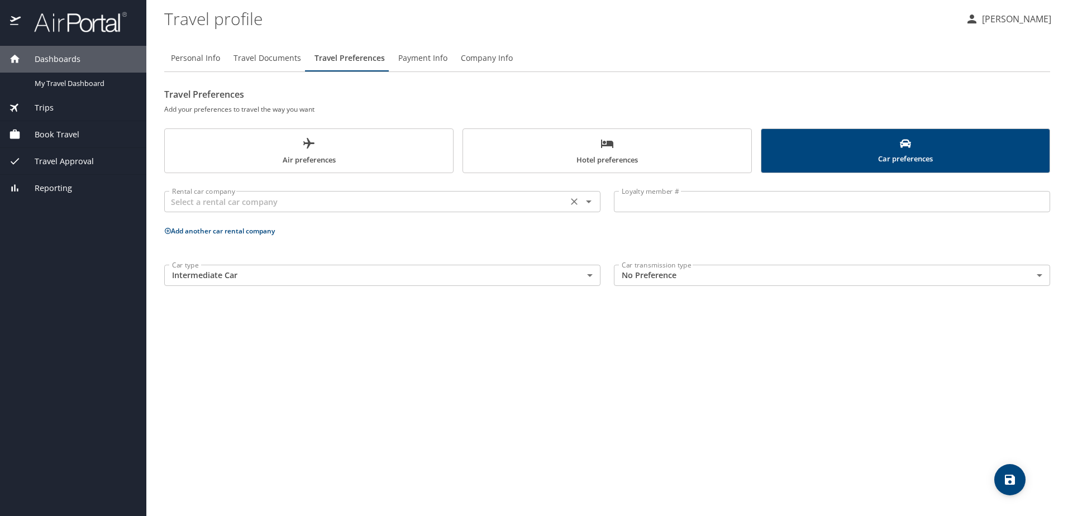
click at [385, 195] on input "text" at bounding box center [366, 201] width 397 height 15
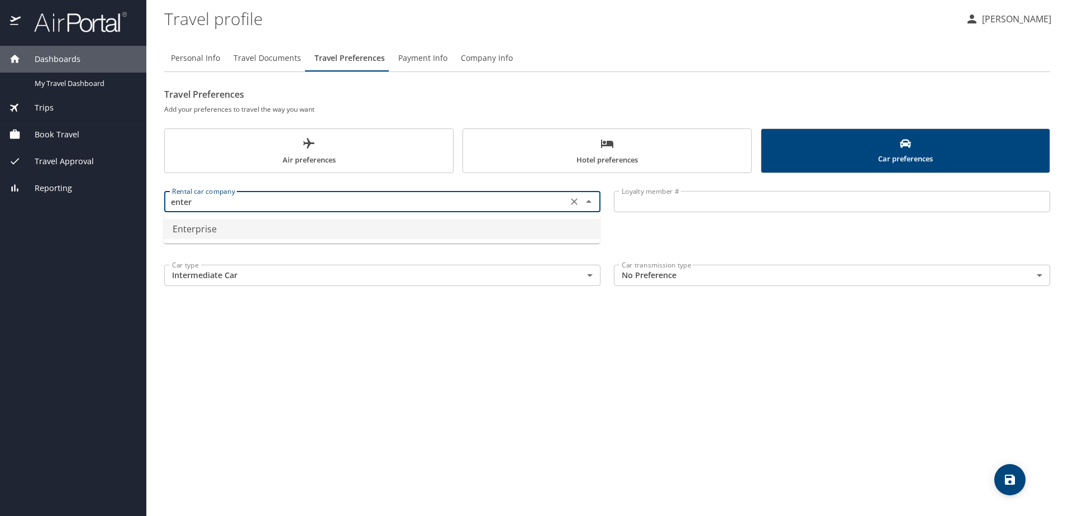
click at [331, 231] on li "Enterprise" at bounding box center [382, 229] width 436 height 20
type input "Enterprise"
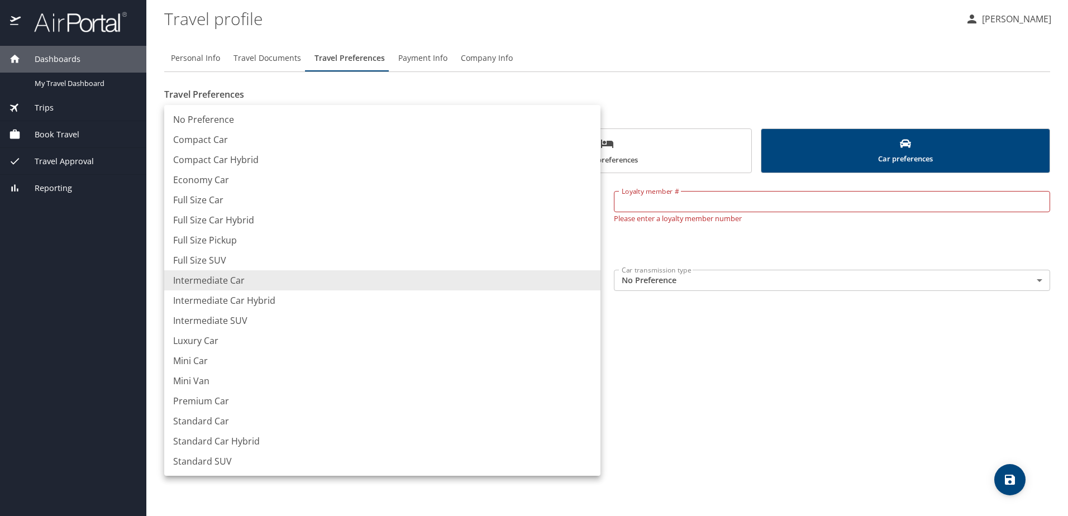
click at [505, 280] on body "Dashboards My Travel Dashboard Trips Current / Future Trips Past Trips Trips Mi…" at bounding box center [534, 258] width 1068 height 516
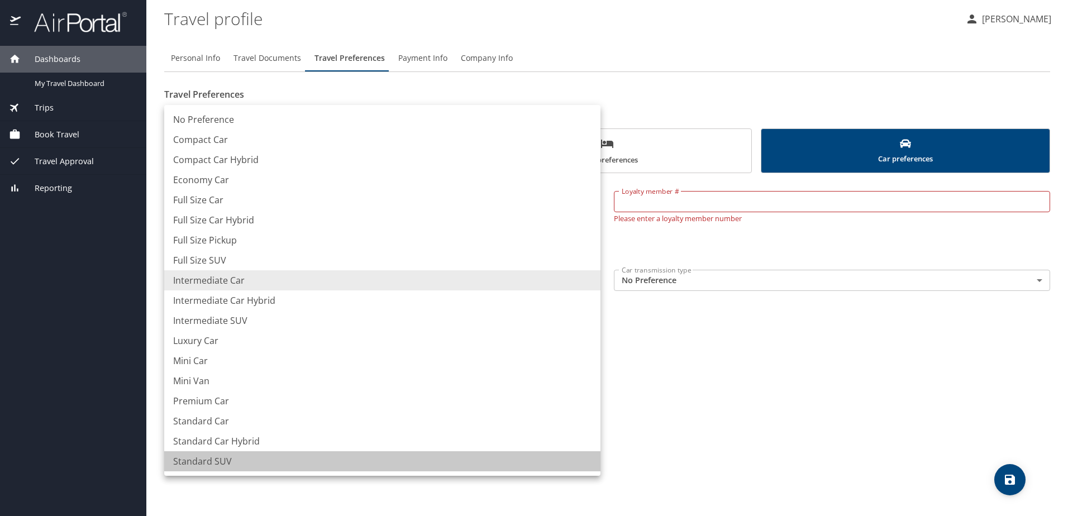
click at [226, 468] on li "Standard SUV" at bounding box center [382, 461] width 436 height 20
type input "StandardSUV"
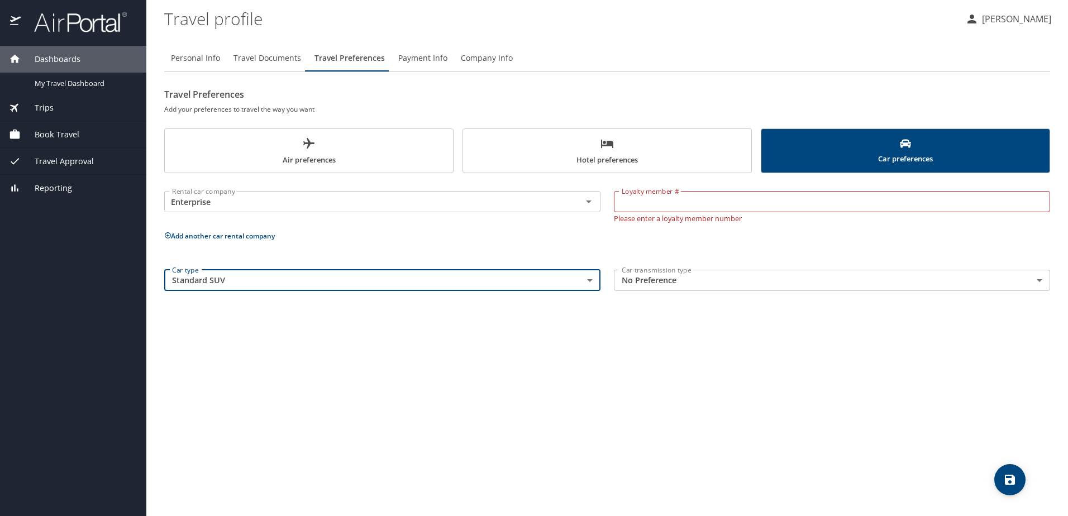
click at [1005, 476] on icon "save" at bounding box center [1010, 480] width 10 height 10
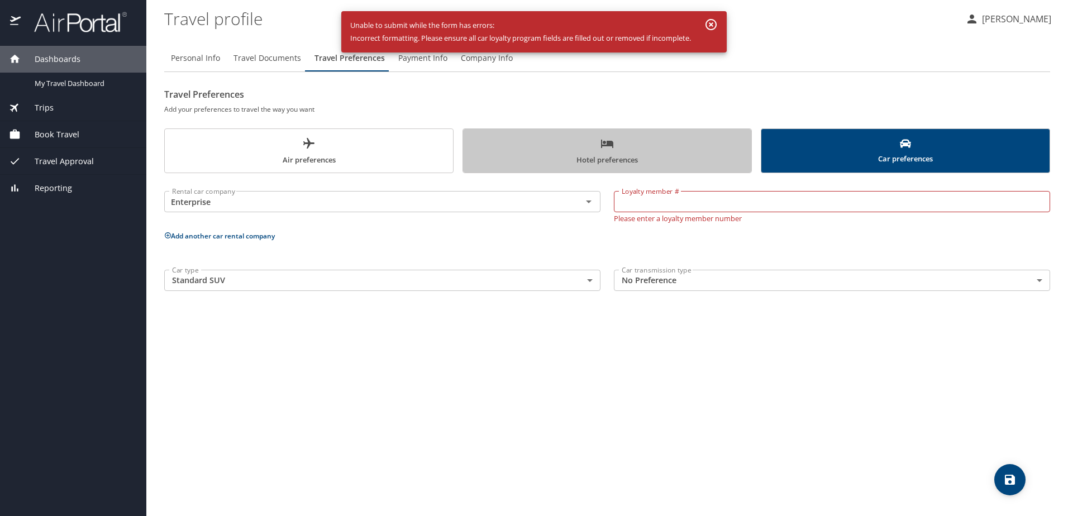
click at [673, 155] on span "Hotel preferences" at bounding box center [607, 152] width 275 height 30
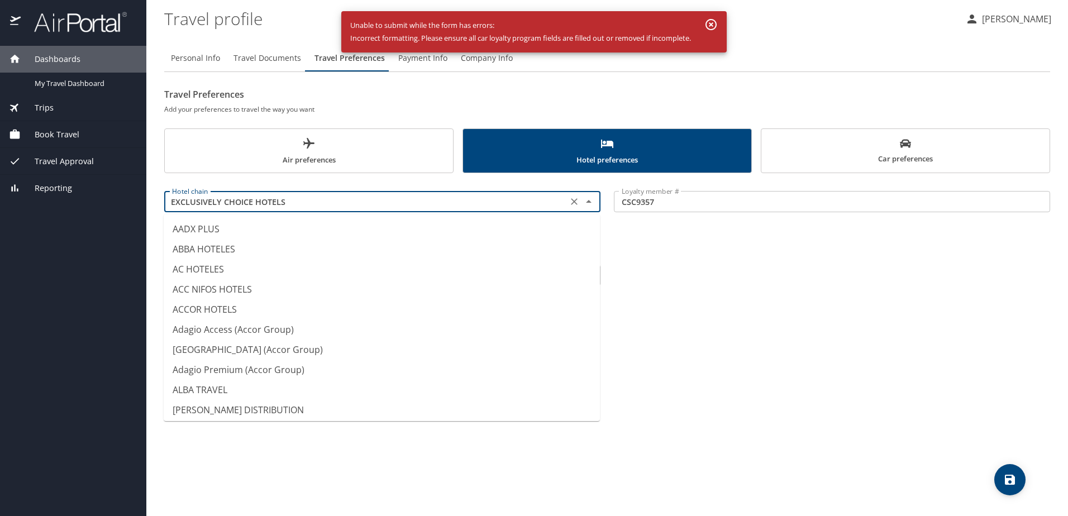
scroll to position [1670, 0]
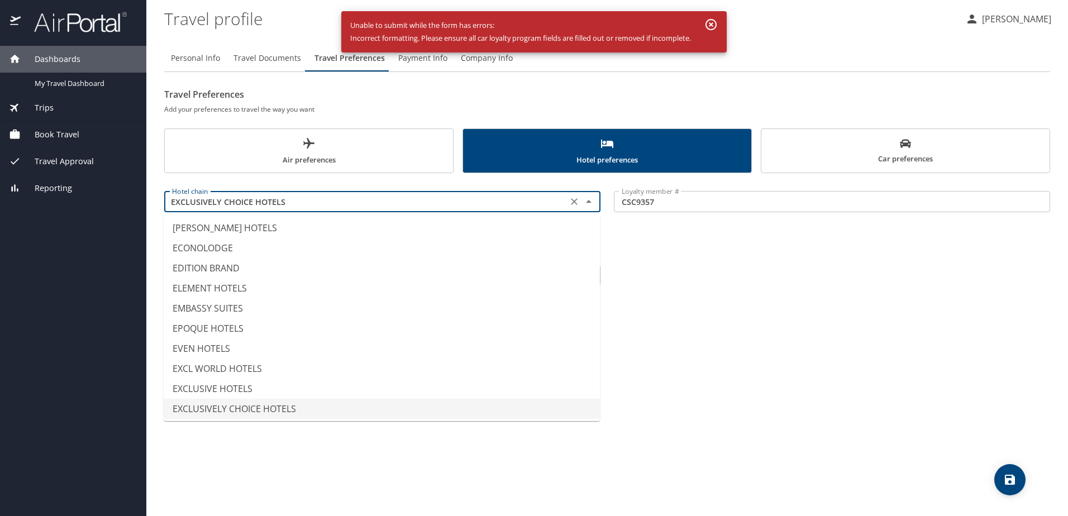
drag, startPoint x: 317, startPoint y: 204, endPoint x: 94, endPoint y: 173, distance: 224.9
click at [94, 173] on div "Dashboards My Travel Dashboard Trips Current / Future Trips Past Trips Trips Mi…" at bounding box center [534, 258] width 1068 height 516
paste input "Marriott"
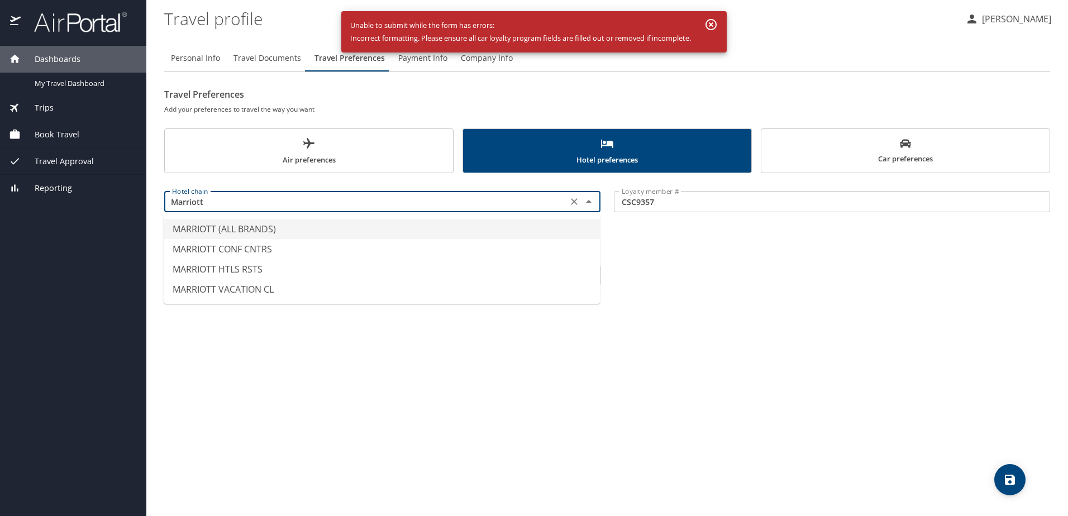
click at [273, 230] on li "MARRIOTT (ALL BRANDS)" at bounding box center [382, 229] width 436 height 20
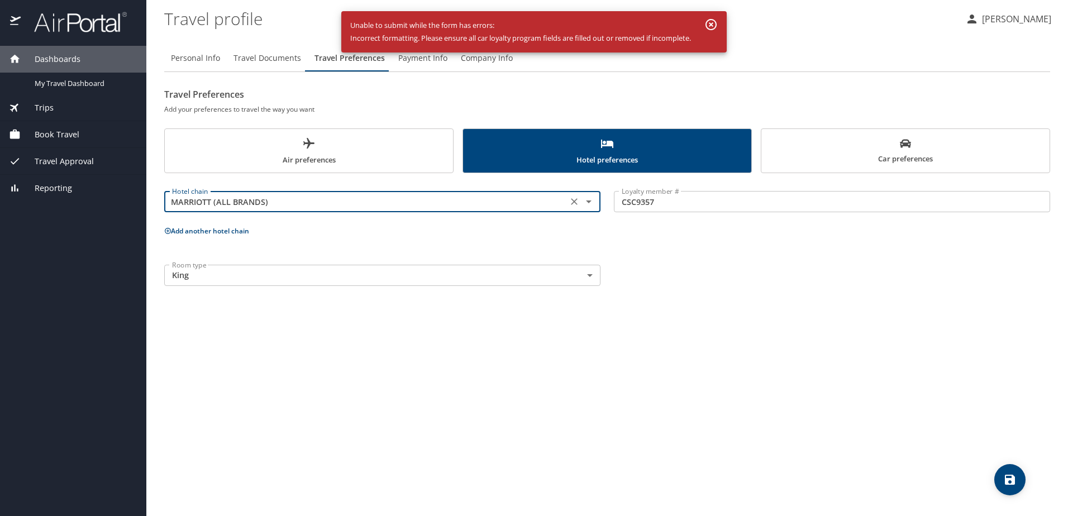
type input "MARRIOTT (ALL BRANDS)"
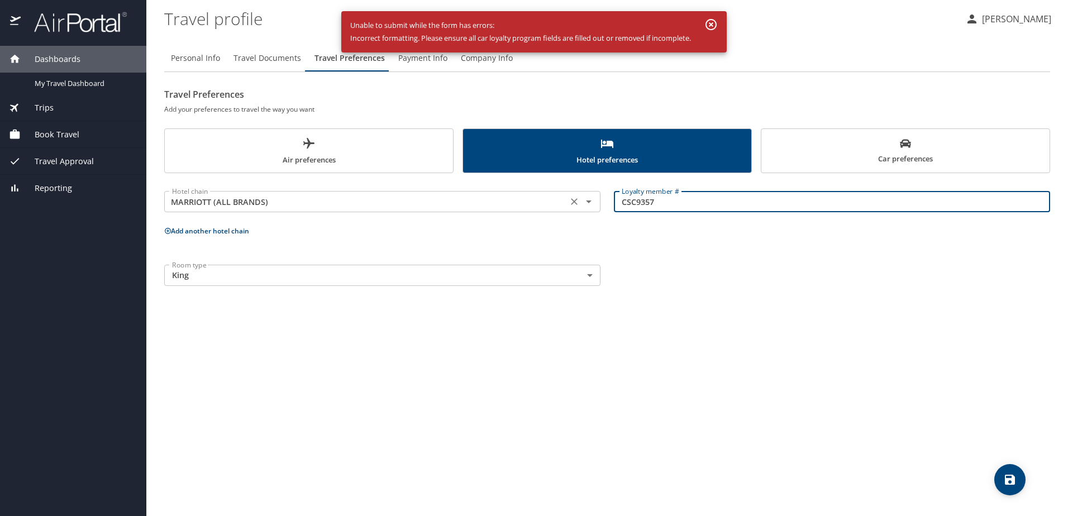
drag, startPoint x: 672, startPoint y: 199, endPoint x: 569, endPoint y: 188, distance: 103.9
click at [569, 188] on div "Hotel chain MARRIOTT (ALL BRANDS) Hotel chain Loyalty member # CSC9357 Loyalty …" at bounding box center [606, 202] width 899 height 44
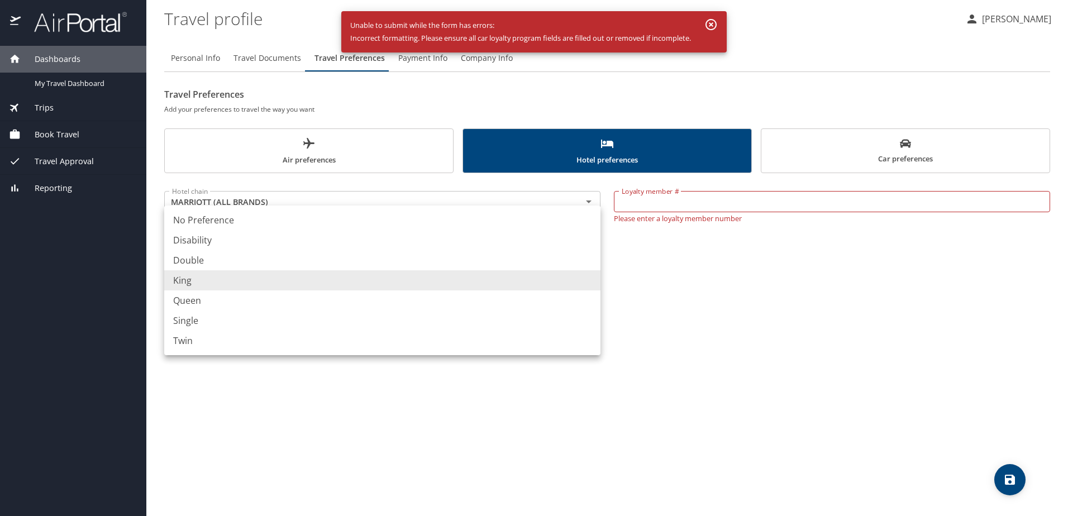
click at [582, 279] on body "Dashboards My Travel Dashboard Trips Current / Future Trips Past Trips Trips Mi…" at bounding box center [534, 258] width 1068 height 516
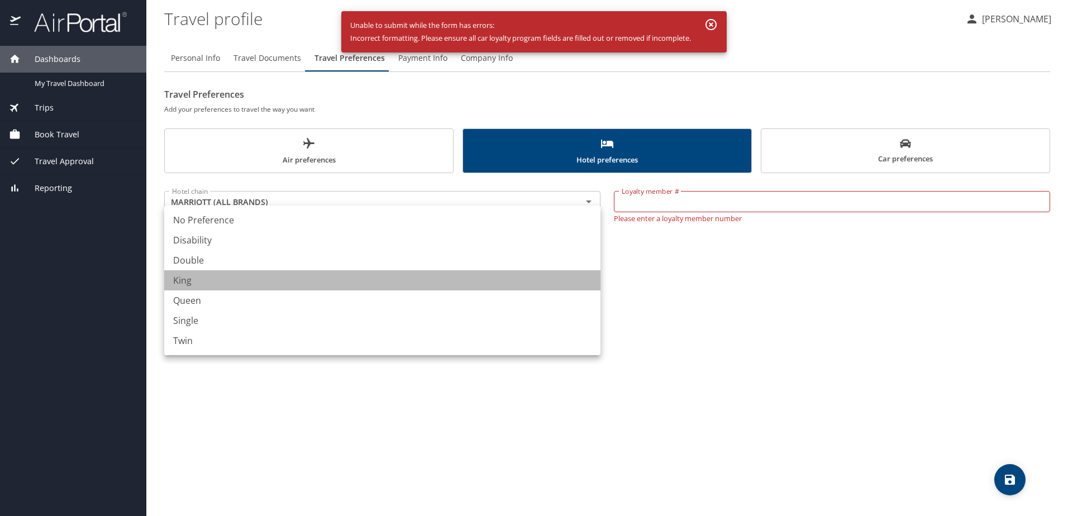
click at [578, 280] on li "King" at bounding box center [382, 280] width 436 height 20
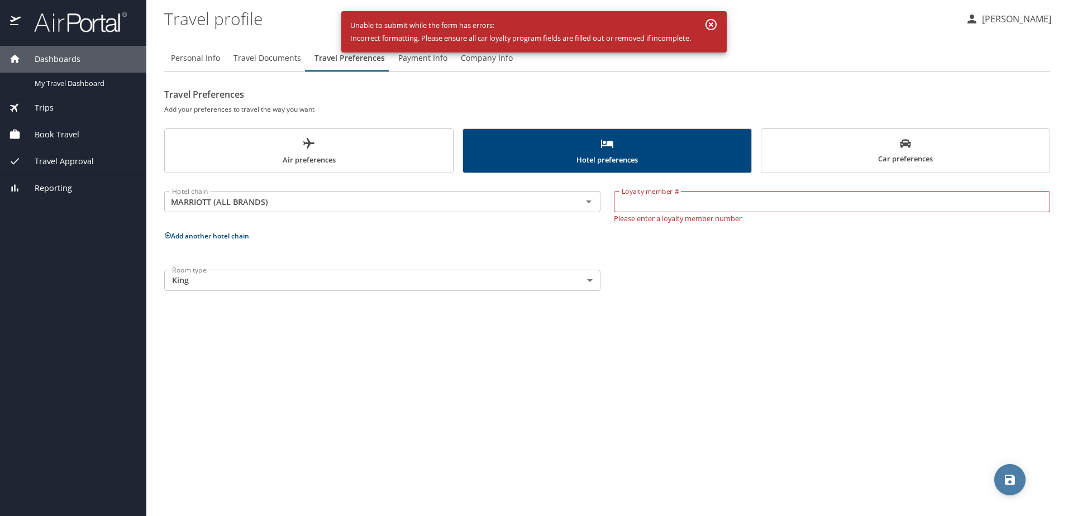
click at [999, 480] on span "save" at bounding box center [1009, 479] width 31 height 13
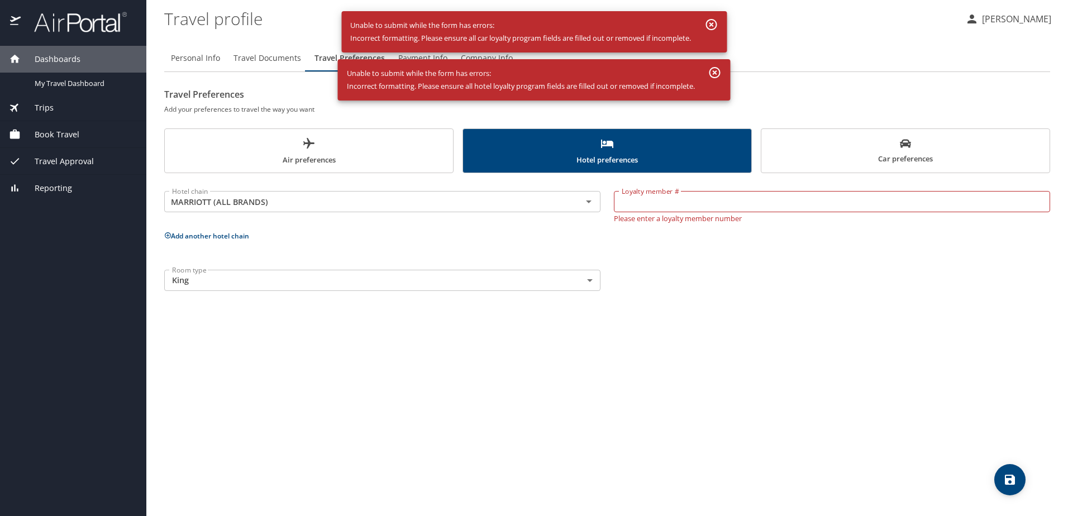
drag, startPoint x: 659, startPoint y: 273, endPoint x: 666, endPoint y: 244, distance: 29.8
click at [660, 273] on div "Room type King King Room type" at bounding box center [606, 280] width 899 height 35
click at [832, 159] on span "Car preferences" at bounding box center [905, 151] width 275 height 27
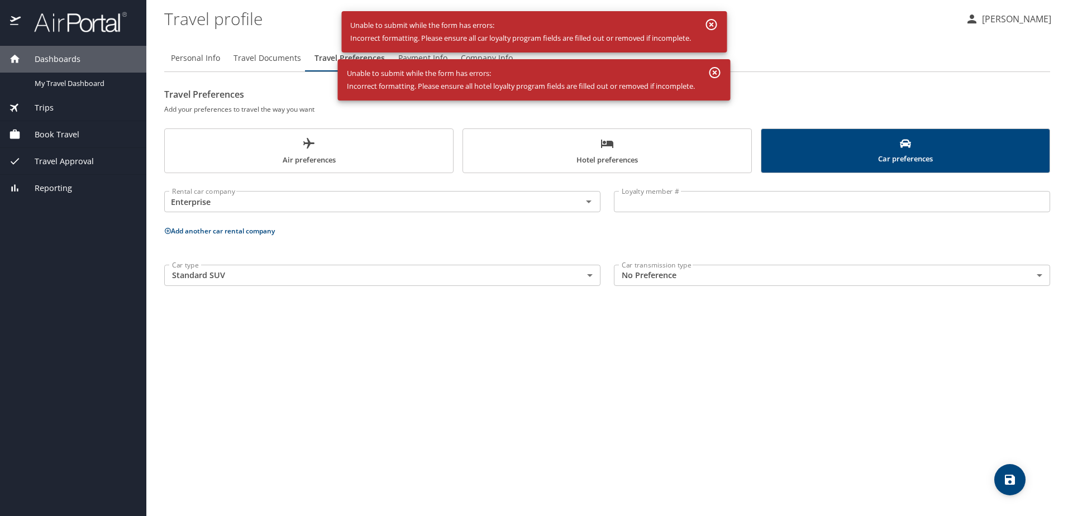
click at [625, 138] on span "Hotel preferences" at bounding box center [607, 152] width 275 height 30
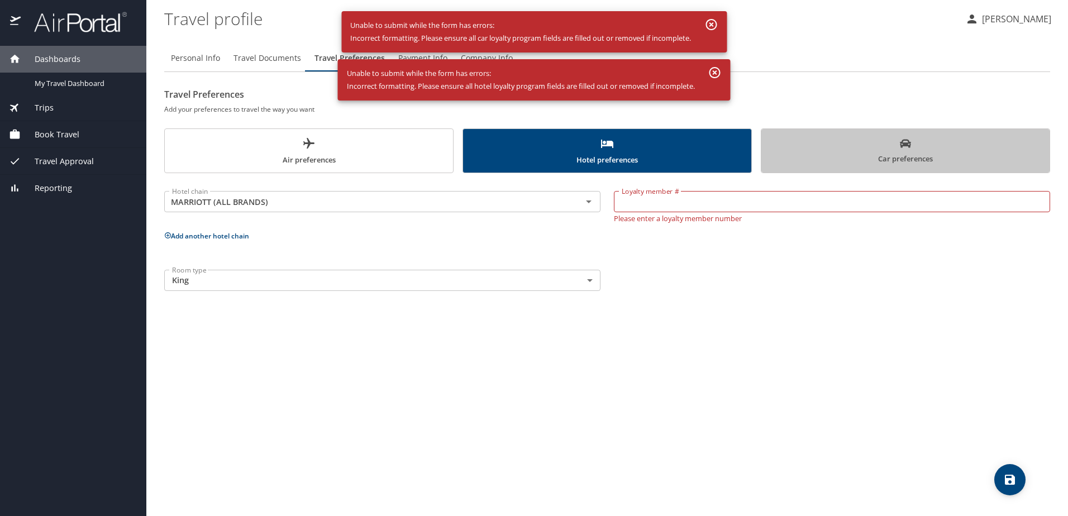
click at [870, 149] on span "Car preferences" at bounding box center [905, 151] width 275 height 27
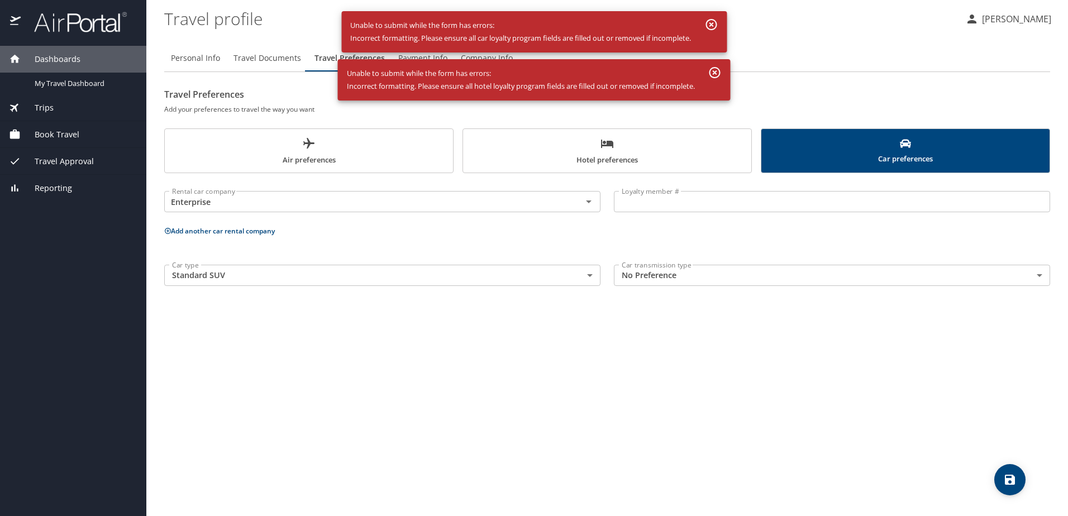
click at [730, 213] on p at bounding box center [832, 213] width 436 height 3
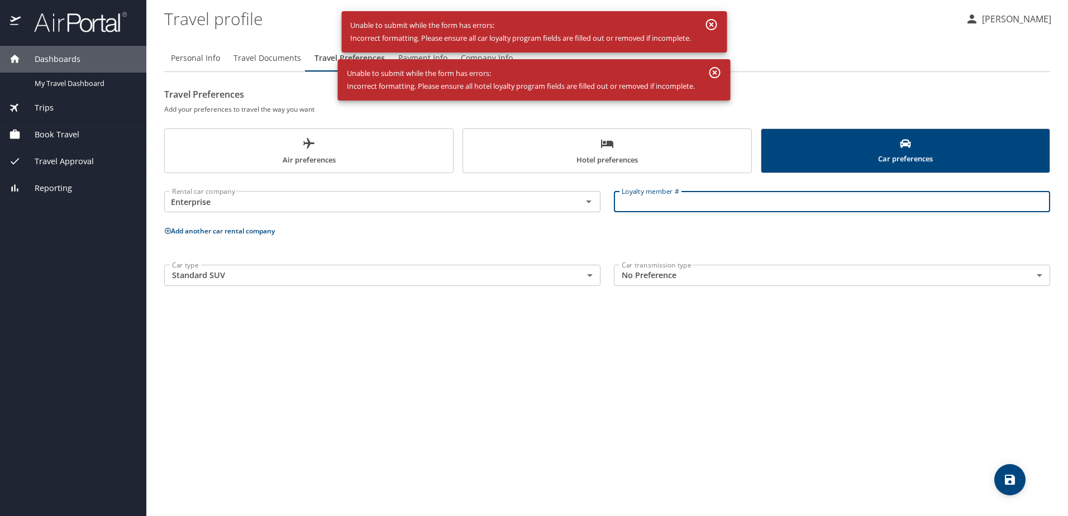
click at [719, 197] on input "Loyalty member #" at bounding box center [832, 201] width 436 height 21
type input "TBD"
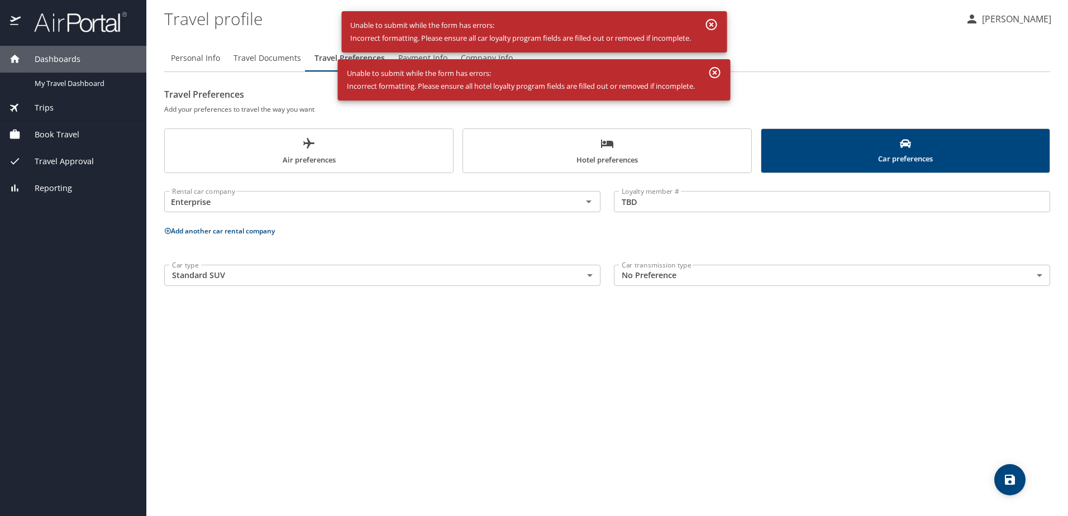
click at [825, 341] on div "Personal Info Travel Documents Travel Preferences Payment Info Company Info Tra…" at bounding box center [607, 276] width 886 height 480
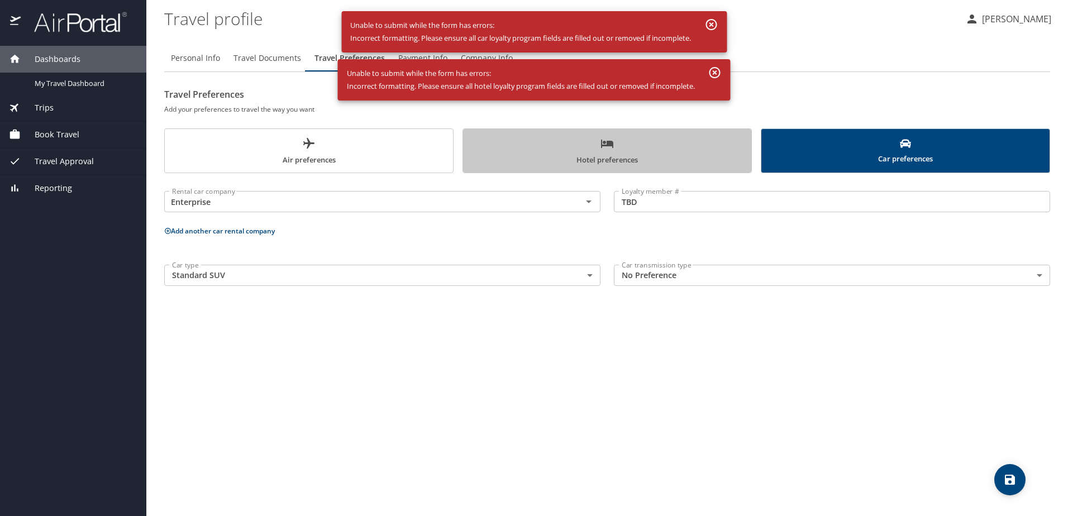
click at [670, 157] on span "Hotel preferences" at bounding box center [607, 152] width 275 height 30
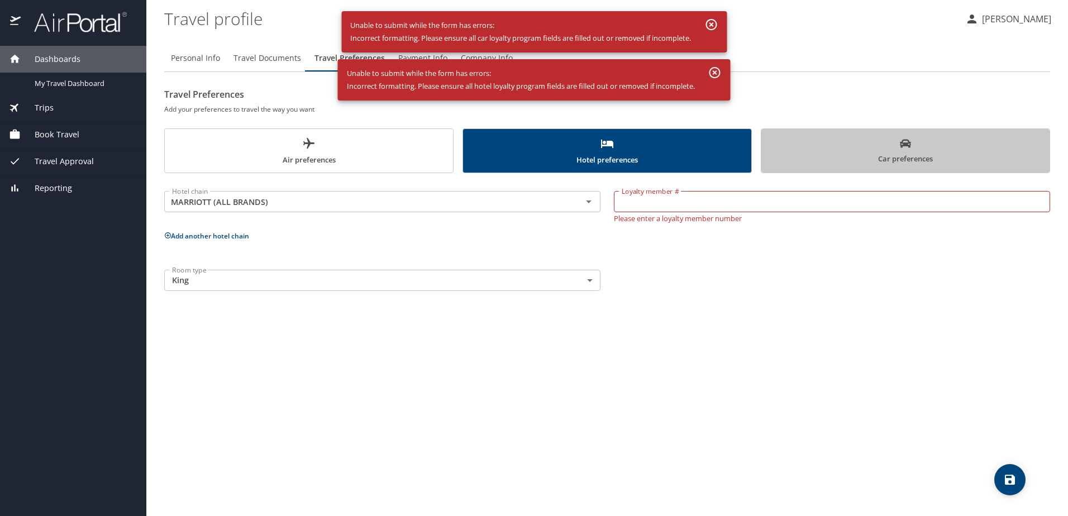
click at [881, 165] on span "Car preferences" at bounding box center [905, 151] width 275 height 27
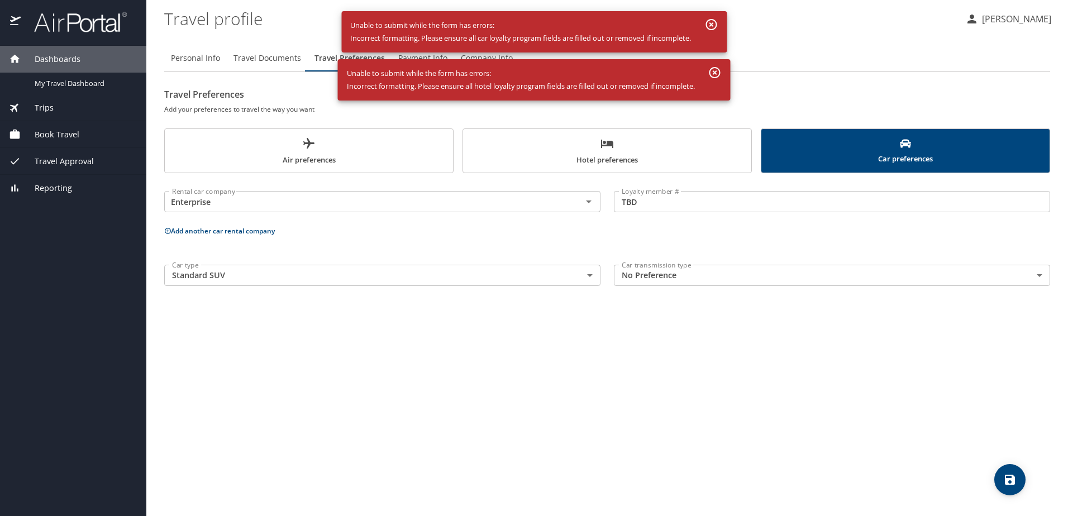
click at [1002, 472] on button "save" at bounding box center [1009, 479] width 31 height 31
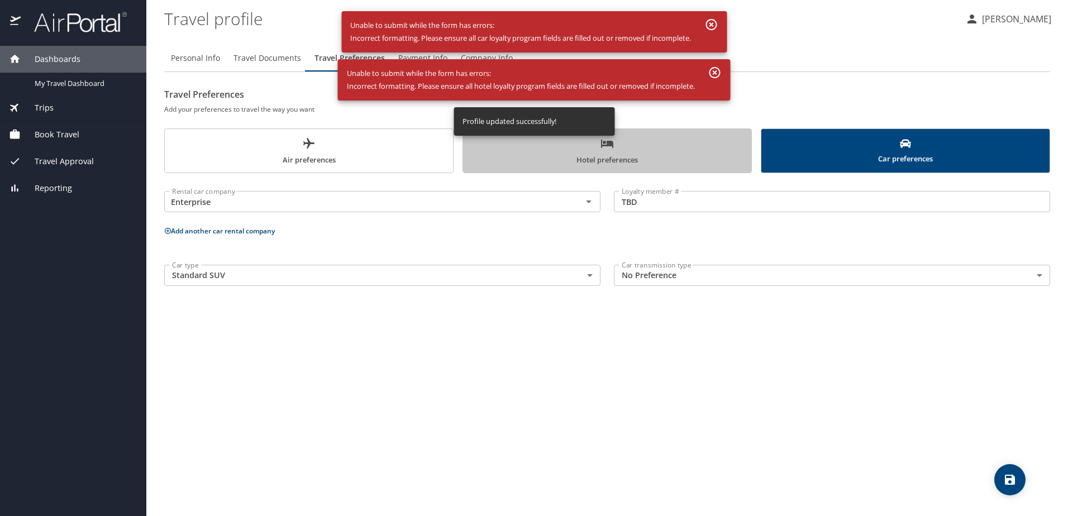
click at [635, 152] on span "Hotel preferences" at bounding box center [607, 152] width 275 height 30
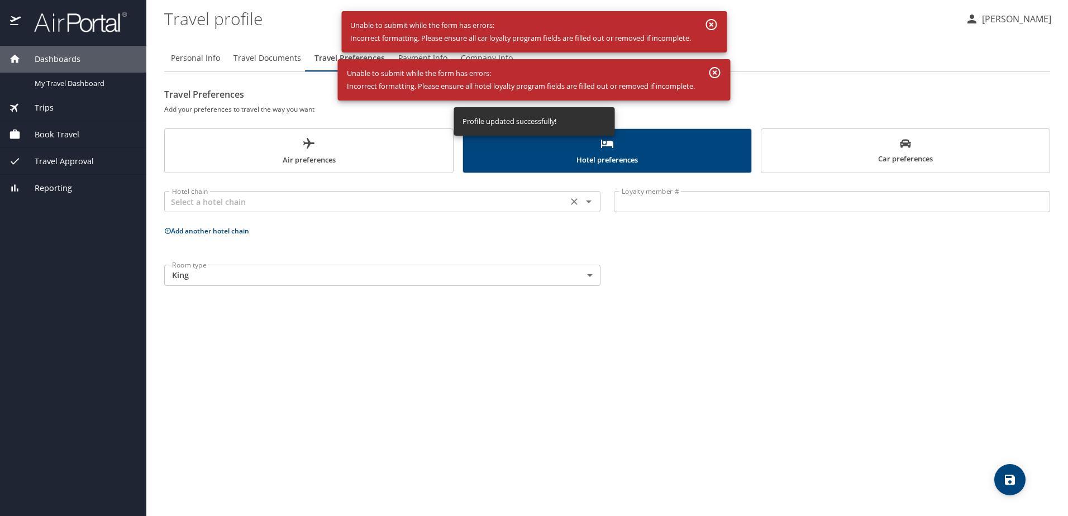
click at [512, 198] on input "text" at bounding box center [366, 201] width 397 height 15
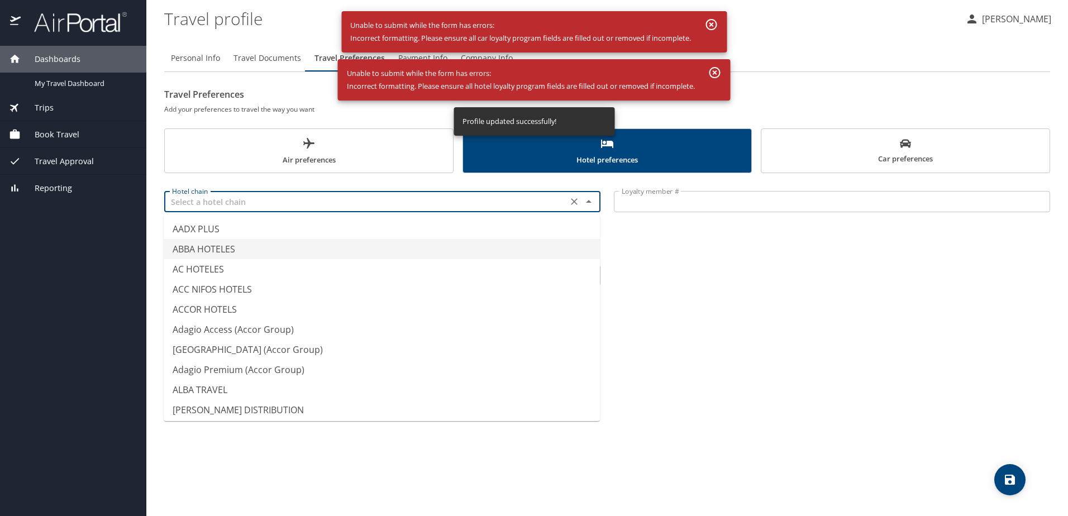
paste input "Marriott"
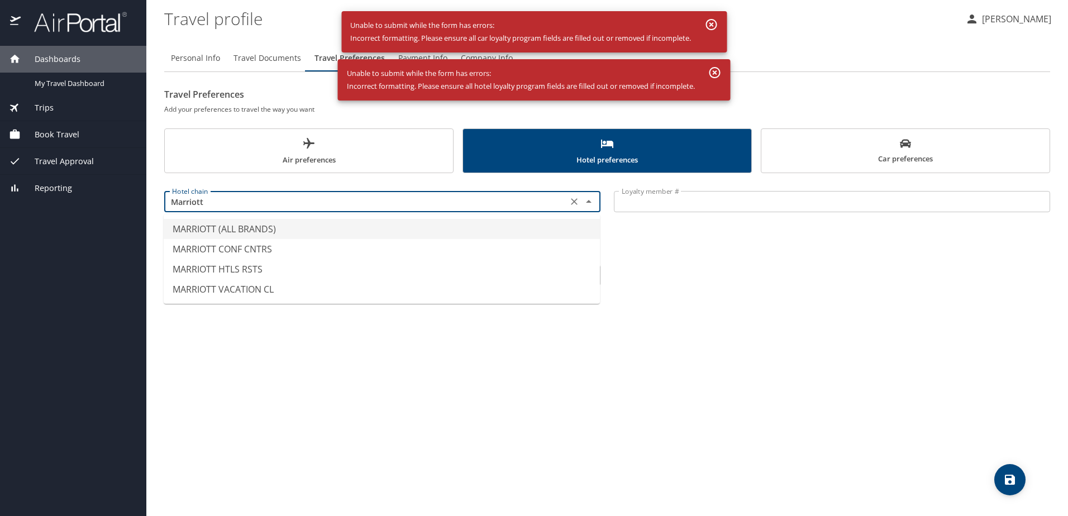
click at [241, 230] on li "MARRIOTT (ALL BRANDS)" at bounding box center [382, 229] width 436 height 20
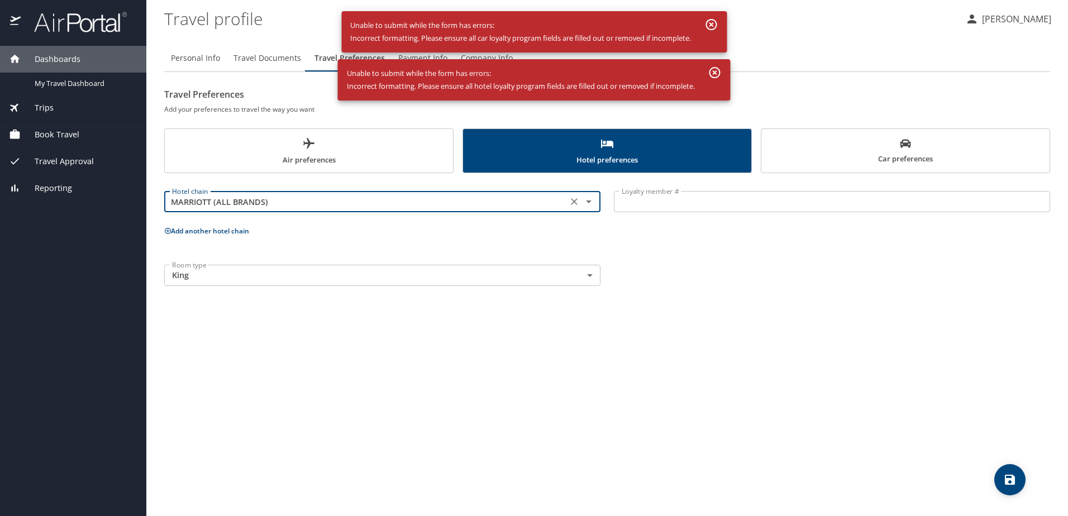
type input "MARRIOTT (ALL BRANDS)"
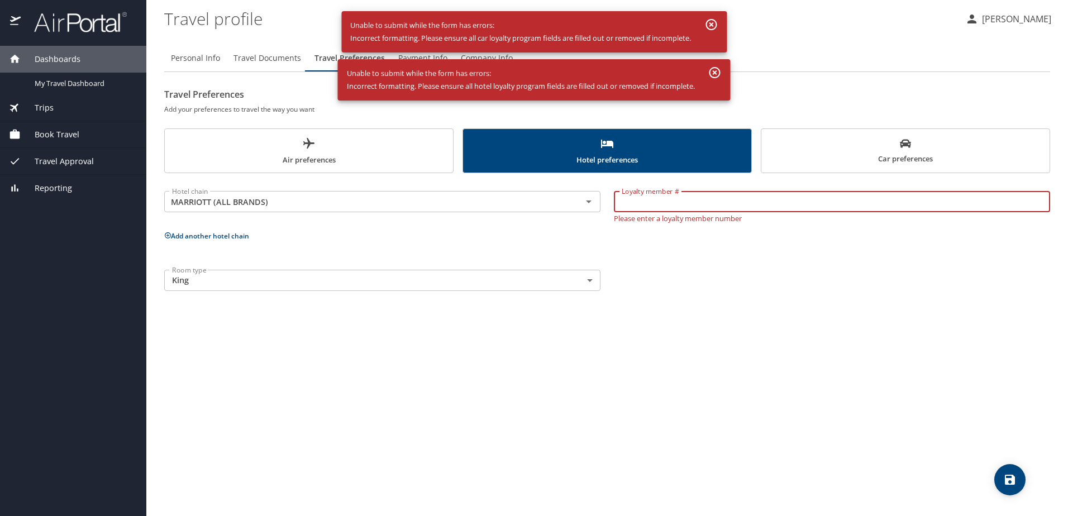
click at [650, 202] on input "Loyalty member #" at bounding box center [832, 201] width 436 height 21
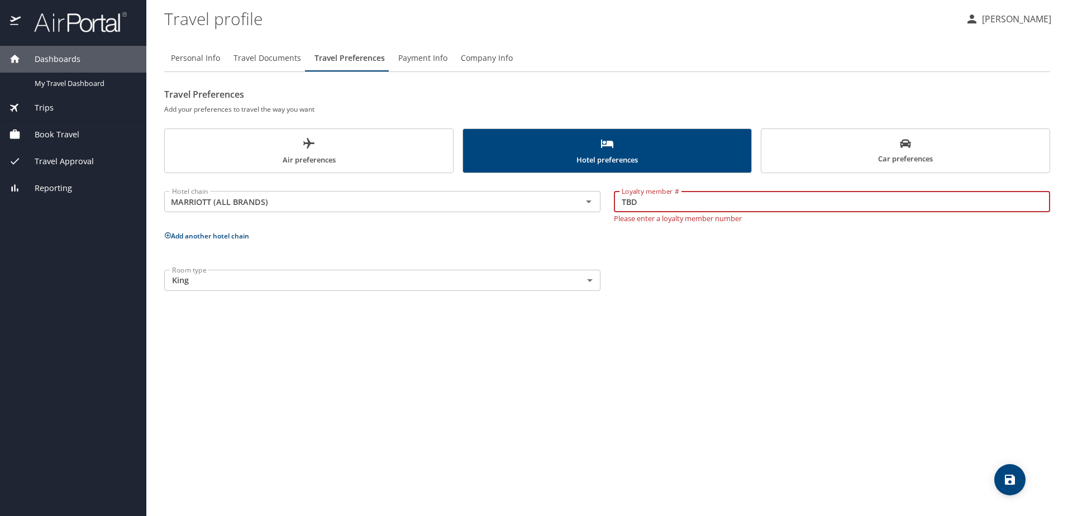
type input "TBD"
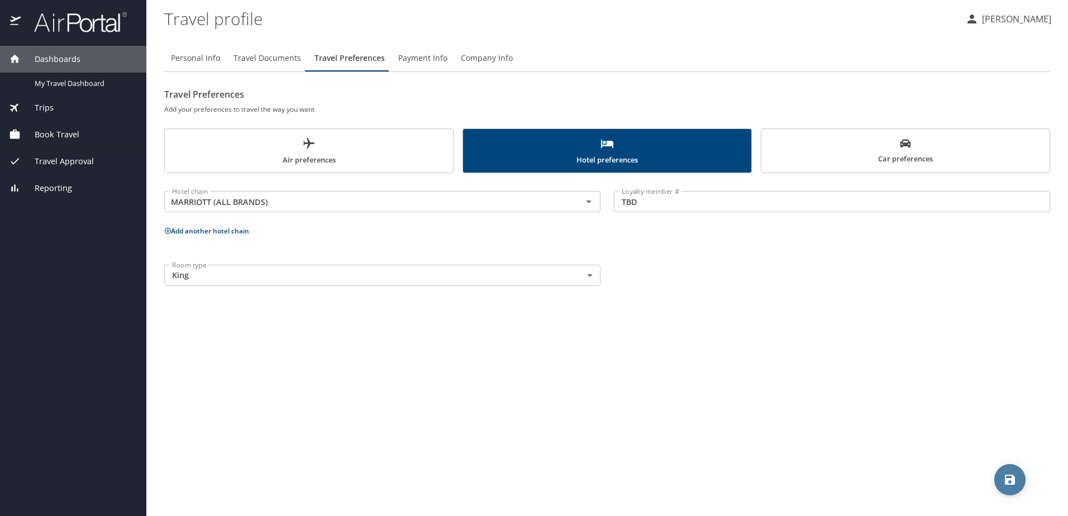
click at [1009, 475] on icon "save" at bounding box center [1010, 480] width 10 height 10
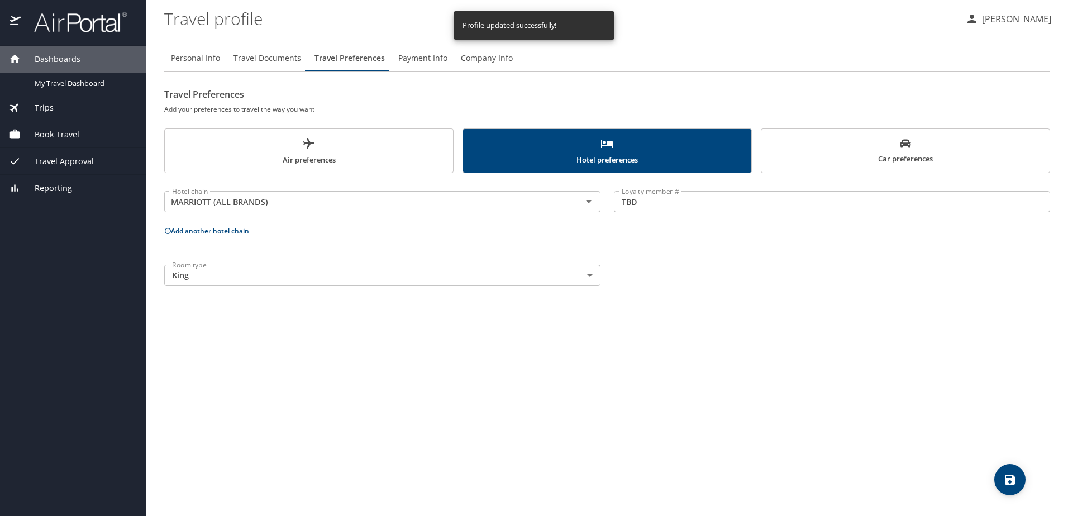
click at [379, 161] on span "Air preferences" at bounding box center [308, 152] width 275 height 30
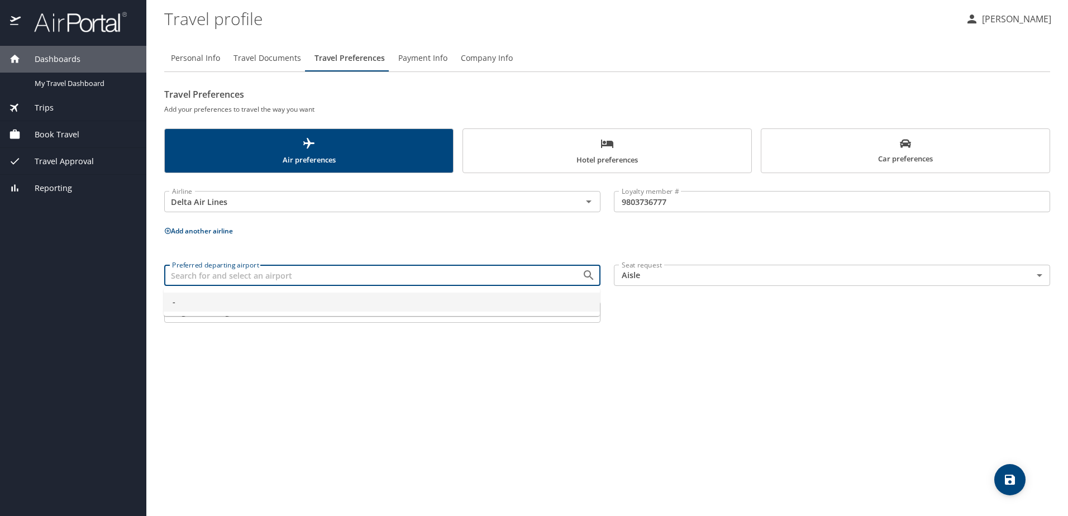
click at [347, 275] on input "Preferred departing airport" at bounding box center [366, 275] width 397 height 15
type input "s"
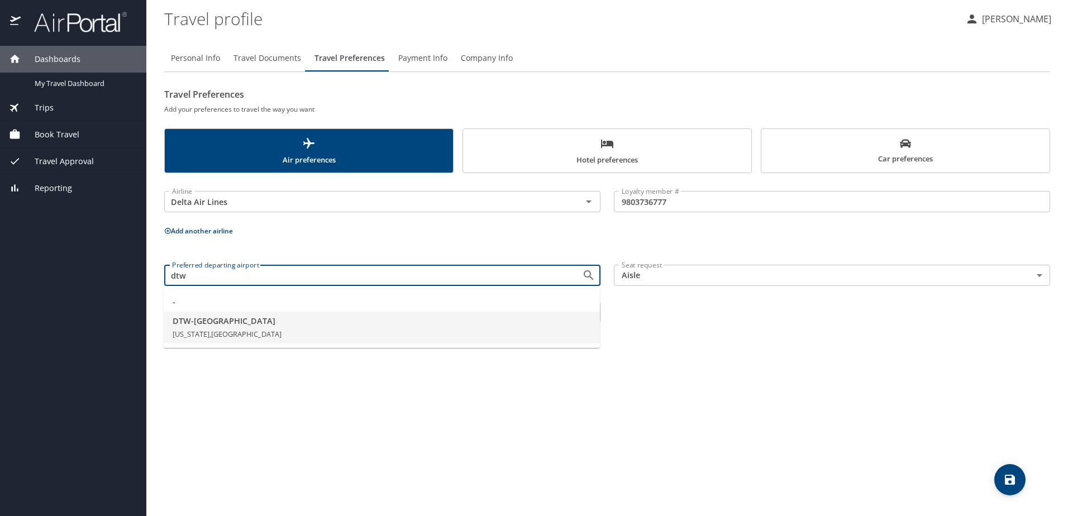
click at [218, 324] on span "DTW - Detroit" at bounding box center [382, 321] width 418 height 12
type input "DTW - Detroit"
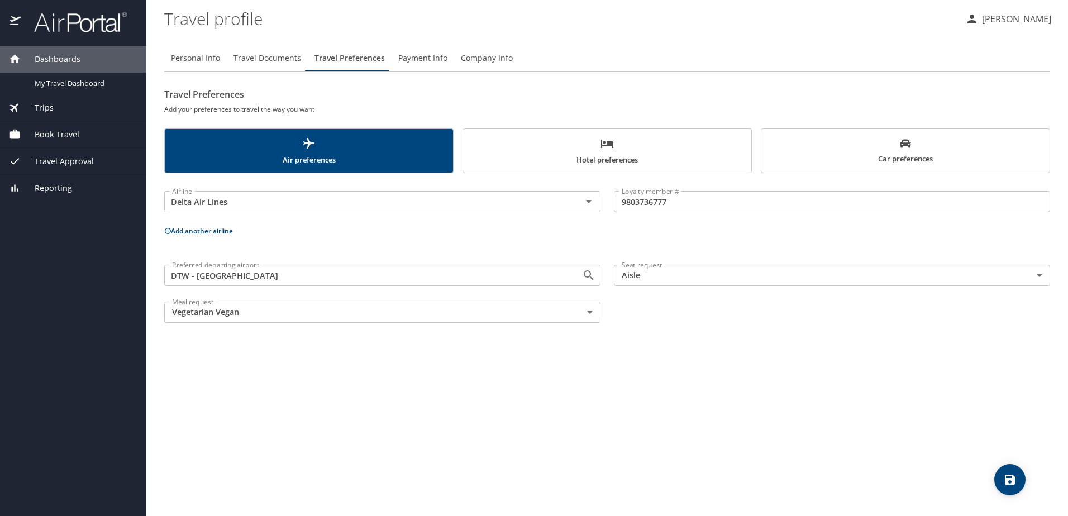
click at [586, 317] on body "Dashboards My Travel Dashboard Trips Current / Future Trips Past Trips Trips Mi…" at bounding box center [534, 258] width 1068 height 516
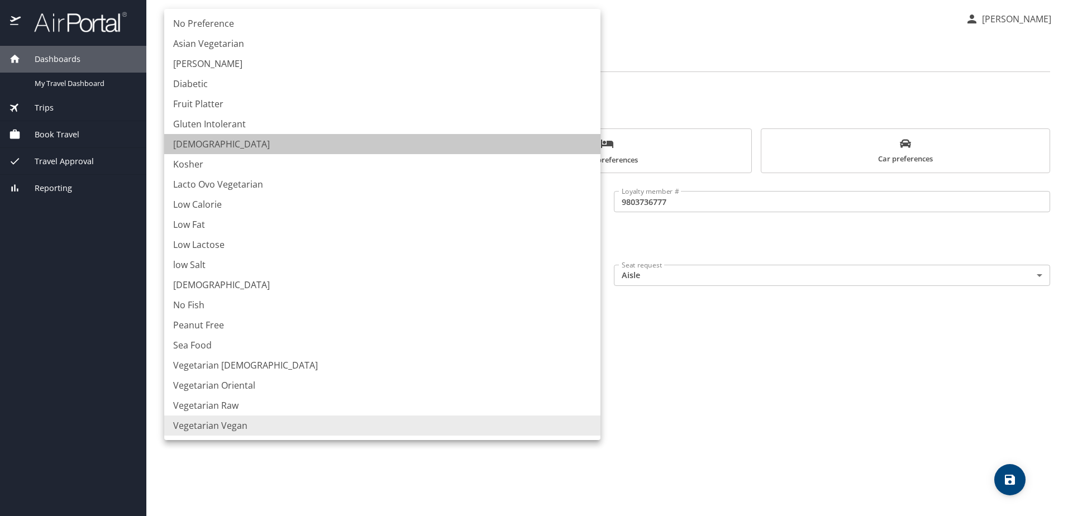
click at [197, 140] on li "Hindu" at bounding box center [382, 144] width 436 height 20
type input "Hindu"
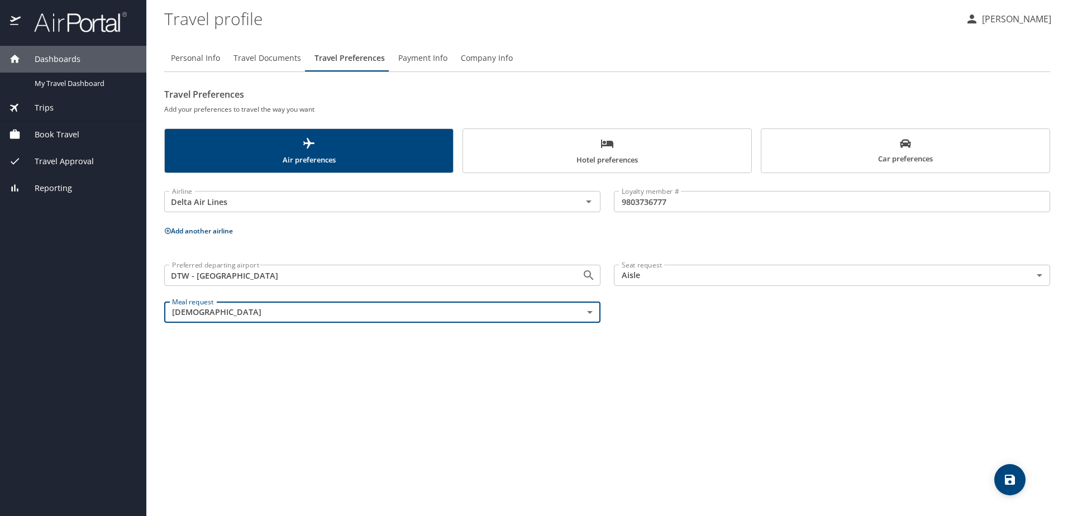
click at [1020, 483] on span "save" at bounding box center [1009, 479] width 31 height 13
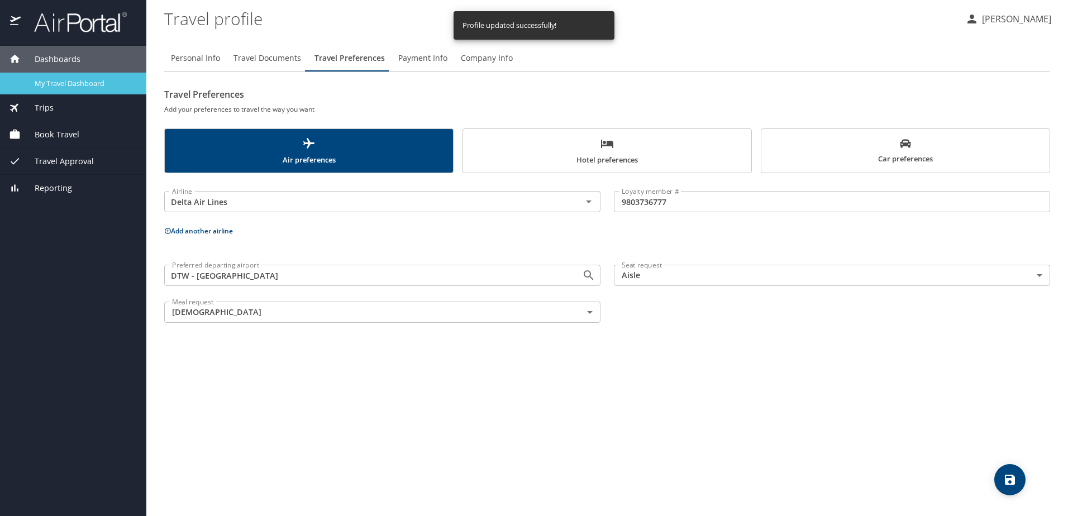
click at [65, 83] on span "My Travel Dashboard" at bounding box center [84, 83] width 98 height 11
